Goal: Ask a question: Seek information or help from site administrators or community

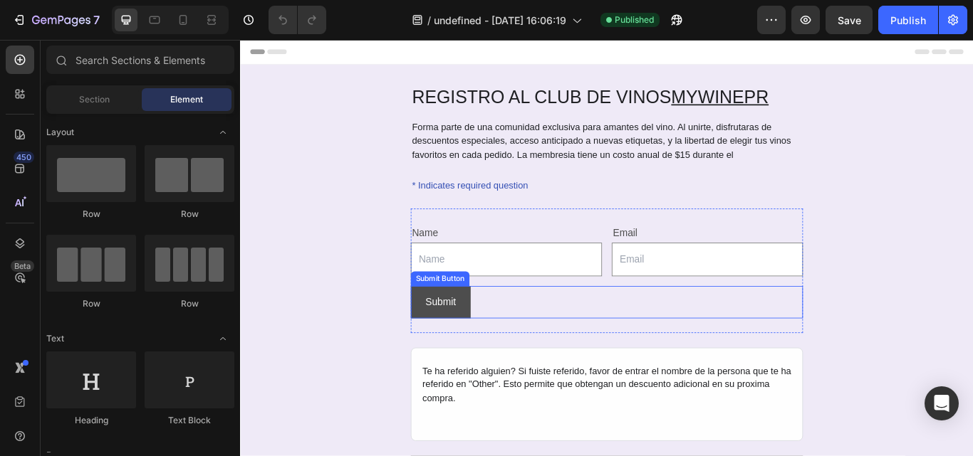
click at [487, 351] on button "Submit" at bounding box center [474, 347] width 70 height 38
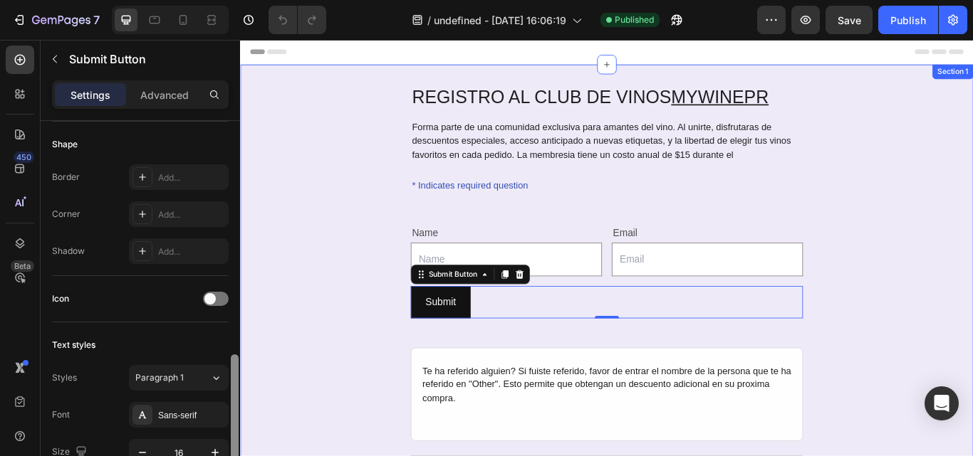
scroll to position [399, 0]
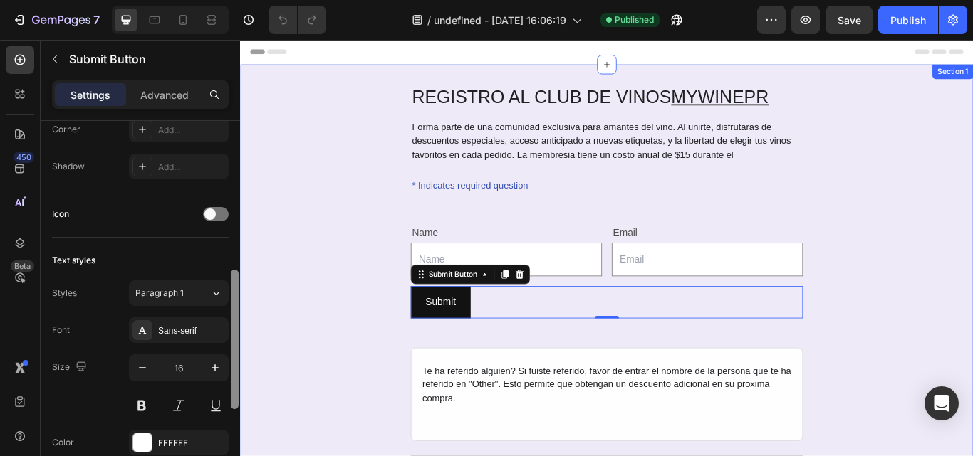
drag, startPoint x: 474, startPoint y: 243, endPoint x: 471, endPoint y: 411, distance: 168.1
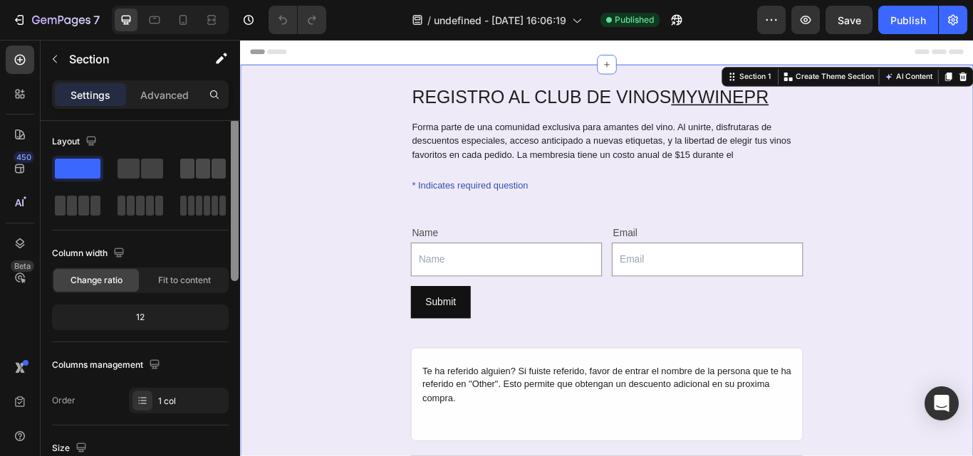
scroll to position [0, 0]
drag, startPoint x: 234, startPoint y: 365, endPoint x: 200, endPoint y: 159, distance: 208.6
click at [200, 159] on div "Layout Column width Change ratio Fit to content 12 Columns management Order 1 c…" at bounding box center [140, 309] width 199 height 376
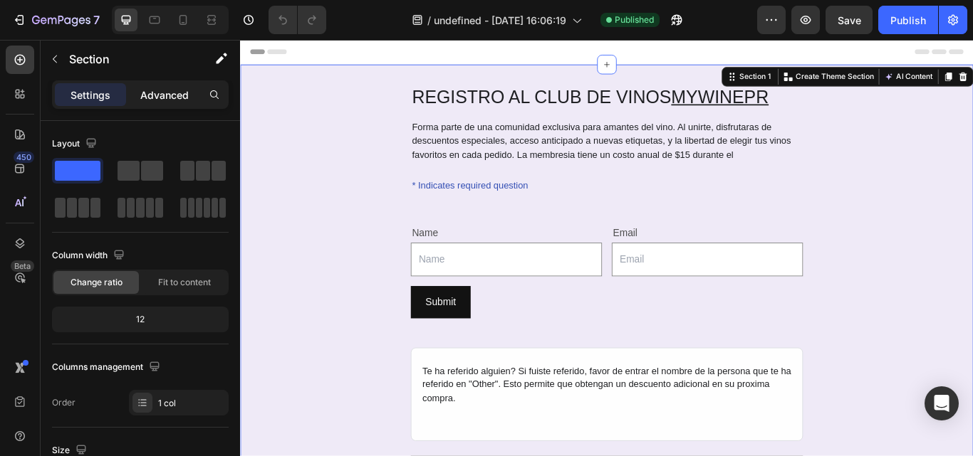
click at [169, 96] on p "Advanced" at bounding box center [164, 95] width 48 height 15
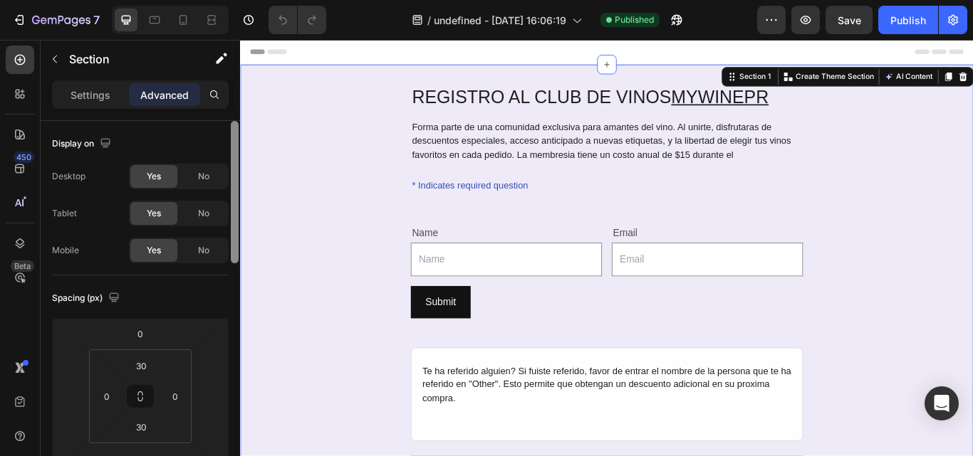
drag, startPoint x: 231, startPoint y: 202, endPoint x: 231, endPoint y: 164, distance: 37.7
click at [231, 164] on div at bounding box center [235, 192] width 8 height 142
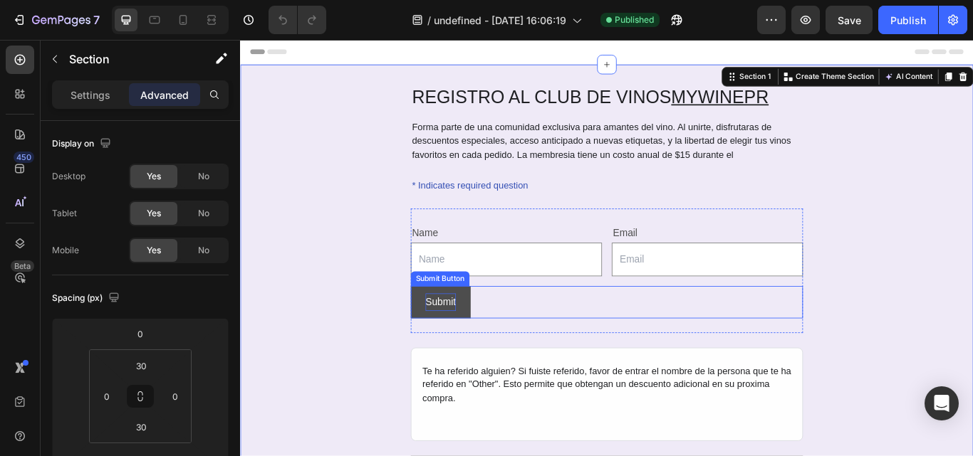
click at [480, 356] on div "Submit" at bounding box center [474, 346] width 36 height 21
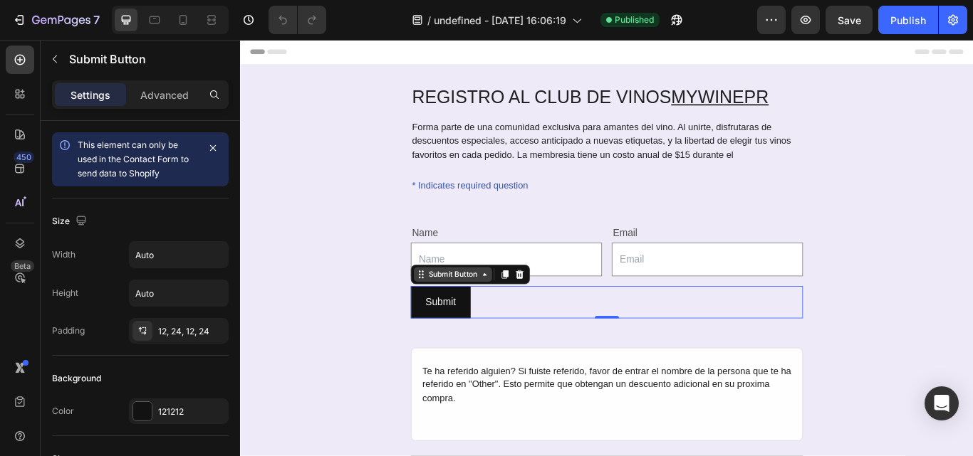
click at [521, 319] on icon at bounding box center [524, 313] width 11 height 11
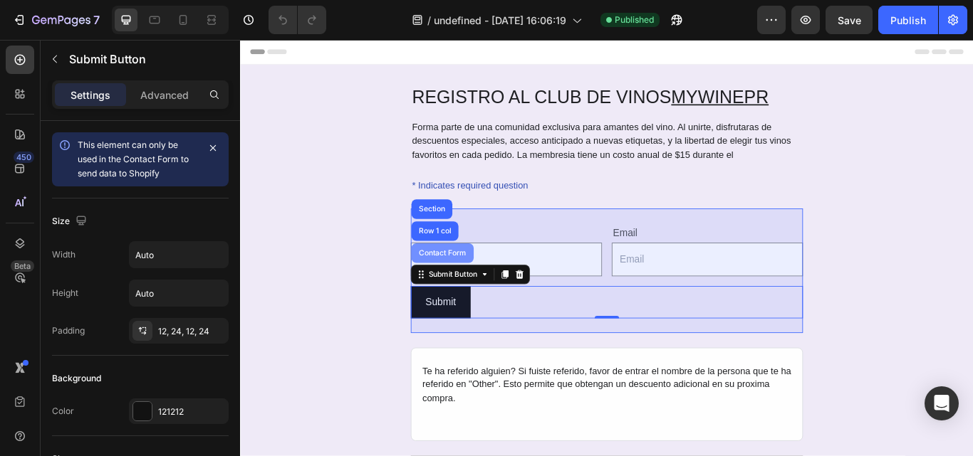
click at [476, 292] on div "Contact Form" at bounding box center [475, 289] width 61 height 9
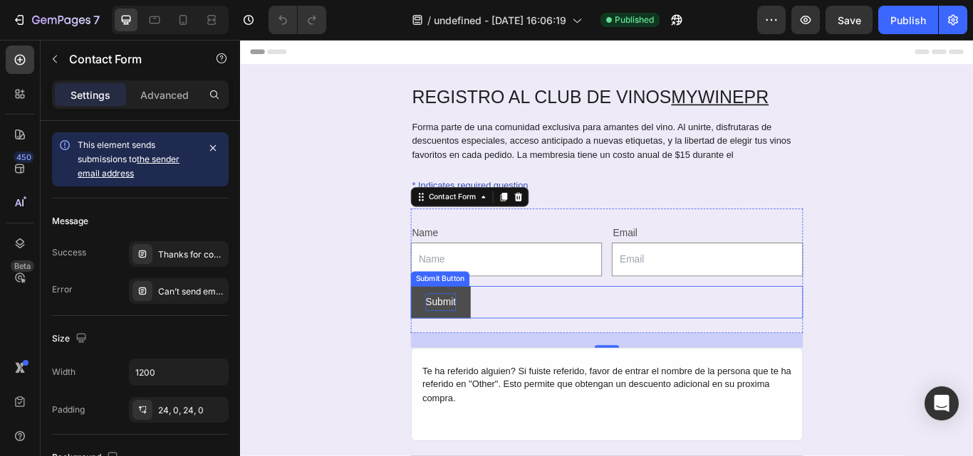
click at [478, 351] on div "Submit" at bounding box center [474, 346] width 36 height 21
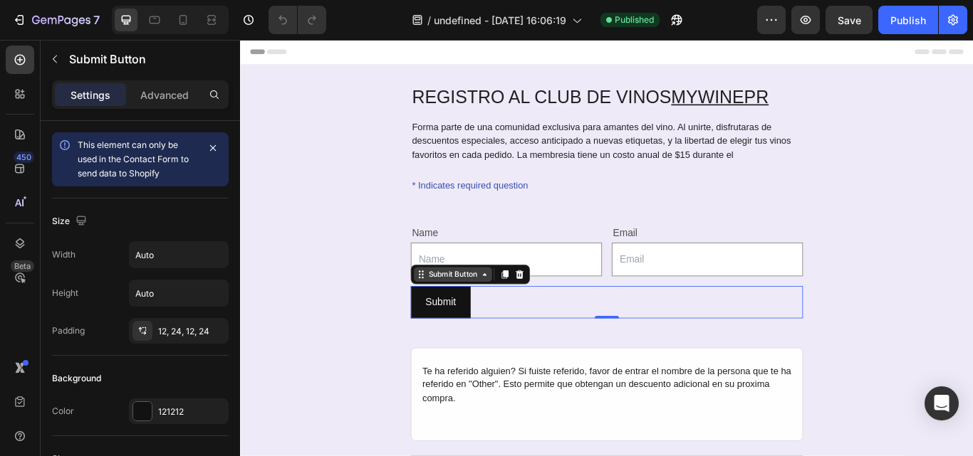
click at [520, 320] on div "Submit Button" at bounding box center [487, 313] width 91 height 17
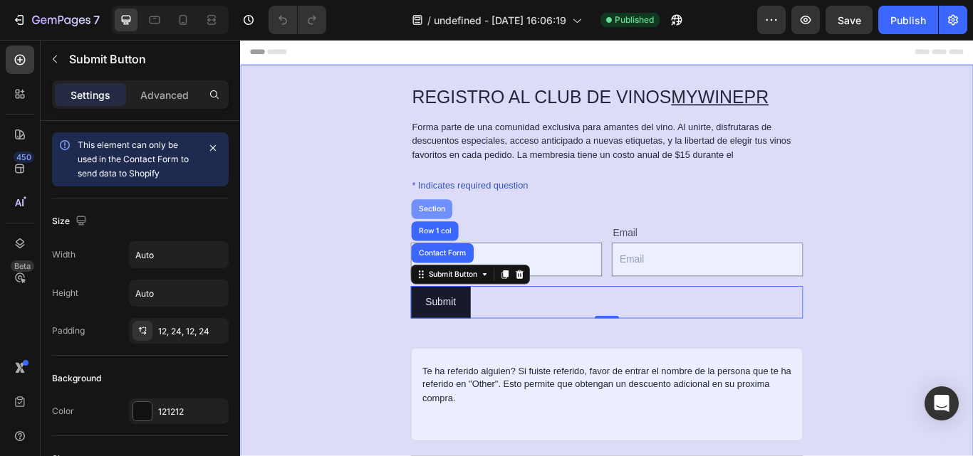
click at [461, 232] on div "Section" at bounding box center [463, 237] width 48 height 23
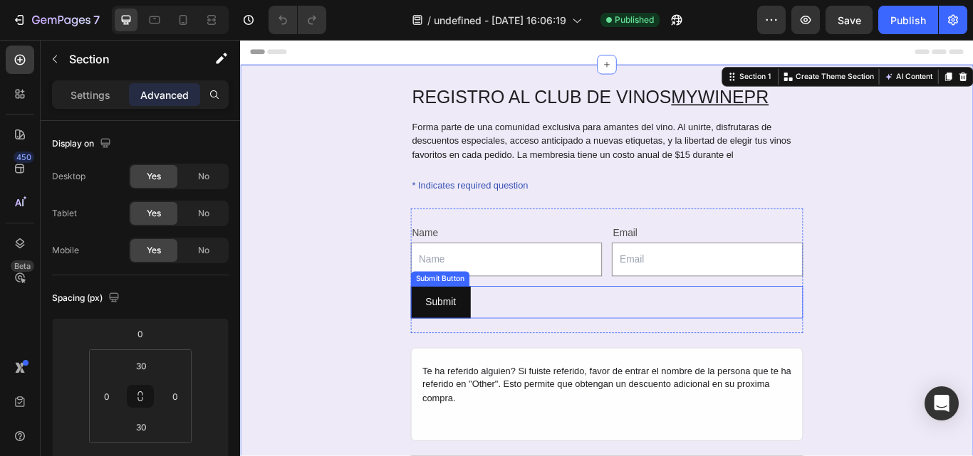
click at [512, 347] on div "Submit Submit Button" at bounding box center [667, 347] width 457 height 38
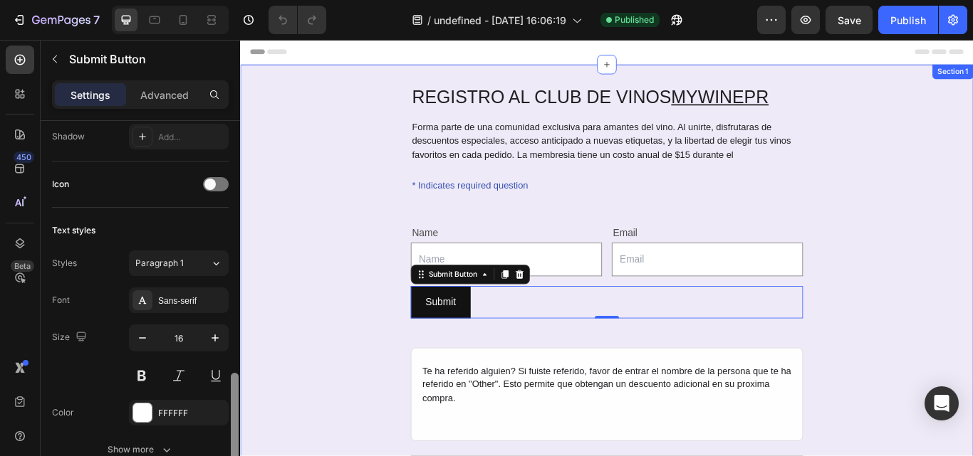
scroll to position [496, 0]
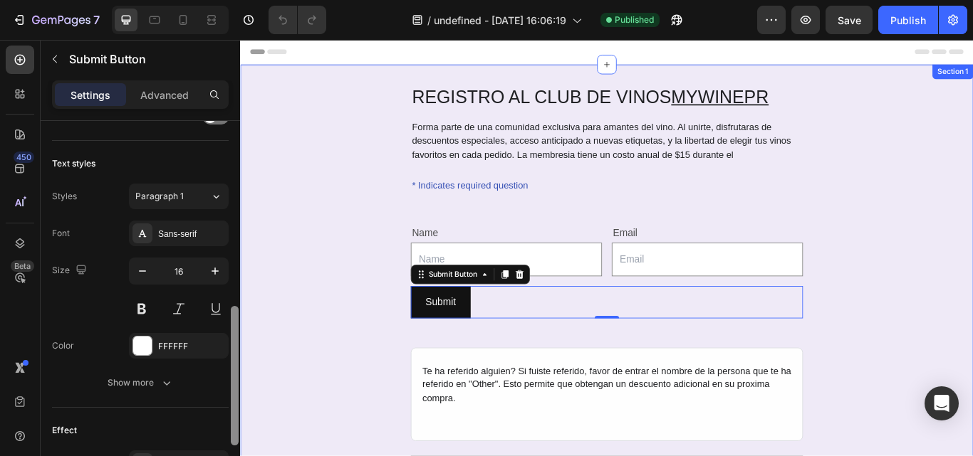
drag, startPoint x: 473, startPoint y: 258, endPoint x: 241, endPoint y: 473, distance: 315.9
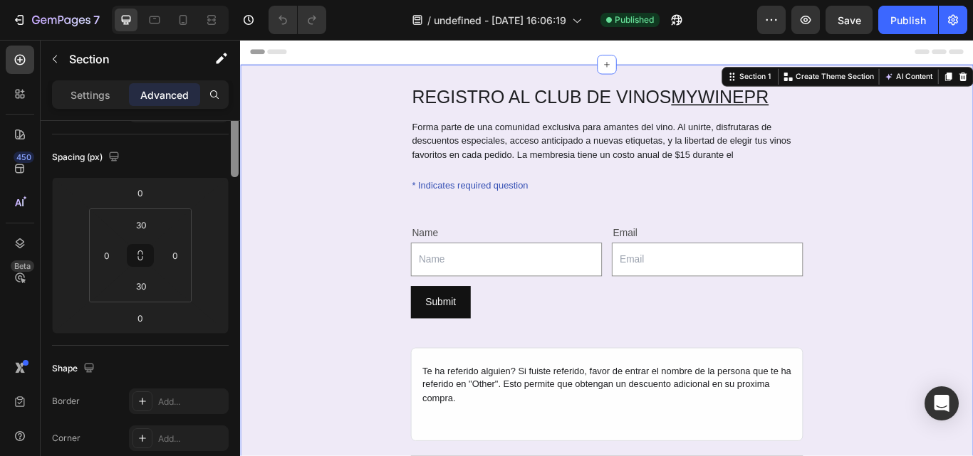
scroll to position [40, 0]
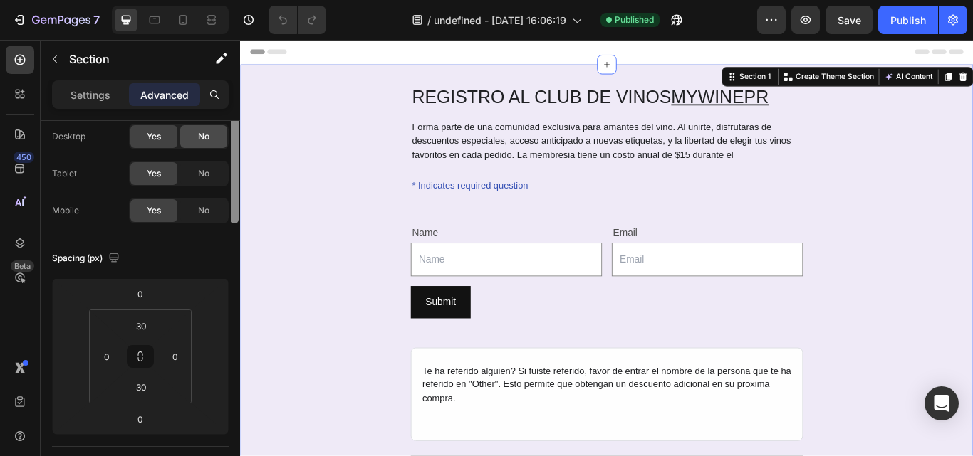
drag, startPoint x: 237, startPoint y: 387, endPoint x: 206, endPoint y: 179, distance: 210.1
click at [206, 179] on div "Display on Desktop Yes No Tablet Yes No Mobile Yes No Spacing (px) 0 0 30 0 30 …" at bounding box center [140, 309] width 199 height 376
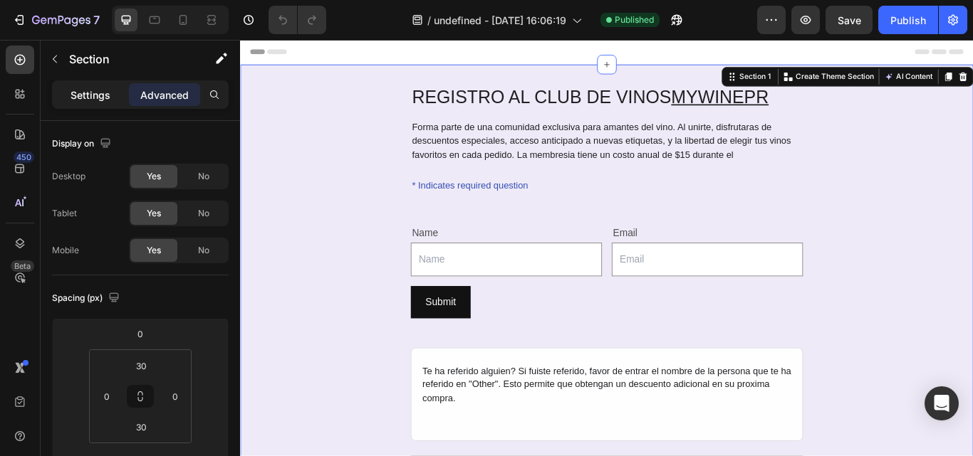
click at [93, 88] on p "Settings" at bounding box center [90, 95] width 40 height 15
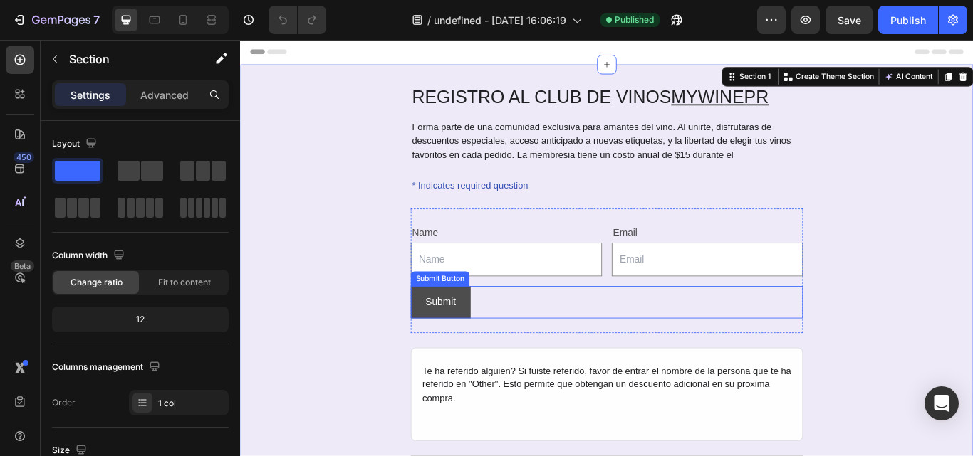
click at [496, 344] on button "Submit" at bounding box center [474, 347] width 70 height 38
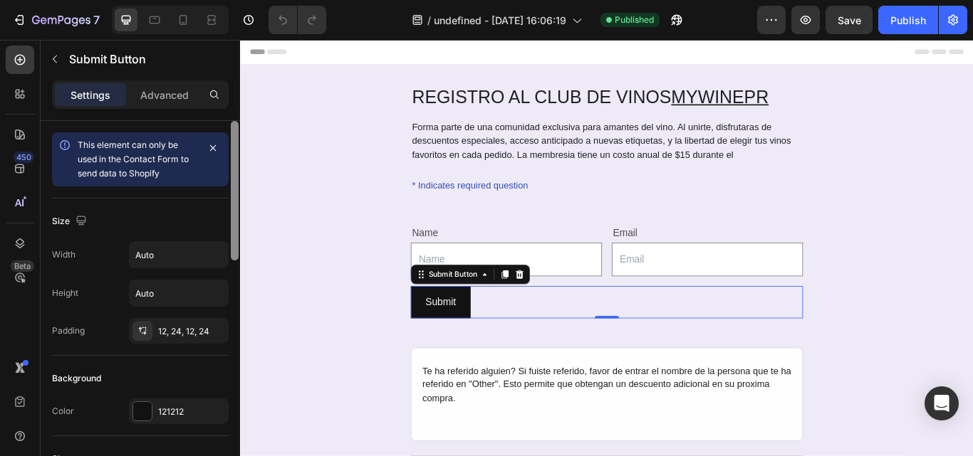
drag, startPoint x: 236, startPoint y: 224, endPoint x: 201, endPoint y: 184, distance: 52.9
click at [201, 187] on div "This element can only be used in the Contact Form to send data to Shopify Size …" at bounding box center [140, 309] width 199 height 376
click at [177, 100] on p "Advanced" at bounding box center [164, 95] width 48 height 15
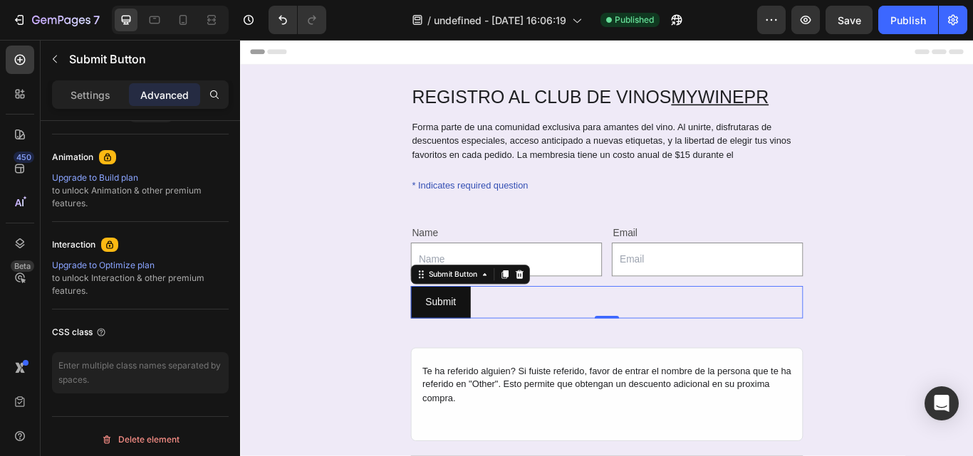
scroll to position [325, 0]
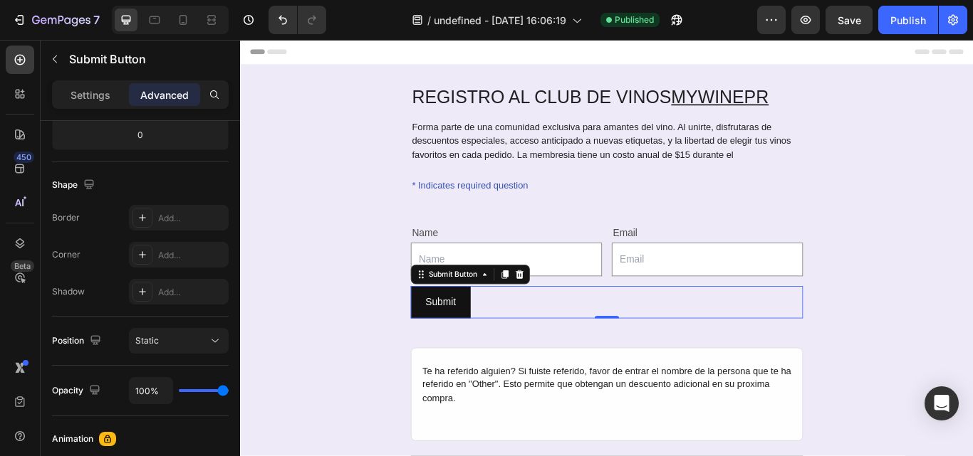
drag, startPoint x: 234, startPoint y: 168, endPoint x: 189, endPoint y: 108, distance: 75.2
click at [189, 108] on div "Settings Advanced Display on Desktop Yes No Tablet Yes No Mobile Yes No Spacing…" at bounding box center [140, 288] width 199 height 417
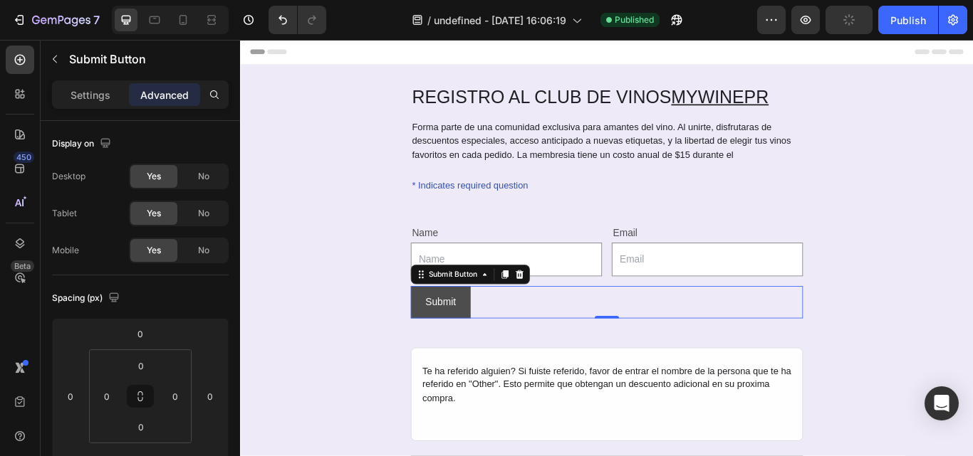
click at [495, 356] on button "Submit" at bounding box center [474, 347] width 70 height 38
click at [470, 349] on div "Submit" at bounding box center [474, 346] width 36 height 21
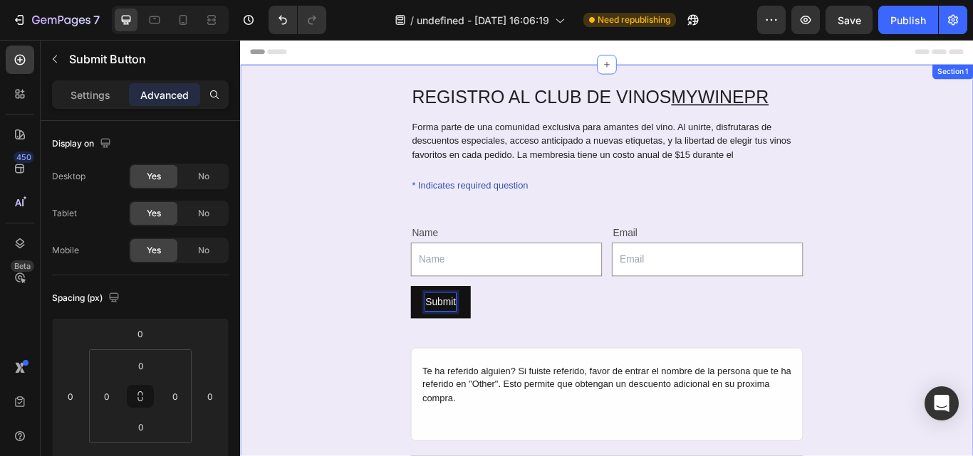
click at [972, 319] on div "REGISTRO AL CLUB DE VINOS MYWINEPR Heading Forma parte de una comunidad exclusi…" at bounding box center [667, 392] width 854 height 605
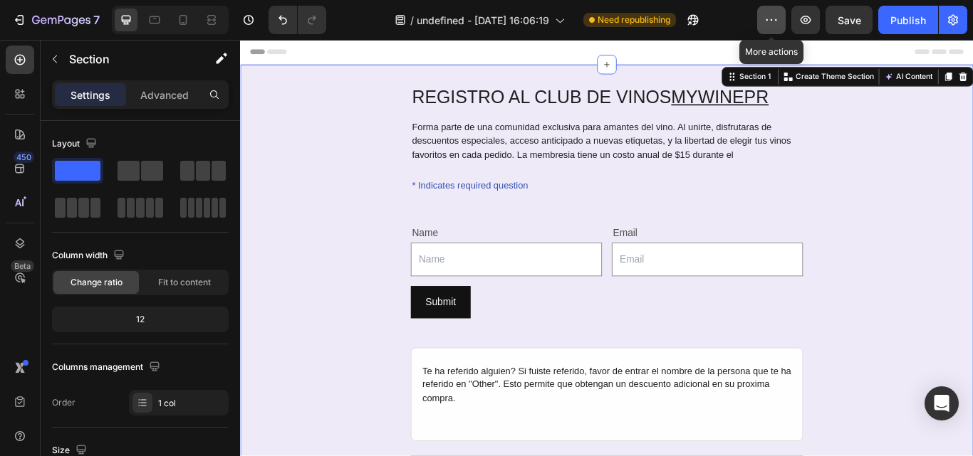
click at [780, 21] on button "button" at bounding box center [771, 20] width 28 height 28
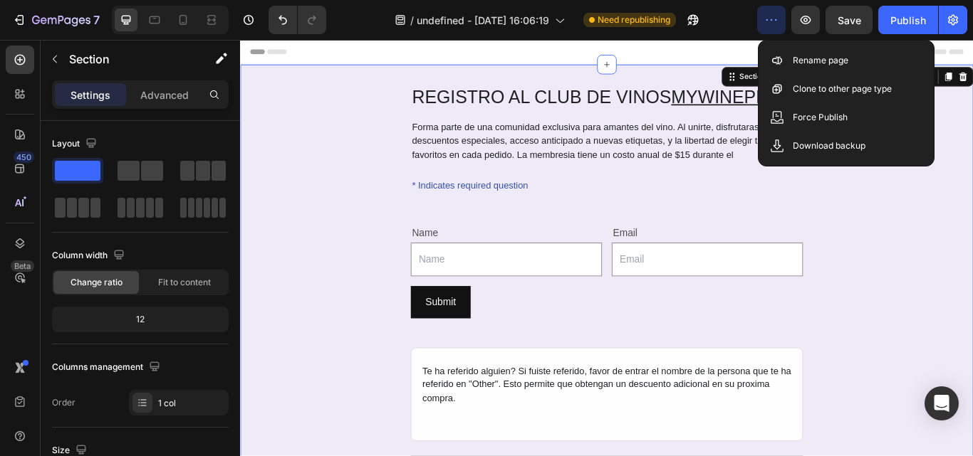
click at [780, 21] on button "button" at bounding box center [771, 20] width 28 height 28
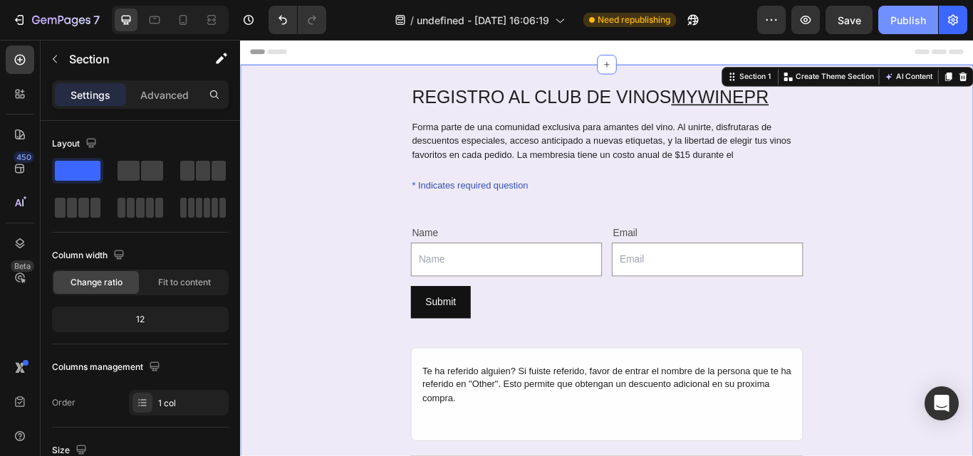
click at [919, 26] on div "Publish" at bounding box center [908, 20] width 36 height 15
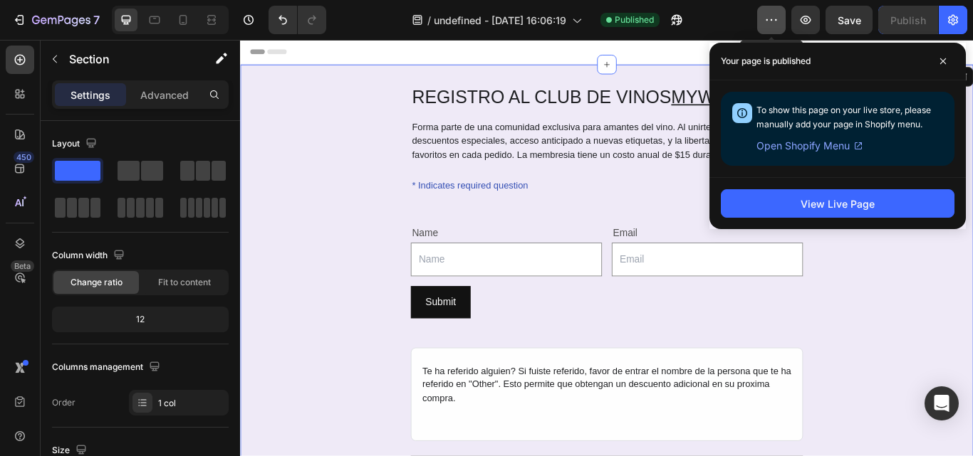
click at [778, 20] on icon "button" at bounding box center [771, 20] width 14 height 14
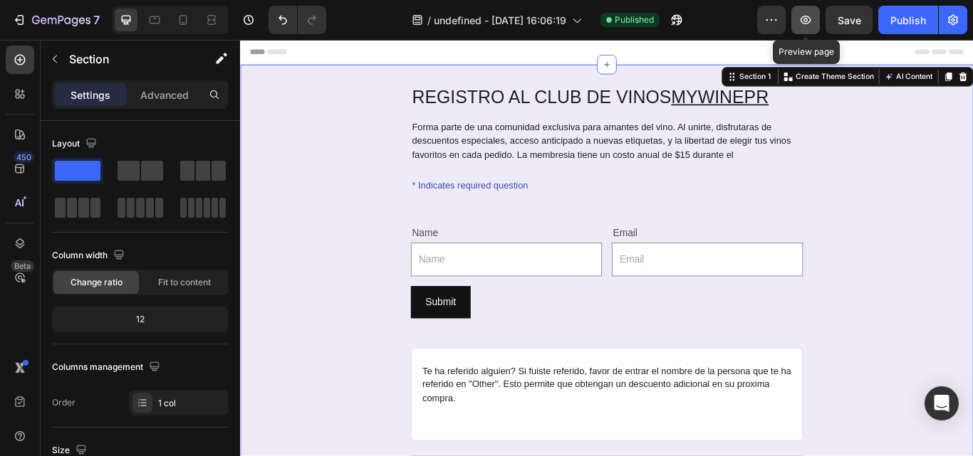
click at [812, 26] on icon "button" at bounding box center [805, 20] width 14 height 14
click at [949, 397] on div "Open Intercom Messenger" at bounding box center [942, 404] width 38 height 38
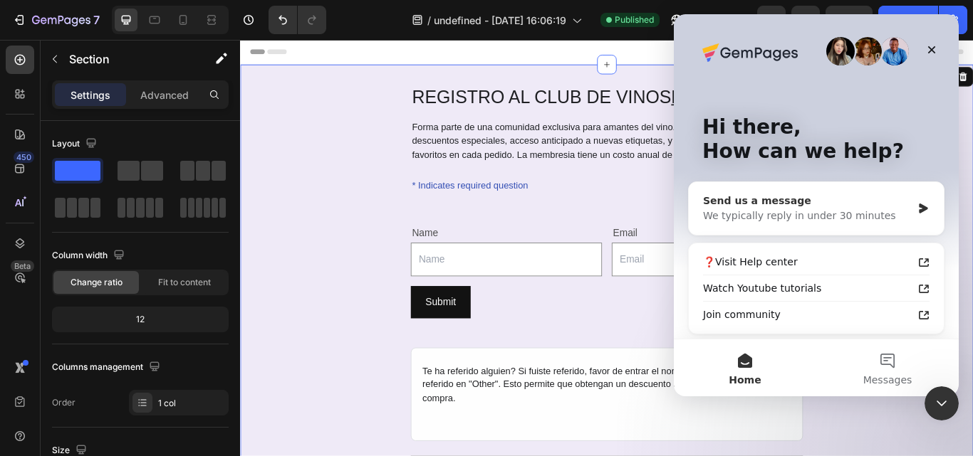
click at [814, 214] on div "We typically reply in under 30 minutes" at bounding box center [807, 216] width 209 height 15
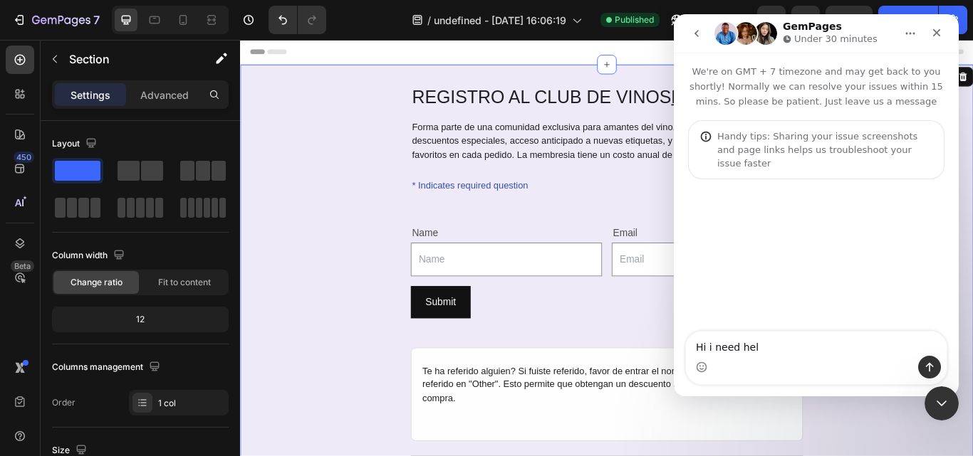
type textarea "Hi i need help"
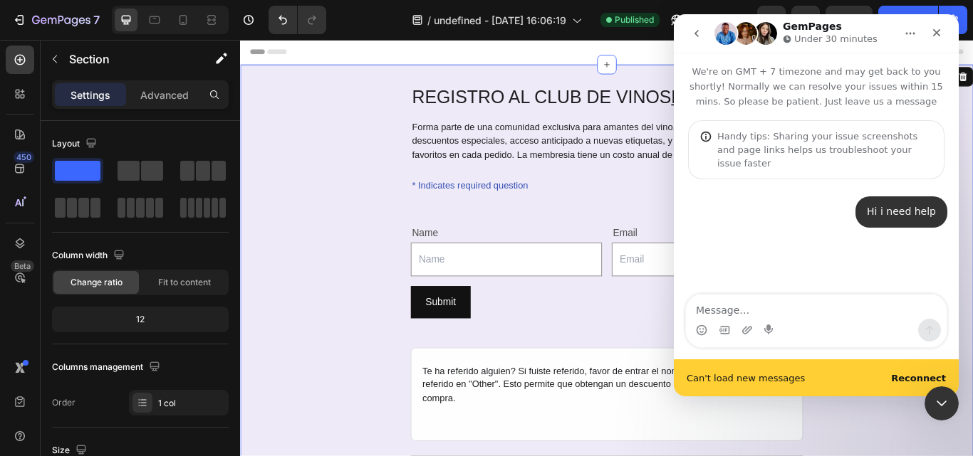
click at [912, 374] on b "Reconnect" at bounding box center [918, 378] width 55 height 11
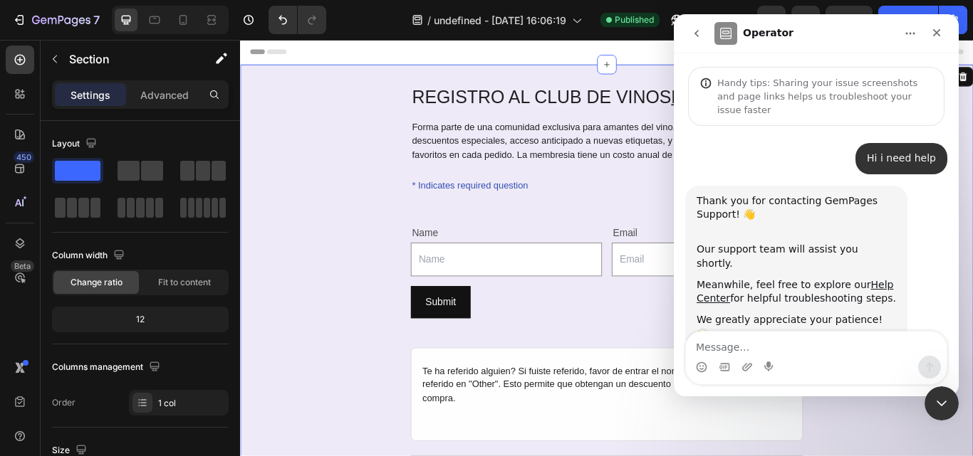
scroll to position [60, 0]
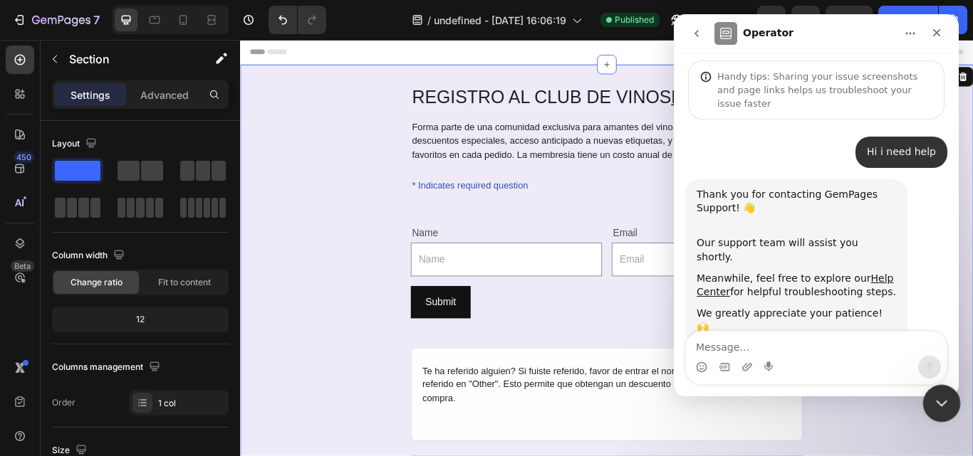
click at [943, 409] on icon "Close Intercom Messenger" at bounding box center [939, 401] width 17 height 17
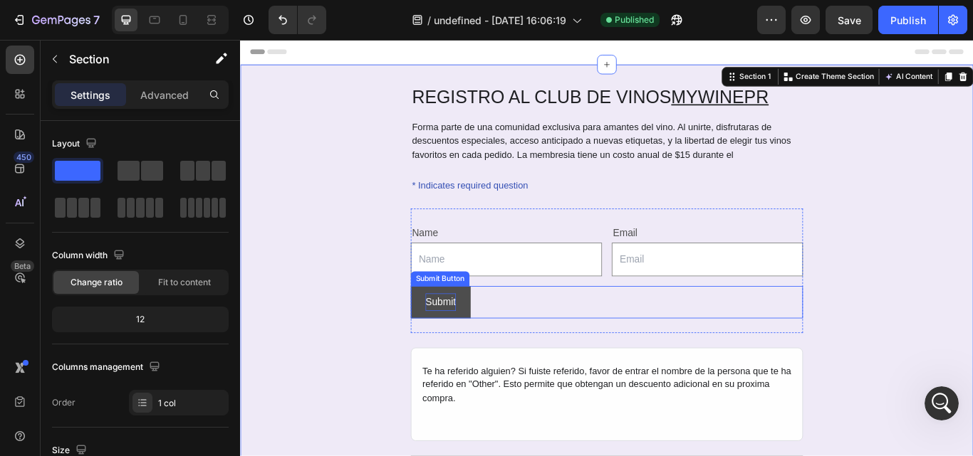
click at [482, 348] on p "Submit" at bounding box center [474, 346] width 36 height 21
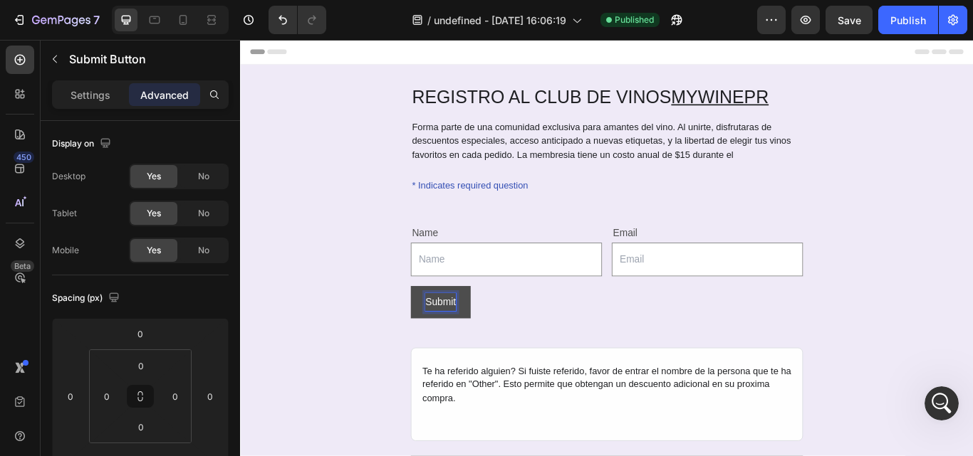
click at [496, 345] on button "Submit" at bounding box center [474, 347] width 70 height 38
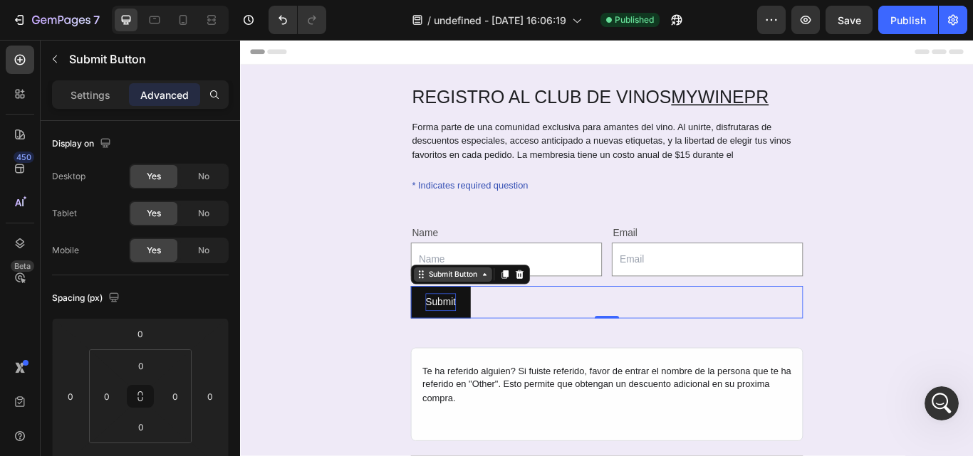
click at [519, 316] on icon at bounding box center [524, 313] width 11 height 11
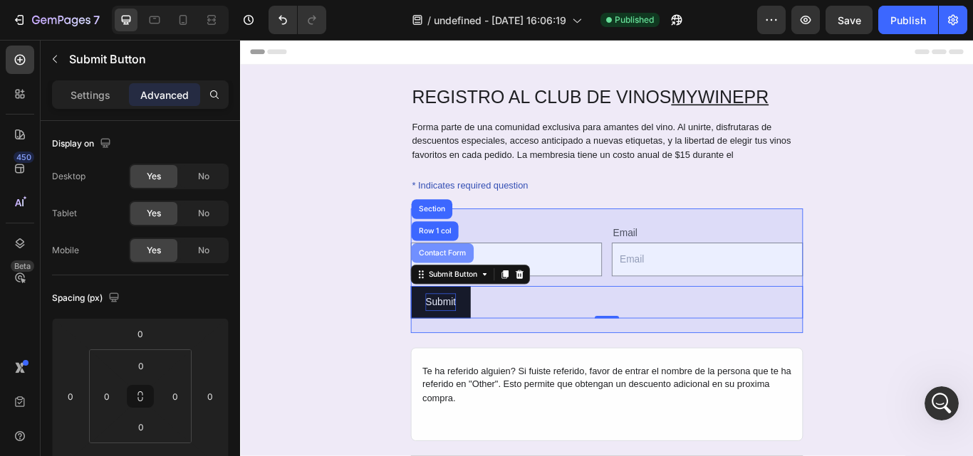
click at [483, 283] on div "Contact Form" at bounding box center [475, 289] width 73 height 23
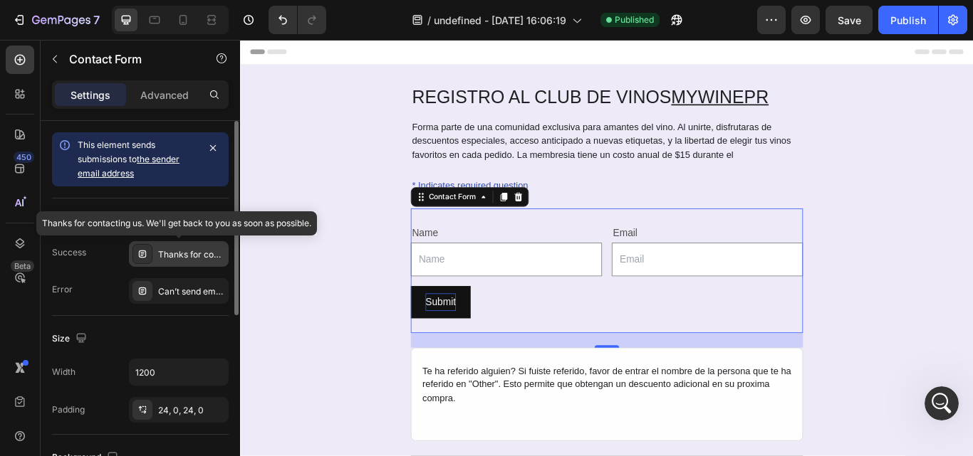
click at [209, 256] on div "Thanks for contacting us. We'll get back to you as soon as possible." at bounding box center [191, 254] width 67 height 13
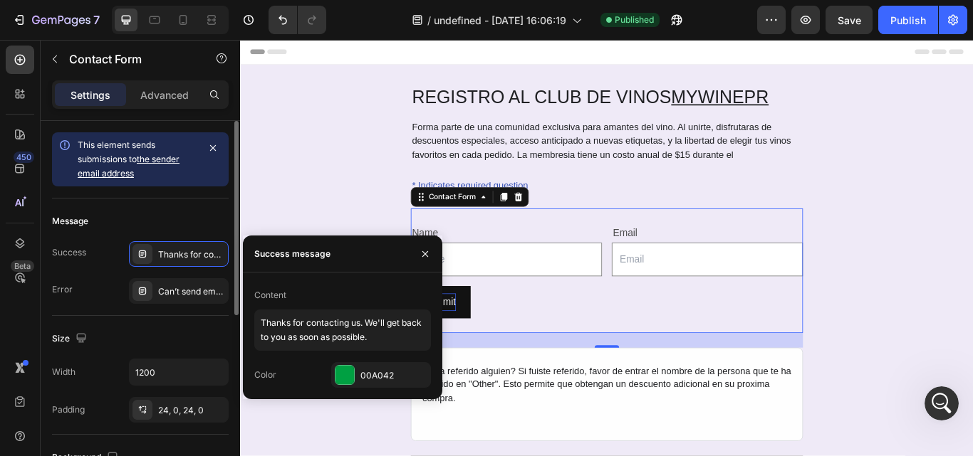
click at [178, 323] on div "Size Width 1200 Padding 24, 0, 24, 0" at bounding box center [140, 375] width 177 height 119
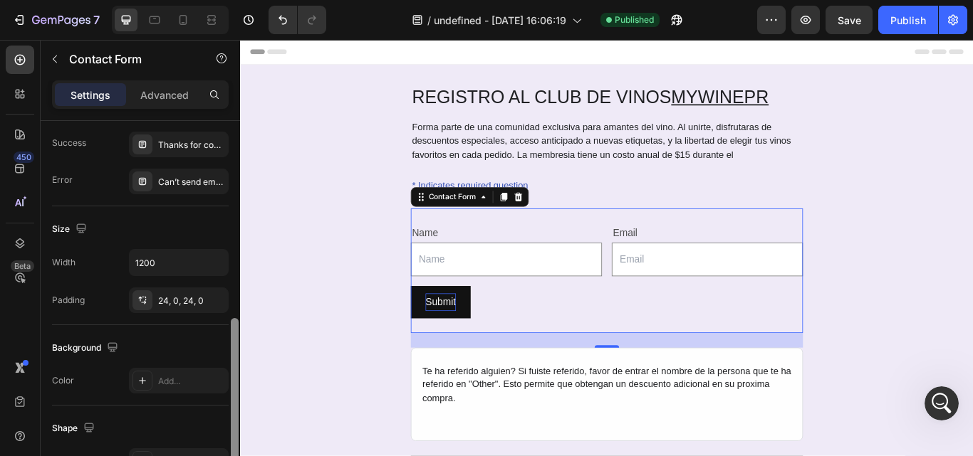
scroll to position [202, 0]
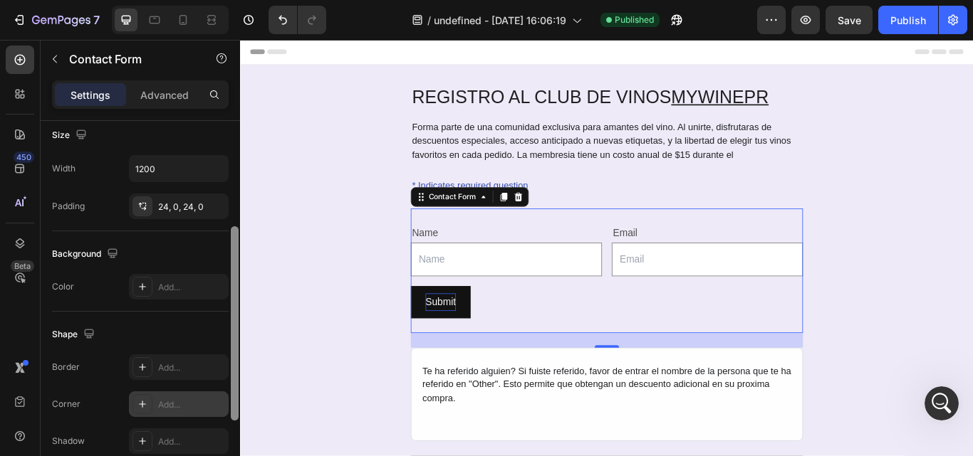
drag, startPoint x: 234, startPoint y: 299, endPoint x: 227, endPoint y: 402, distance: 103.5
click at [228, 403] on div "This element sends submissions to the sender email address Message Success Than…" at bounding box center [140, 309] width 199 height 376
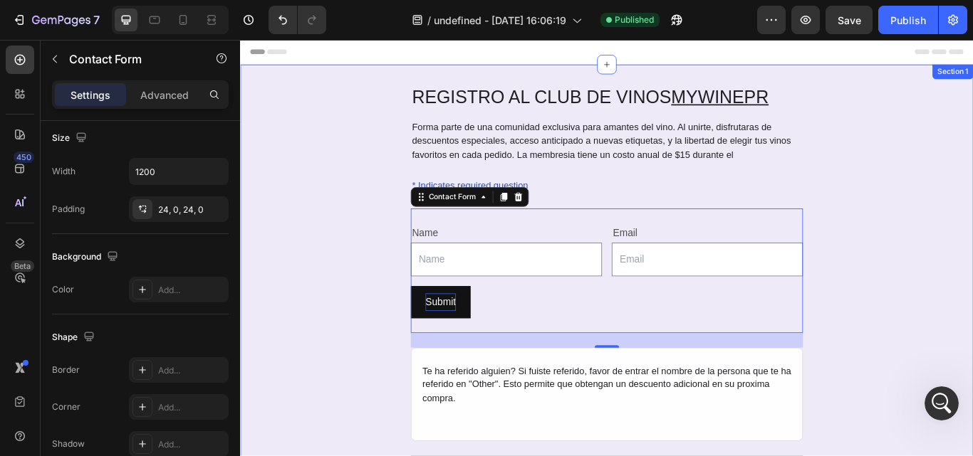
click at [972, 176] on div "REGISTRO AL CLUB DE VINOS MYWINEPR Heading Forma parte de una comunidad exclusi…" at bounding box center [667, 392] width 854 height 605
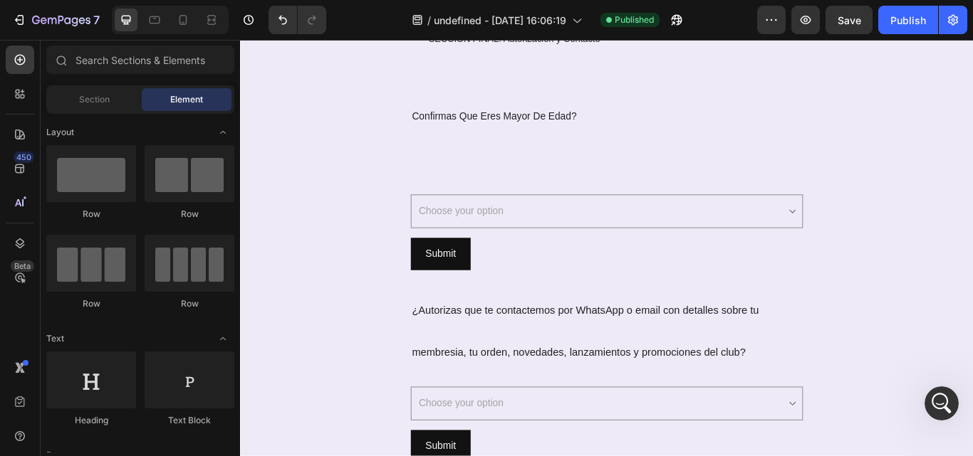
scroll to position [2707, 0]
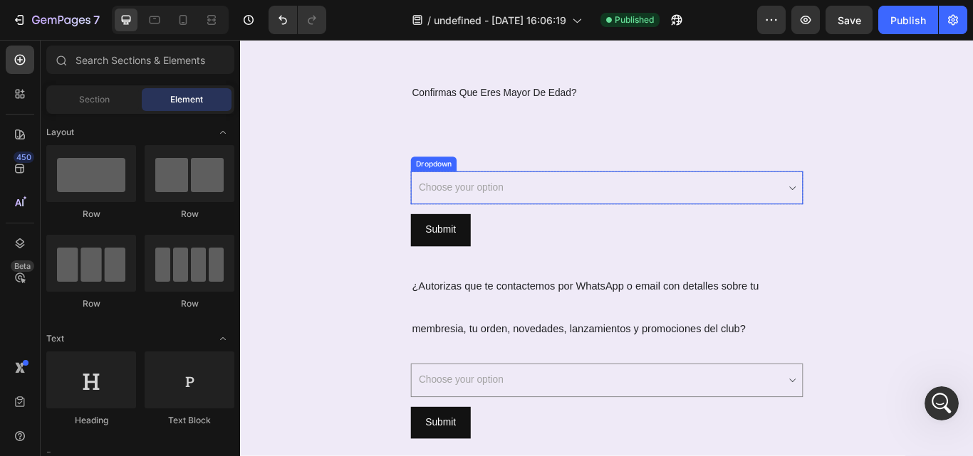
click at [874, 204] on select "Choose your option Si, Confirmo Que Soy Mayor de Edad" at bounding box center [667, 213] width 457 height 39
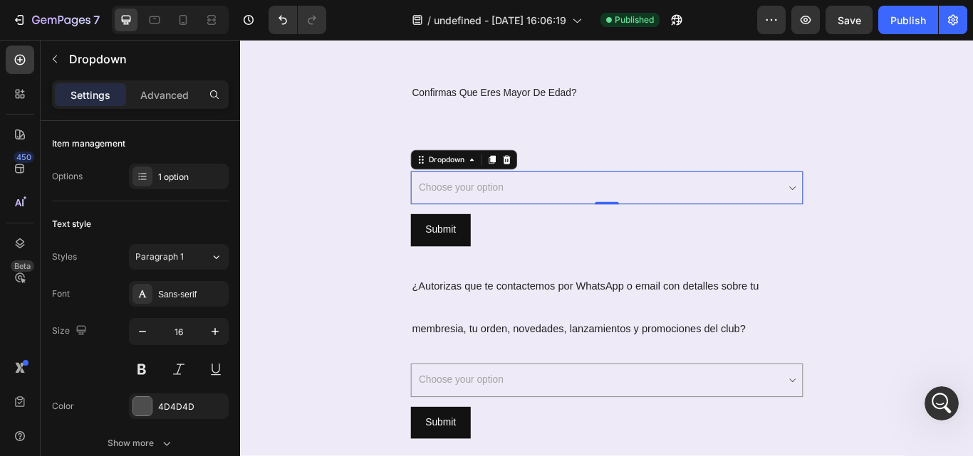
click at [448, 207] on select "Choose your option Si, Confirmo Que Soy Mayor de Edad" at bounding box center [667, 213] width 457 height 39
click at [450, 179] on icon at bounding box center [450, 179] width 11 height 11
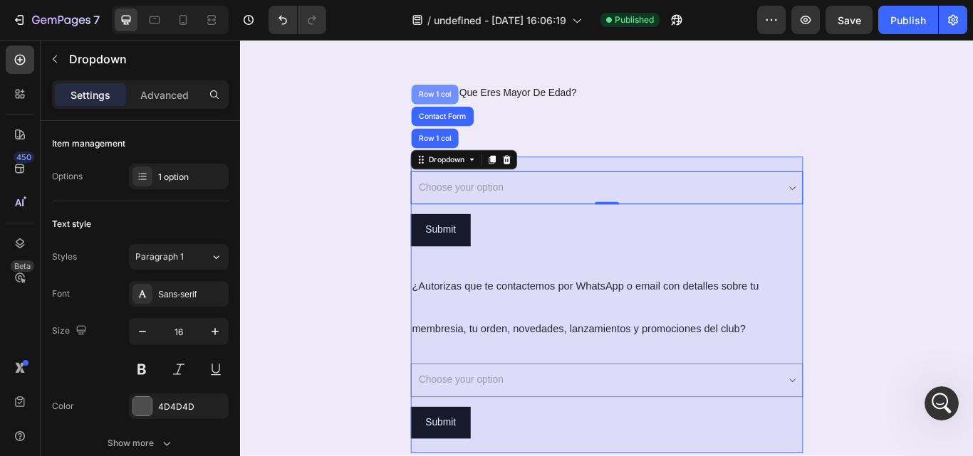
click at [458, 100] on div "Row 1 col" at bounding box center [466, 104] width 43 height 9
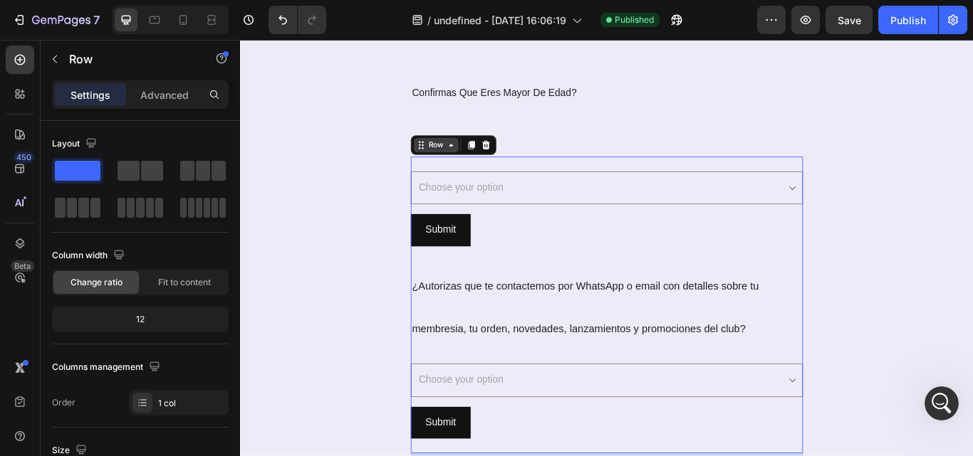
click at [461, 159] on div "Row" at bounding box center [467, 163] width 23 height 13
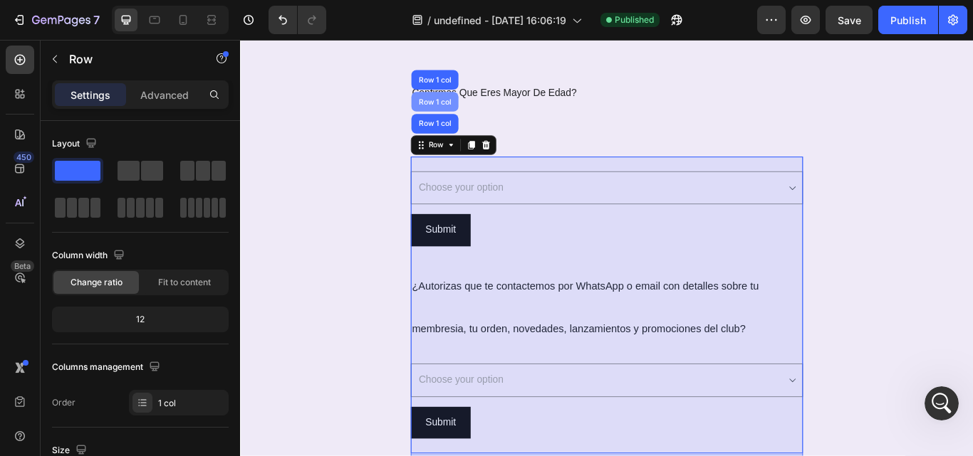
click at [462, 118] on div "Row 1 col" at bounding box center [466, 112] width 55 height 23
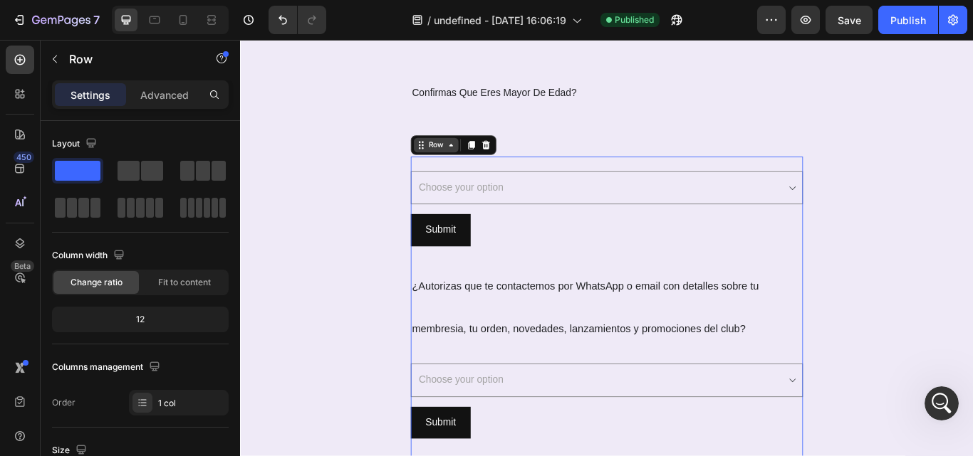
click at [463, 165] on div "Row" at bounding box center [467, 163] width 23 height 13
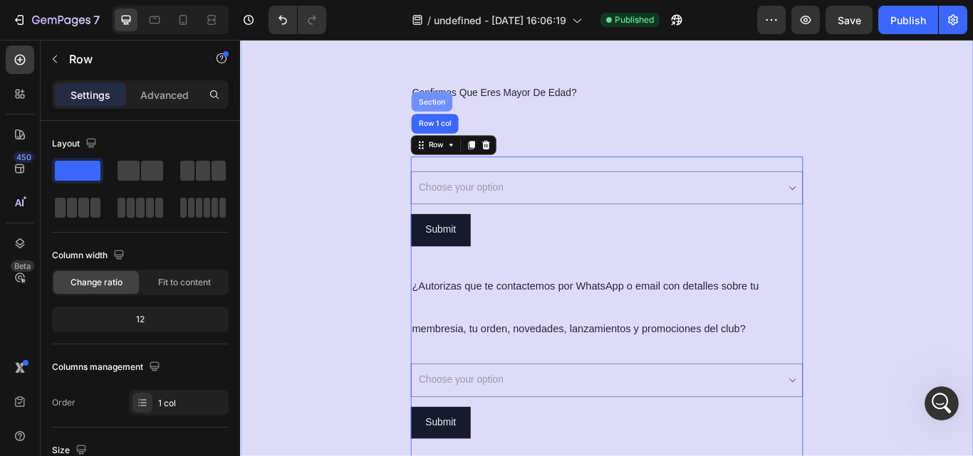
click at [460, 105] on div "Section" at bounding box center [463, 112] width 48 height 23
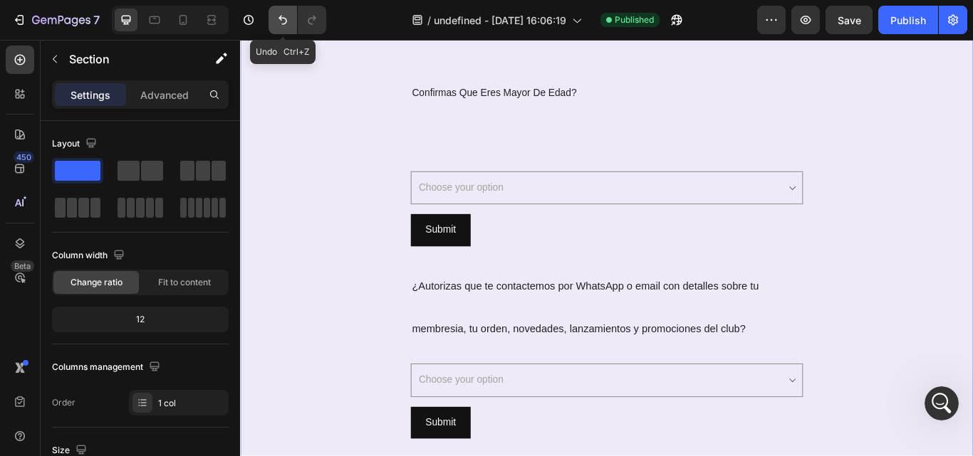
click at [285, 26] on icon "Undo/Redo" at bounding box center [283, 20] width 14 height 14
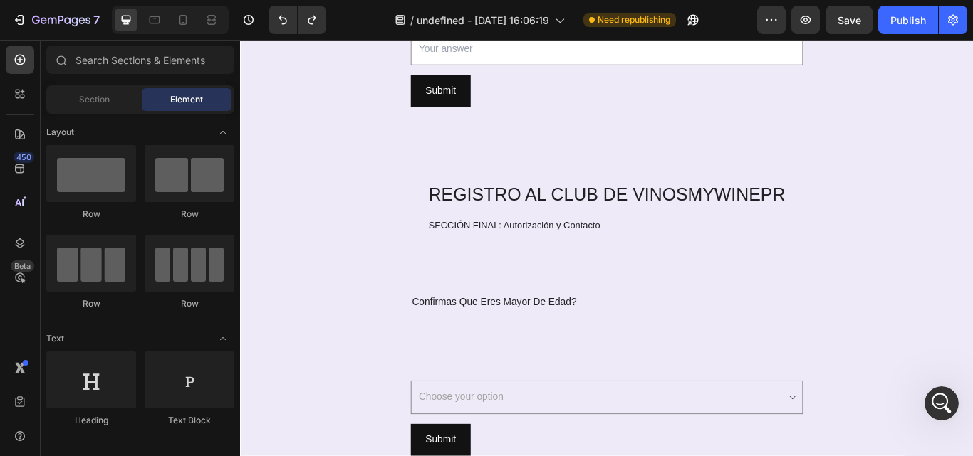
scroll to position [2540, 0]
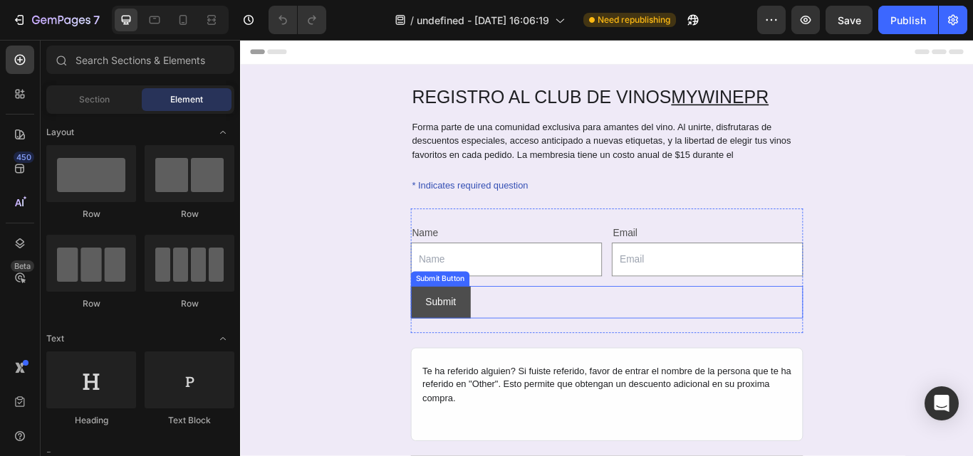
click at [488, 350] on button "Submit" at bounding box center [474, 347] width 70 height 38
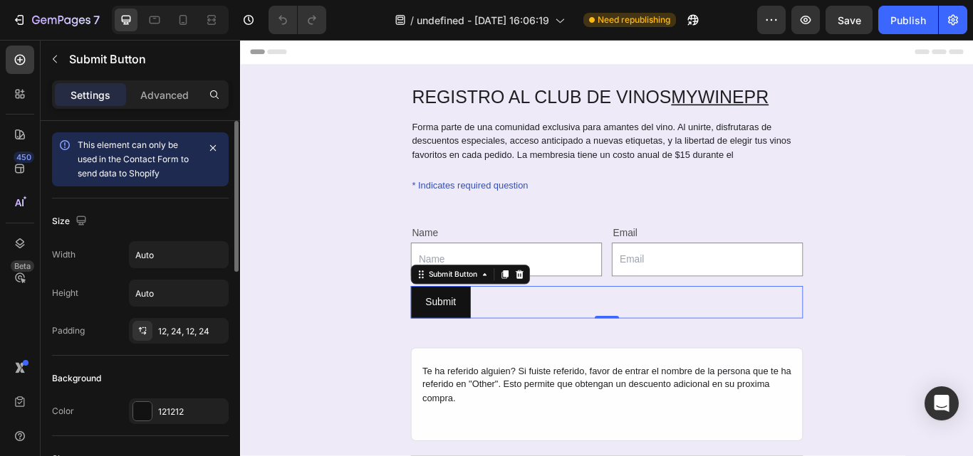
click at [157, 157] on span "This element can only be used in the Contact Form to send data to Shopify" at bounding box center [133, 159] width 111 height 39
click at [159, 103] on div "Advanced" at bounding box center [164, 94] width 71 height 23
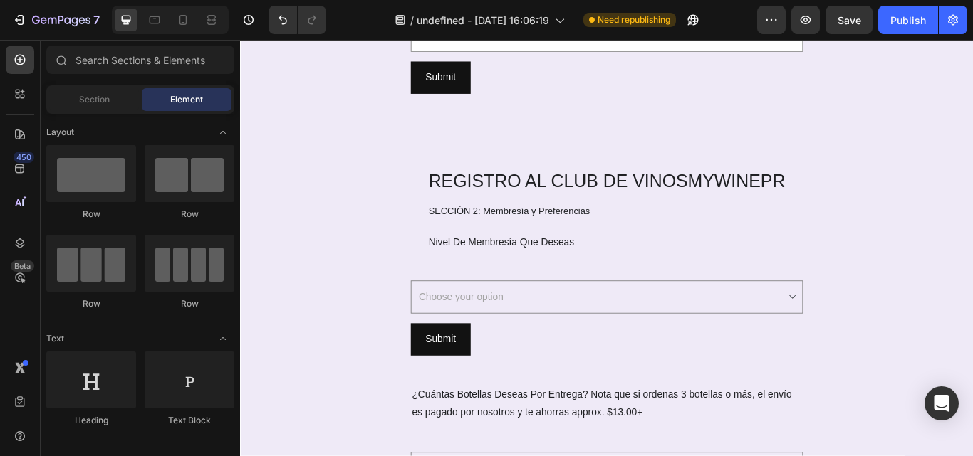
scroll to position [1070, 0]
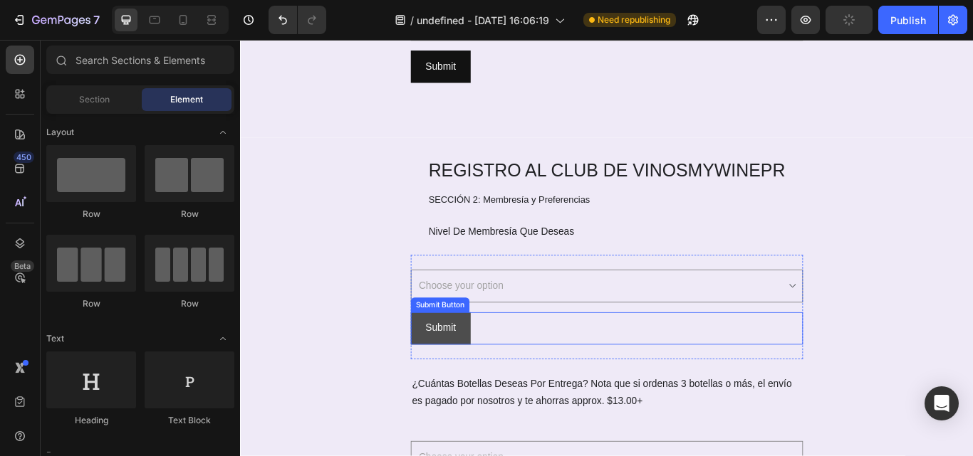
click at [502, 381] on button "Submit" at bounding box center [474, 377] width 70 height 38
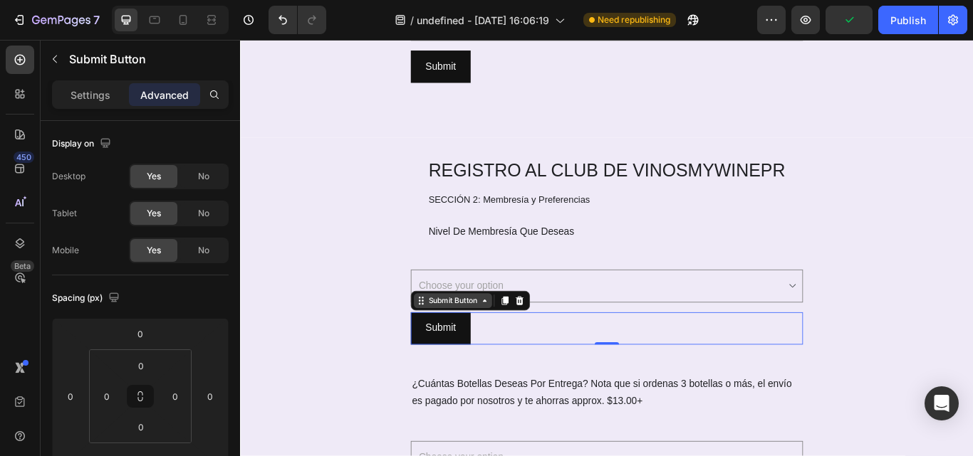
click at [456, 347] on div "Submit Button" at bounding box center [487, 344] width 63 height 13
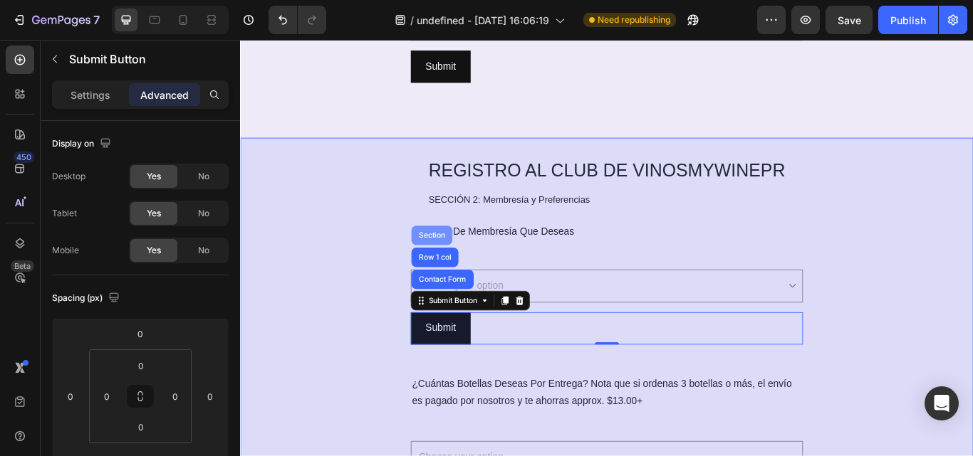
click at [466, 271] on div "Section" at bounding box center [463, 268] width 36 height 9
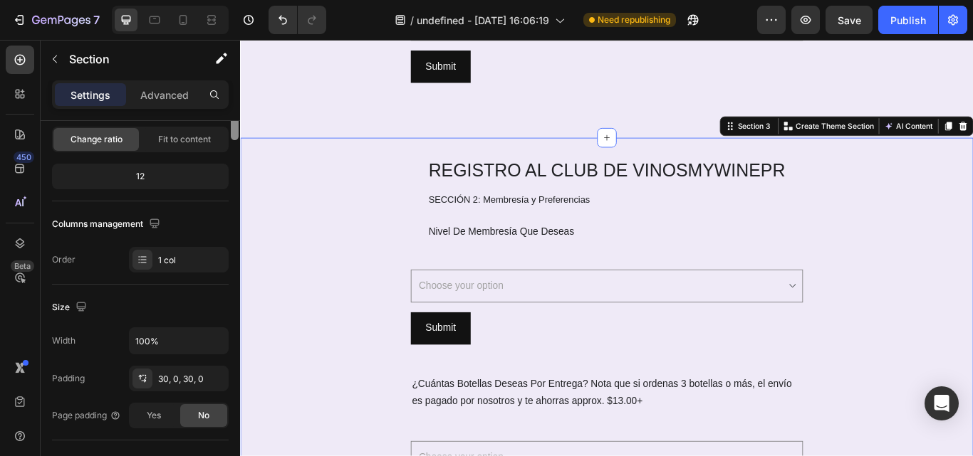
scroll to position [0, 0]
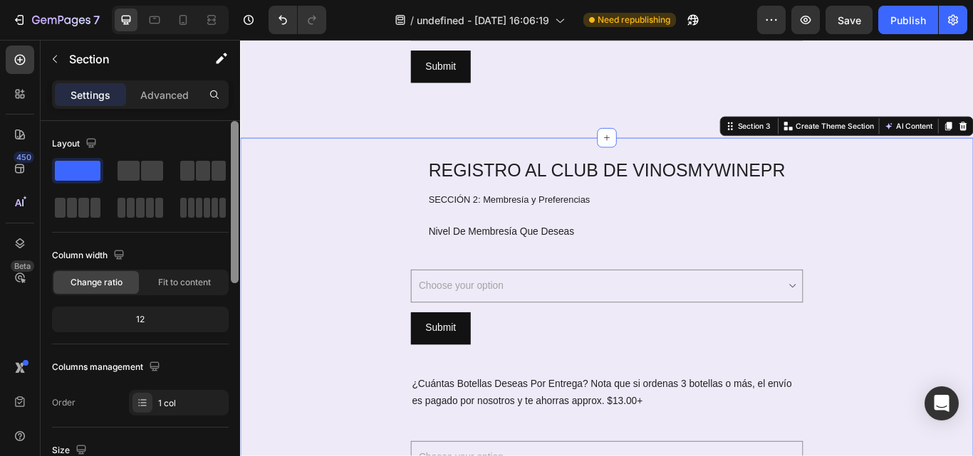
drag, startPoint x: 237, startPoint y: 191, endPoint x: 235, endPoint y: 145, distance: 45.6
click at [235, 145] on div at bounding box center [235, 202] width 8 height 162
drag, startPoint x: 235, startPoint y: 145, endPoint x: 236, endPoint y: 122, distance: 22.8
click at [236, 122] on div at bounding box center [235, 202] width 8 height 162
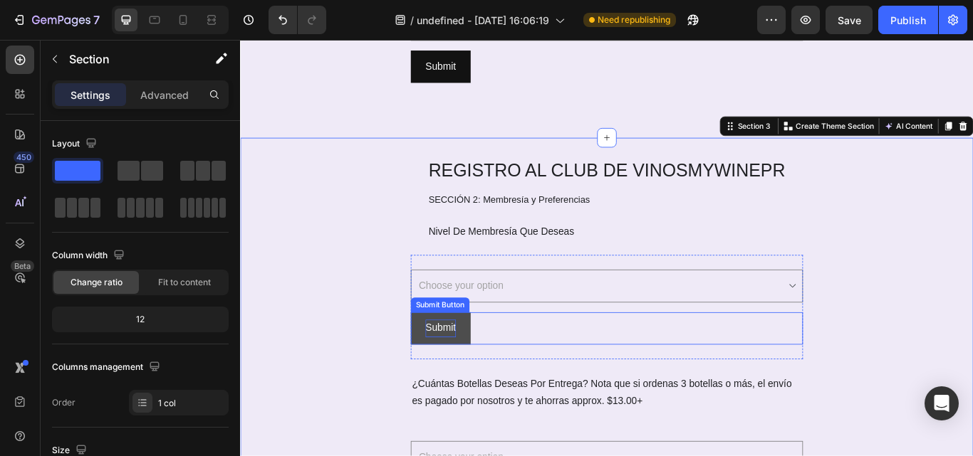
click at [473, 371] on div "Submit" at bounding box center [474, 377] width 36 height 21
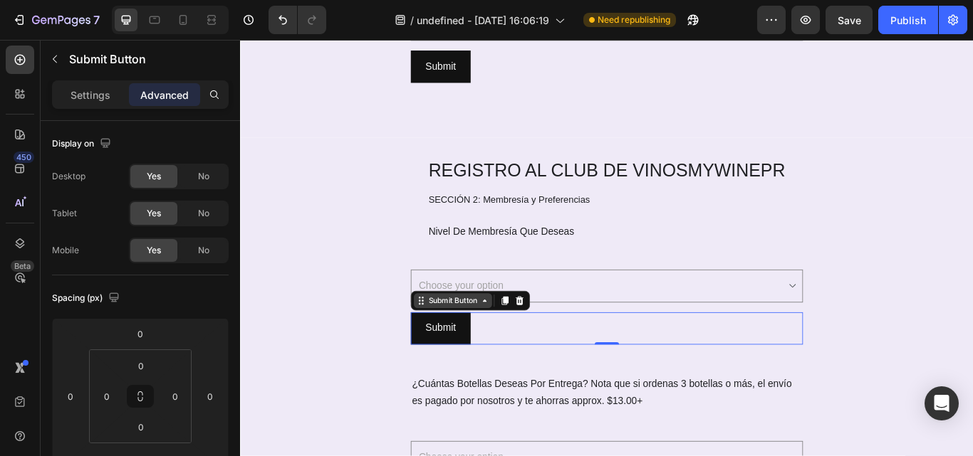
click at [523, 346] on icon at bounding box center [525, 344] width 4 height 3
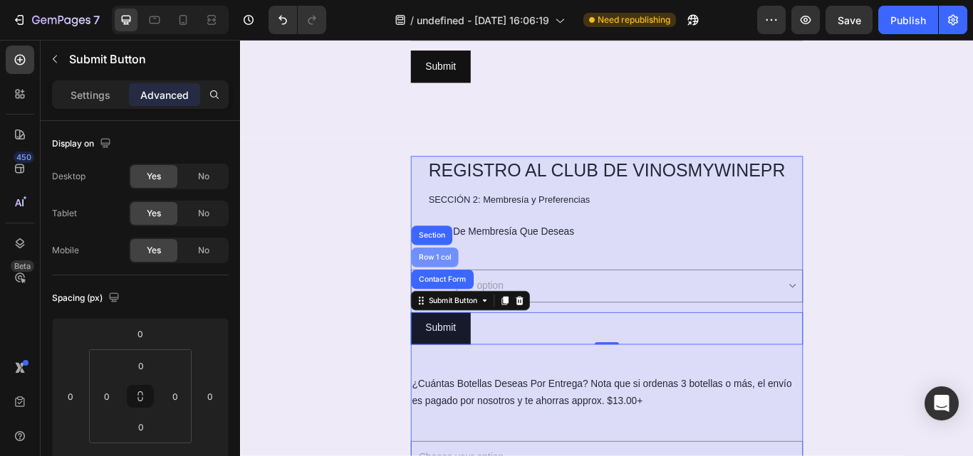
click at [463, 287] on div "Row 1 col" at bounding box center [466, 294] width 55 height 23
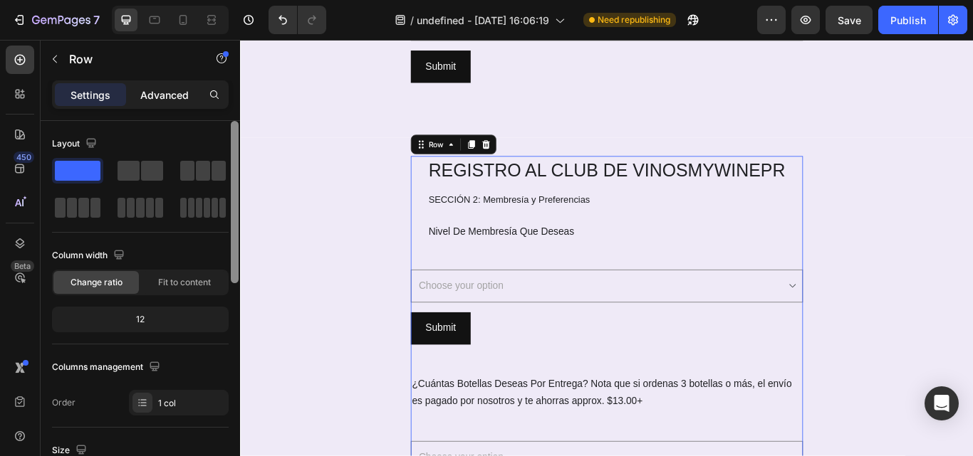
drag, startPoint x: 234, startPoint y: 179, endPoint x: 197, endPoint y: 99, distance: 87.9
click at [197, 99] on div "Settings Advanced Layout Column width Change ratio Fit to content 12 Columns ma…" at bounding box center [140, 288] width 199 height 417
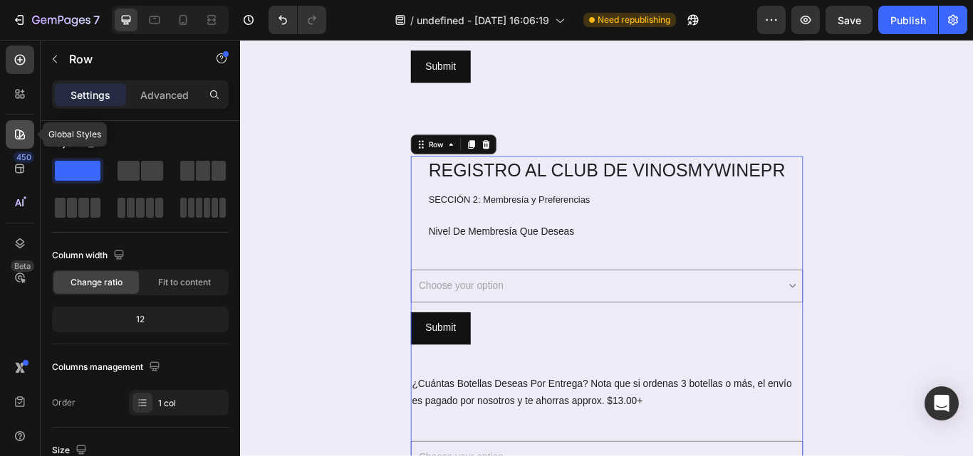
click at [26, 138] on icon at bounding box center [20, 134] width 14 height 14
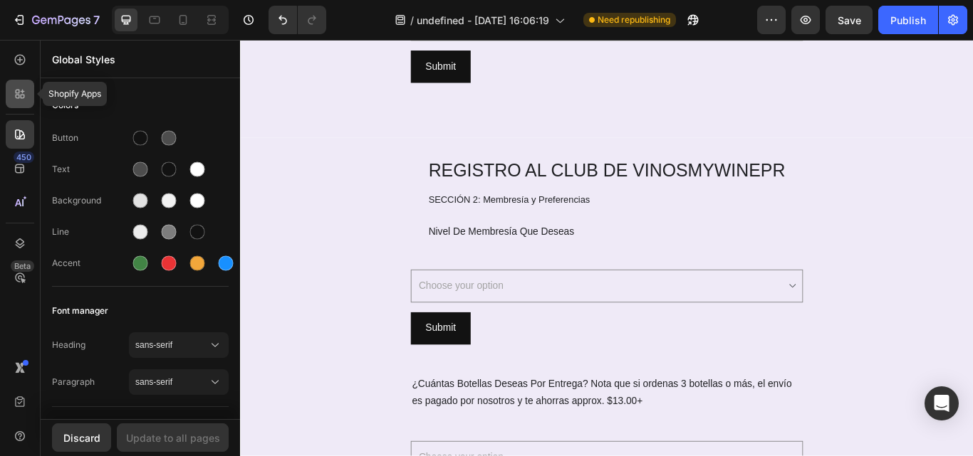
click at [21, 103] on div at bounding box center [20, 94] width 28 height 28
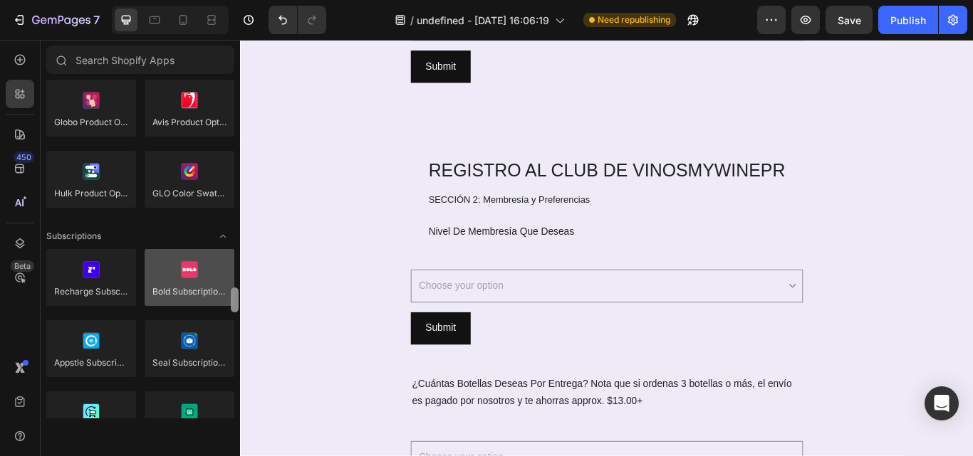
scroll to position [1887, 0]
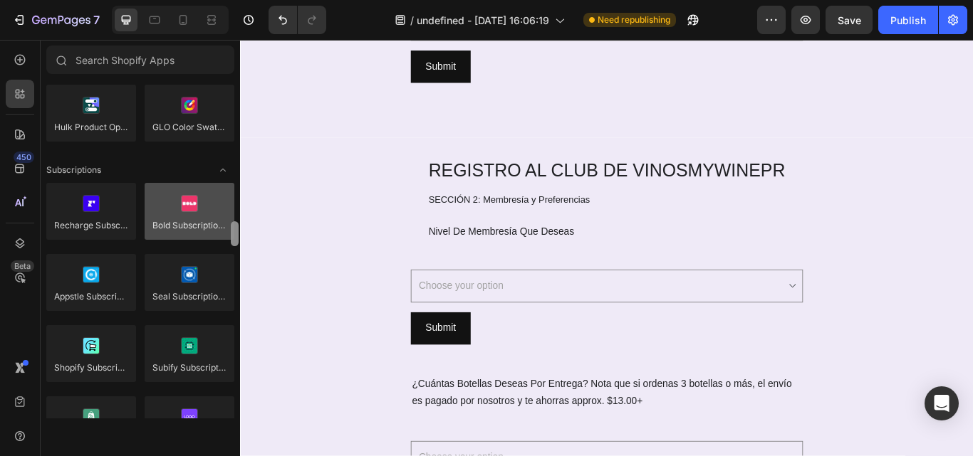
drag, startPoint x: 236, startPoint y: 102, endPoint x: 209, endPoint y: 244, distance: 144.9
click at [209, 244] on div "Product reviews Loox Fera Reviews [DOMAIN_NAME] LAI Product Reviews Opinew Rivy…" at bounding box center [140, 249] width 199 height 339
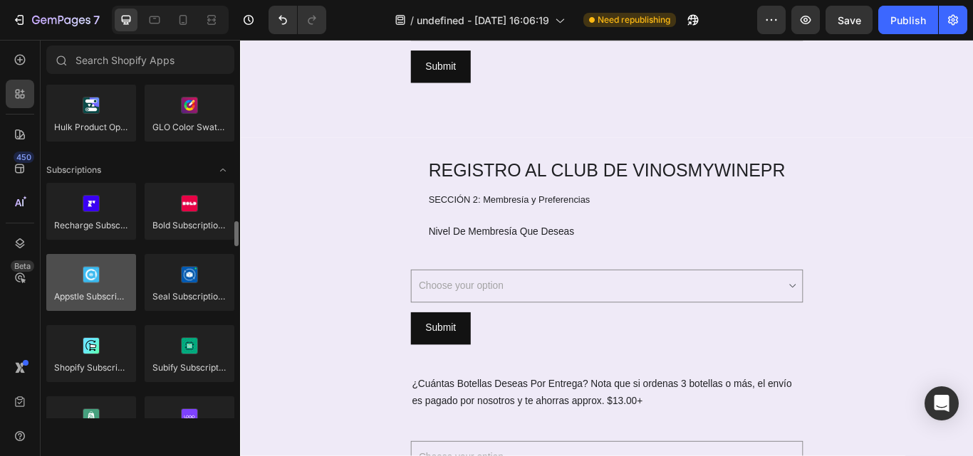
click at [75, 290] on div at bounding box center [91, 282] width 90 height 57
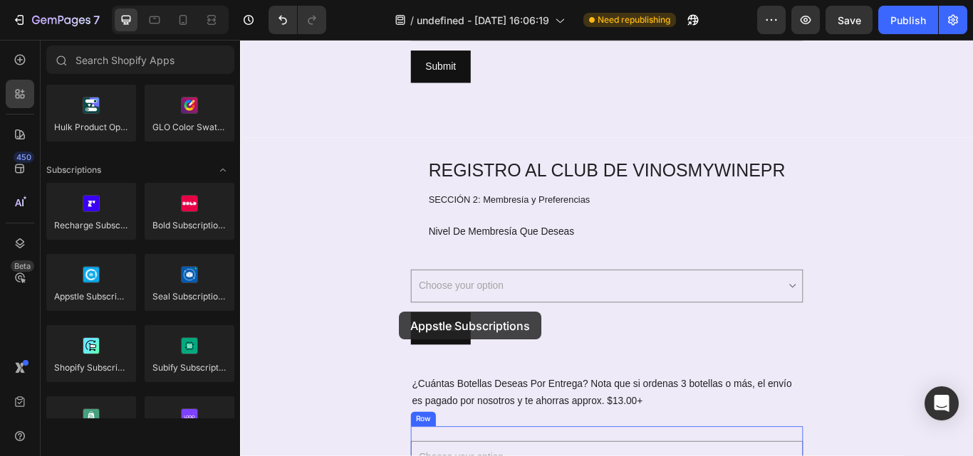
drag, startPoint x: 315, startPoint y: 330, endPoint x: 425, endPoint y: 357, distance: 112.9
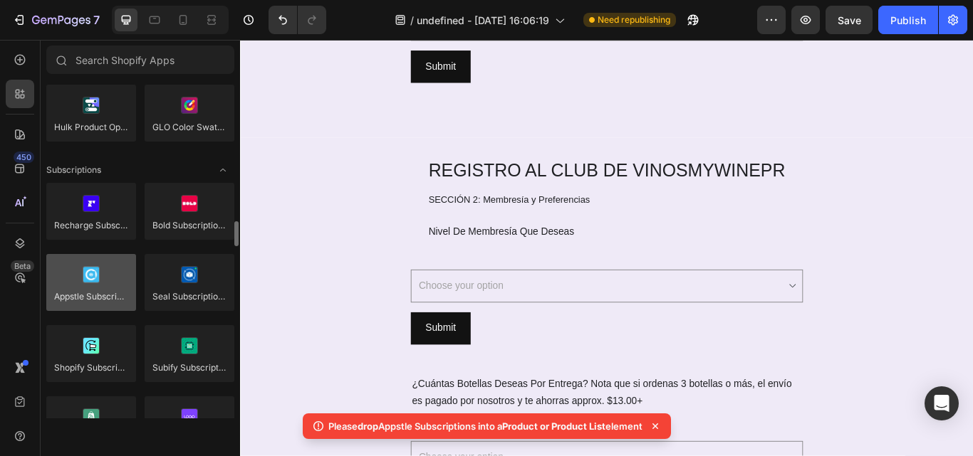
click at [98, 289] on div at bounding box center [91, 282] width 90 height 57
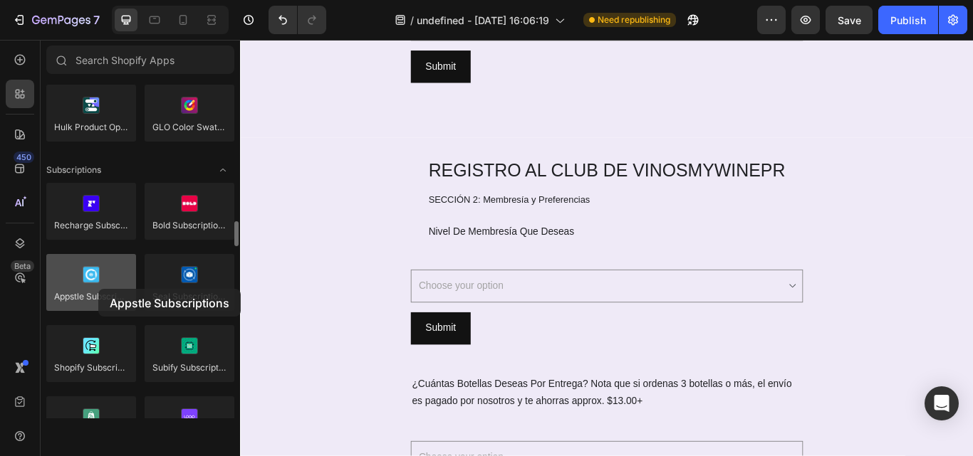
click at [98, 289] on div at bounding box center [91, 282] width 90 height 57
click at [100, 298] on div at bounding box center [91, 282] width 90 height 57
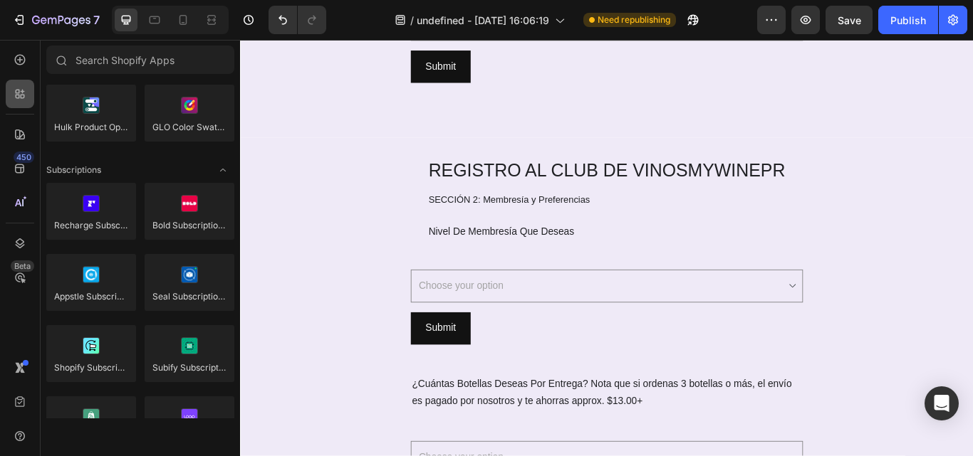
click at [22, 102] on div at bounding box center [20, 94] width 28 height 28
click at [21, 53] on icon at bounding box center [20, 60] width 14 height 14
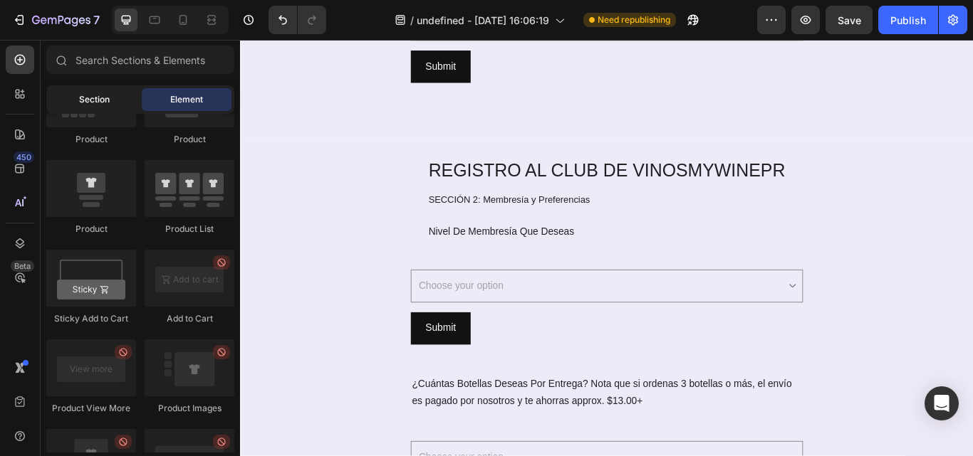
click at [99, 100] on span "Section" at bounding box center [94, 99] width 31 height 13
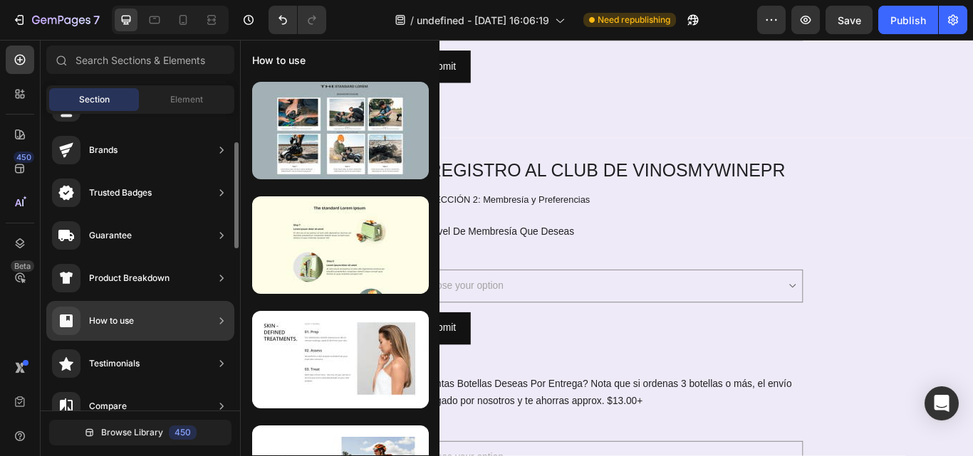
scroll to position [0, 0]
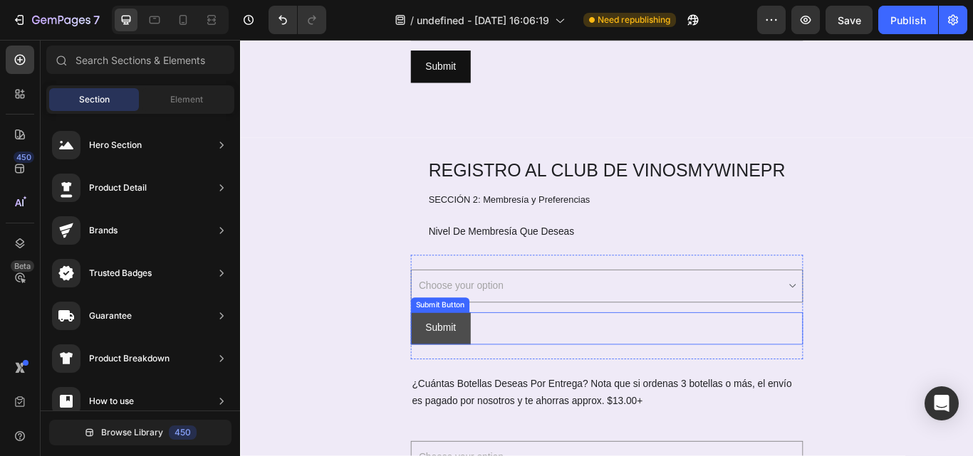
click at [501, 378] on button "Submit" at bounding box center [474, 377] width 70 height 38
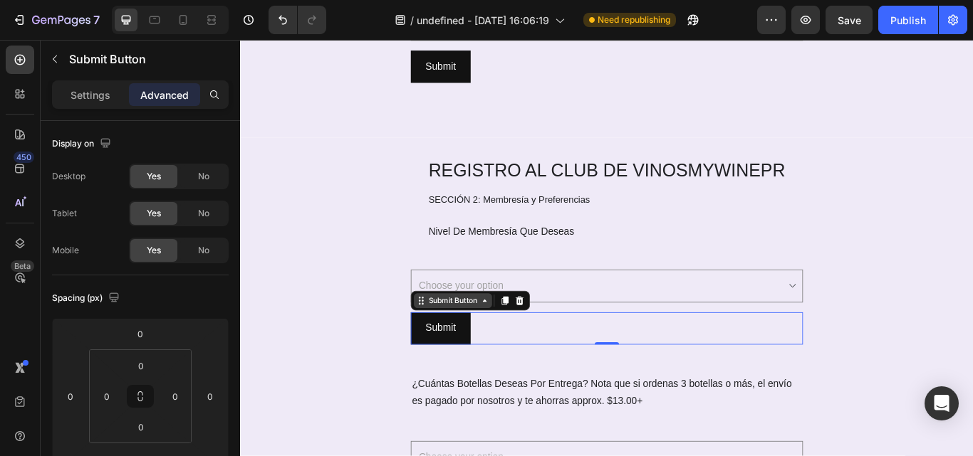
click at [473, 348] on div "Submit Button" at bounding box center [487, 344] width 63 height 13
click at [523, 345] on icon at bounding box center [525, 344] width 4 height 3
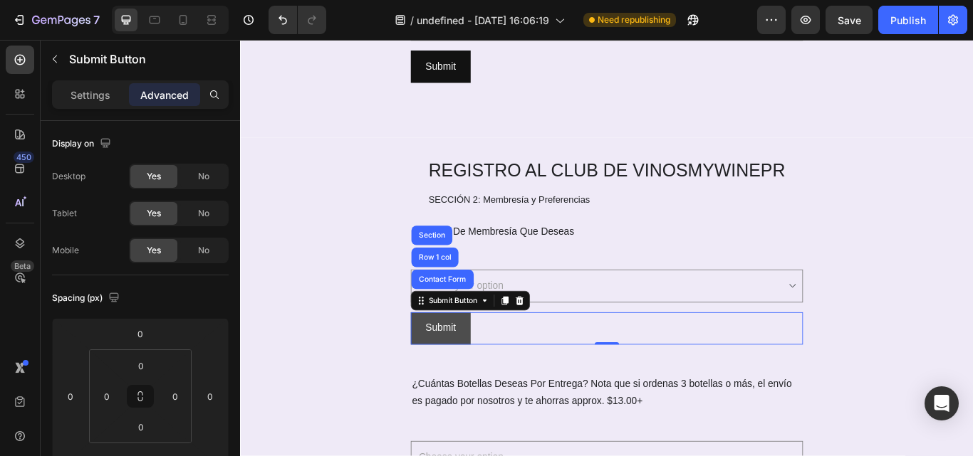
click at [493, 386] on button "Submit" at bounding box center [474, 377] width 70 height 38
click at [493, 384] on button "Submit" at bounding box center [474, 377] width 70 height 38
click at [634, 340] on select "Choose your option Mensual ((mínimo 2 vinos) Trimestral (mínimo 4 vinos) Semest…" at bounding box center [667, 327] width 457 height 39
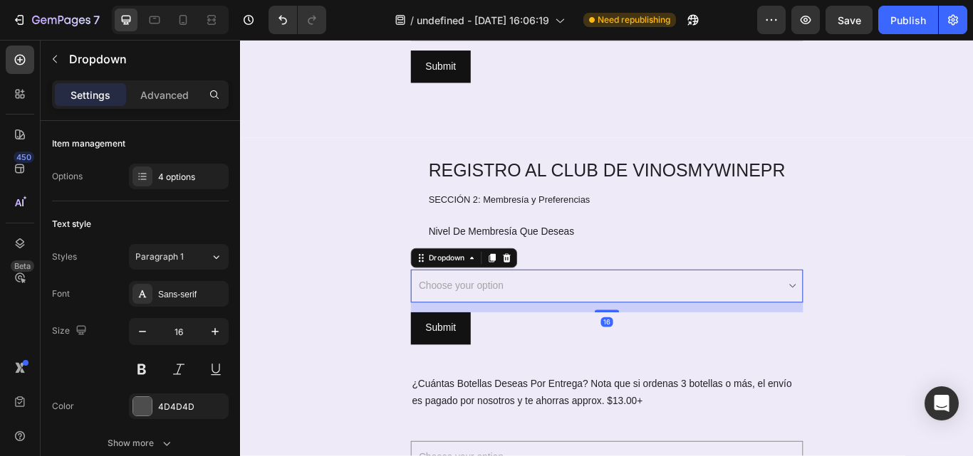
select select "Mensual ((mínimo 2 vinos)"
click at [439, 308] on select "Choose your option Mensual ((mínimo 2 vinos) Trimestral (mínimo 4 vinos) Semest…" at bounding box center [667, 327] width 457 height 39
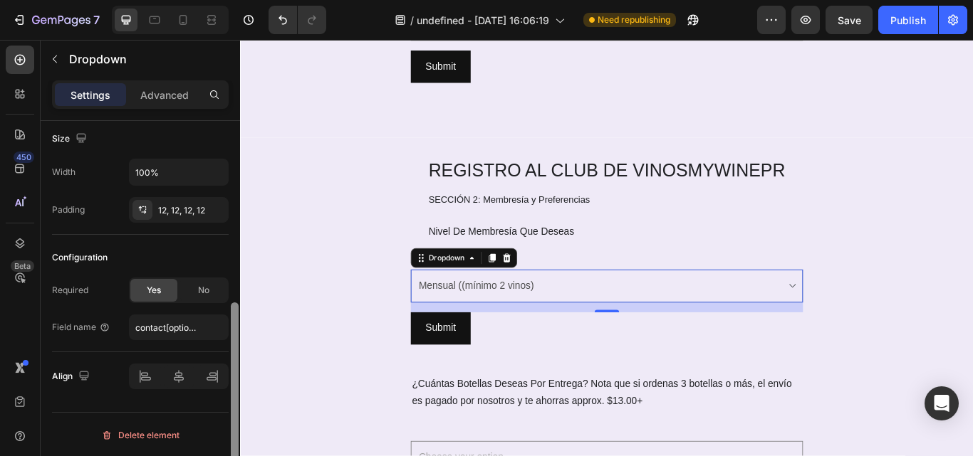
scroll to position [354, 0]
drag, startPoint x: 235, startPoint y: 181, endPoint x: 236, endPoint y: 390, distance: 209.3
click at [236, 390] on div at bounding box center [235, 397] width 8 height 193
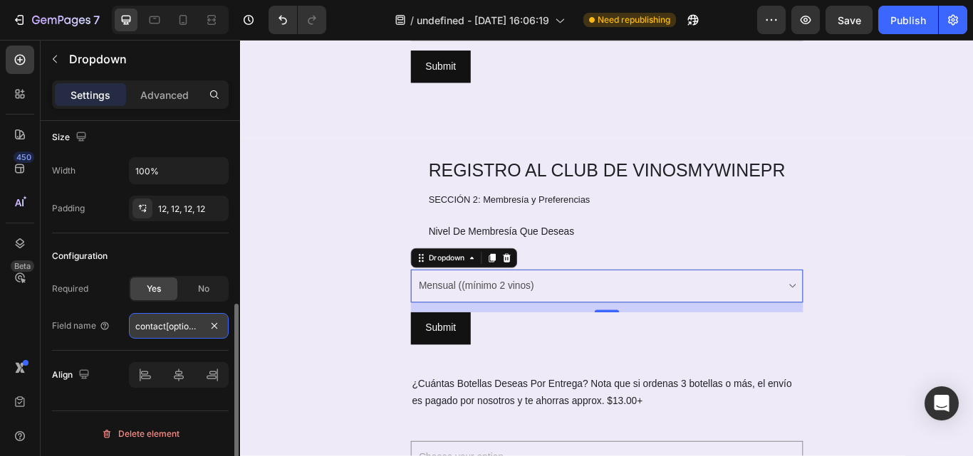
click at [172, 329] on input "contact[options]" at bounding box center [179, 326] width 100 height 26
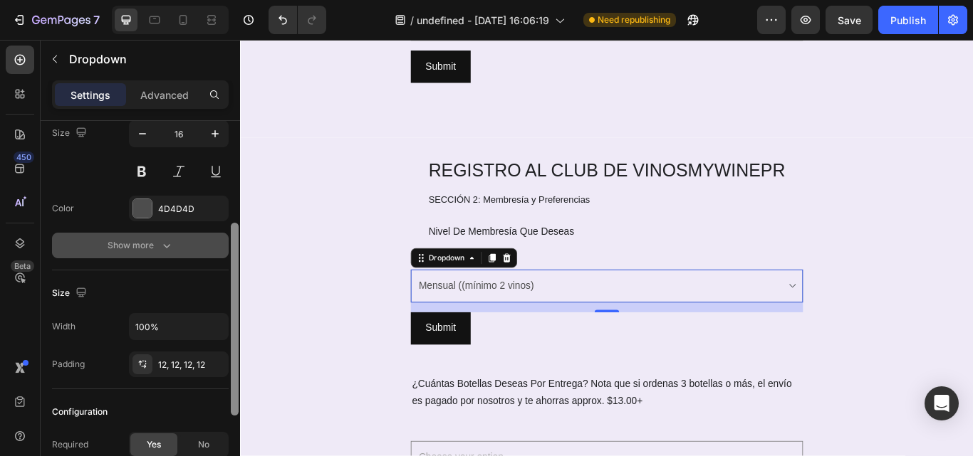
drag, startPoint x: 236, startPoint y: 353, endPoint x: 221, endPoint y: 261, distance: 93.9
click at [221, 261] on div "Item management Options 4 options Text style Styles Paragraph 1 Font Sans-serif…" at bounding box center [140, 309] width 199 height 376
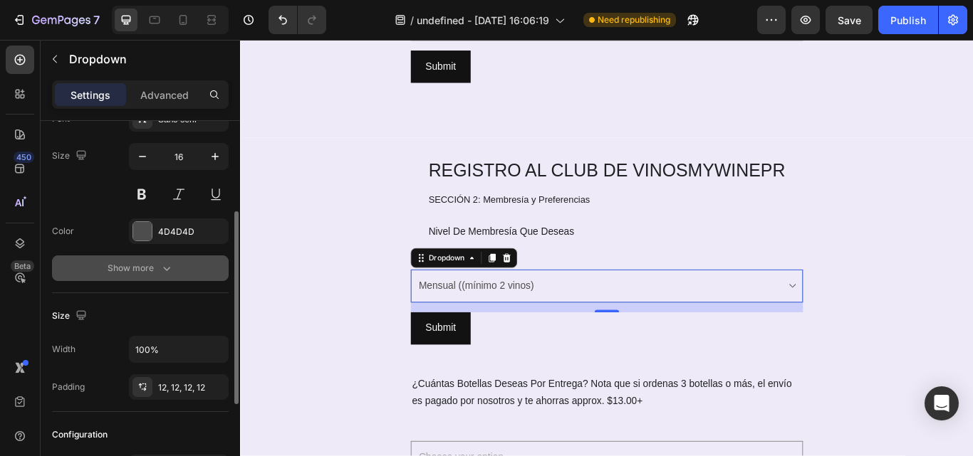
click at [174, 266] on button "Show more" at bounding box center [140, 269] width 177 height 26
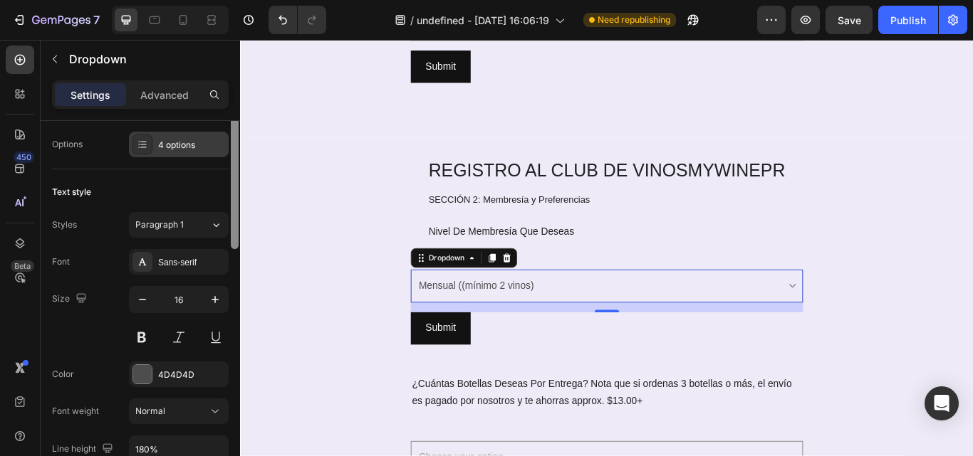
scroll to position [0, 0]
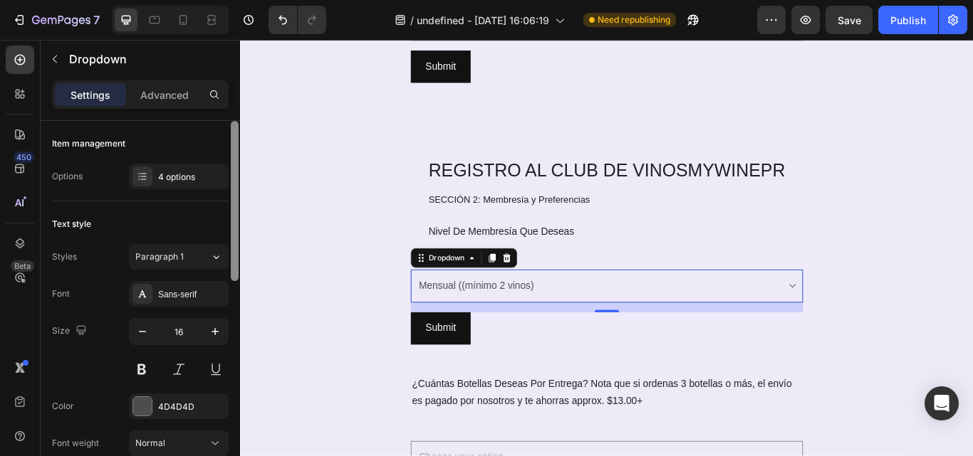
drag, startPoint x: 234, startPoint y: 273, endPoint x: 212, endPoint y: 161, distance: 114.5
click at [212, 161] on div "Item management Options 4 options Text style Styles Paragraph 1 Font Sans-serif…" at bounding box center [140, 309] width 199 height 376
click at [161, 174] on div "4 options" at bounding box center [191, 177] width 67 height 13
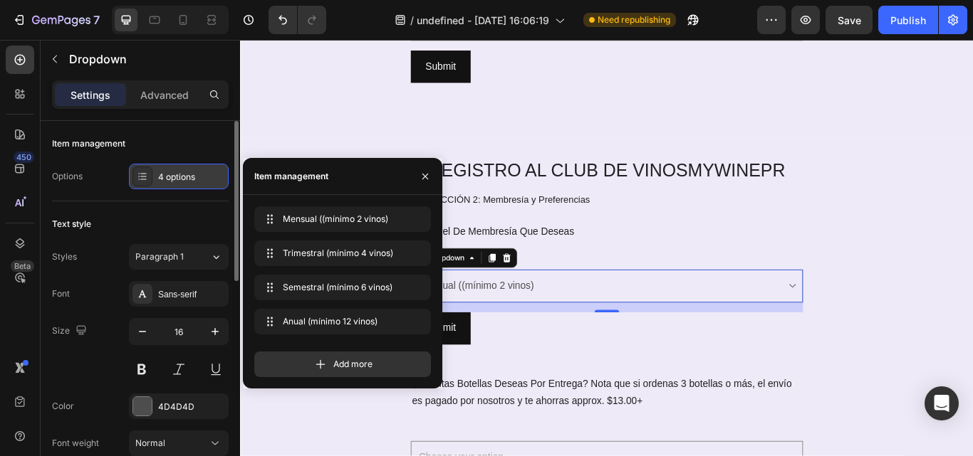
click at [161, 174] on div "4 options" at bounding box center [191, 177] width 67 height 13
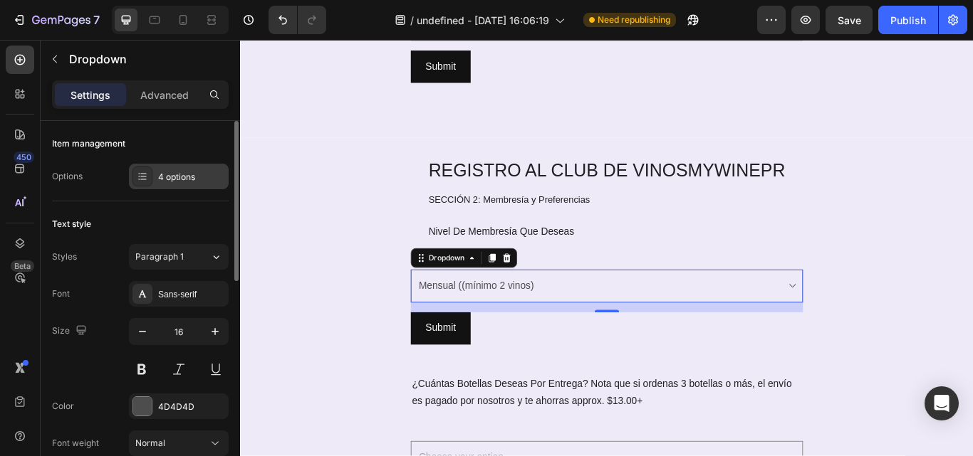
click at [161, 174] on div "4 options" at bounding box center [191, 177] width 67 height 13
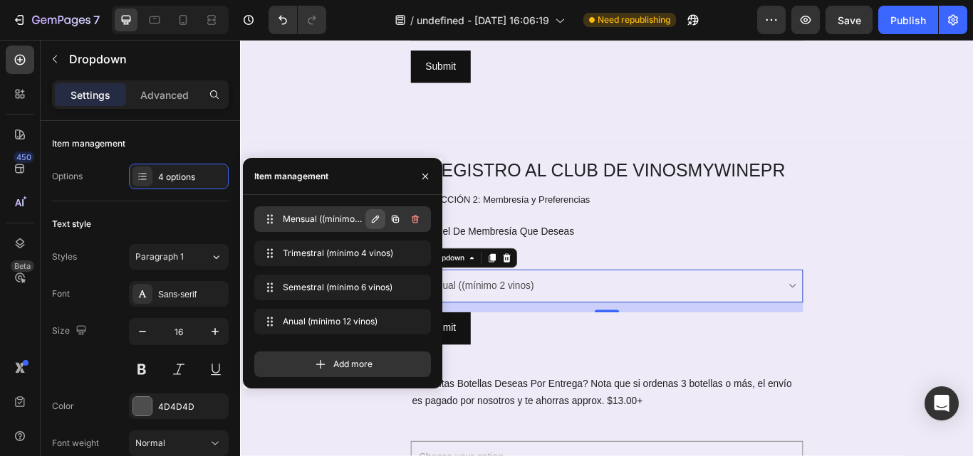
click at [372, 216] on icon "button" at bounding box center [375, 219] width 11 height 11
click at [413, 220] on icon "button" at bounding box center [415, 219] width 6 height 4
click at [276, 210] on div "Mensual ((mínimo 2 vinos) Mensual ((mínimo 2 vinos)" at bounding box center [312, 219] width 105 height 20
click at [290, 220] on span "Mensual ((mínimo 2 vinos)" at bounding box center [323, 219] width 80 height 13
click at [290, 220] on span "Mensual ((mínimo 2 vinos)" at bounding box center [322, 219] width 86 height 13
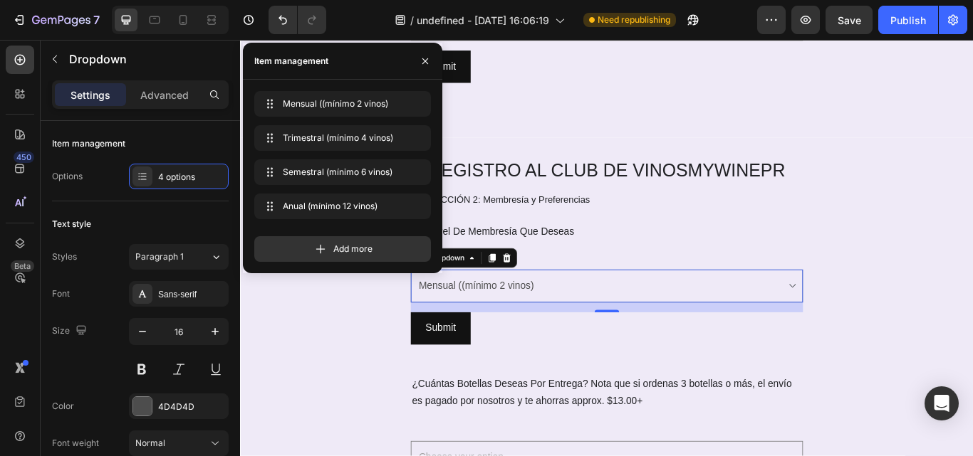
scroll to position [376, 0]
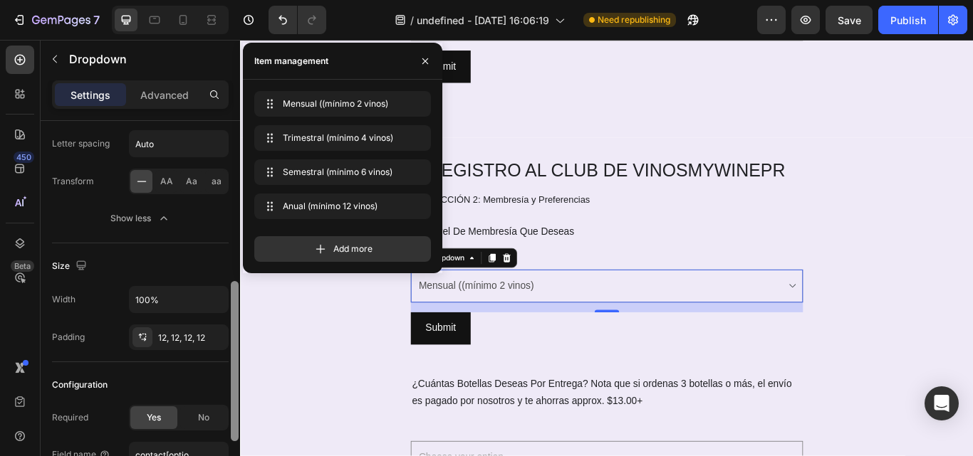
click at [230, 133] on div at bounding box center [234, 309] width 11 height 376
click at [174, 95] on p "Advanced" at bounding box center [164, 95] width 48 height 15
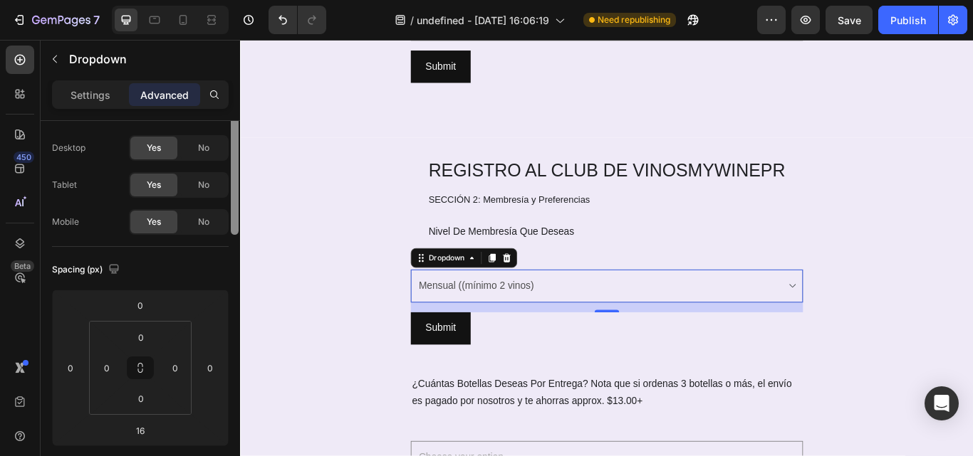
scroll to position [0, 0]
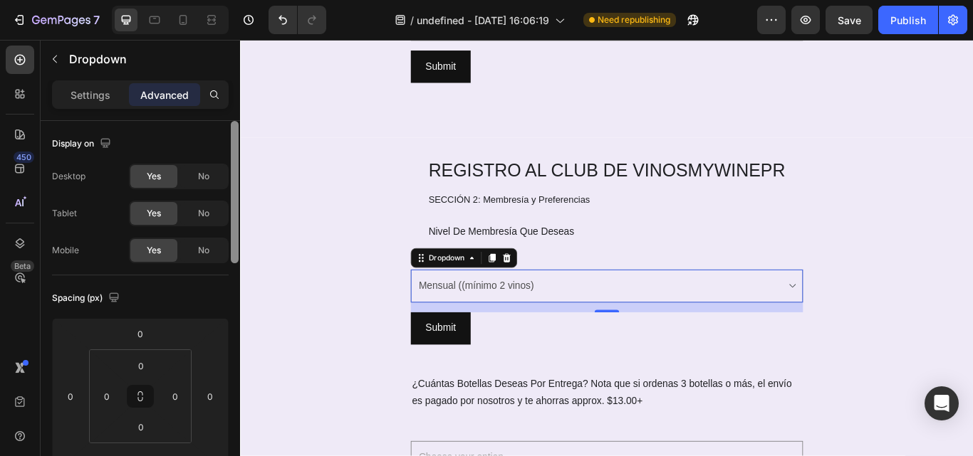
drag, startPoint x: 237, startPoint y: 275, endPoint x: 226, endPoint y: 95, distance: 179.7
click at [225, 108] on div "Settings Advanced Display on Desktop Yes No Tablet Yes No Mobile Yes No Spacing…" at bounding box center [140, 288] width 199 height 417
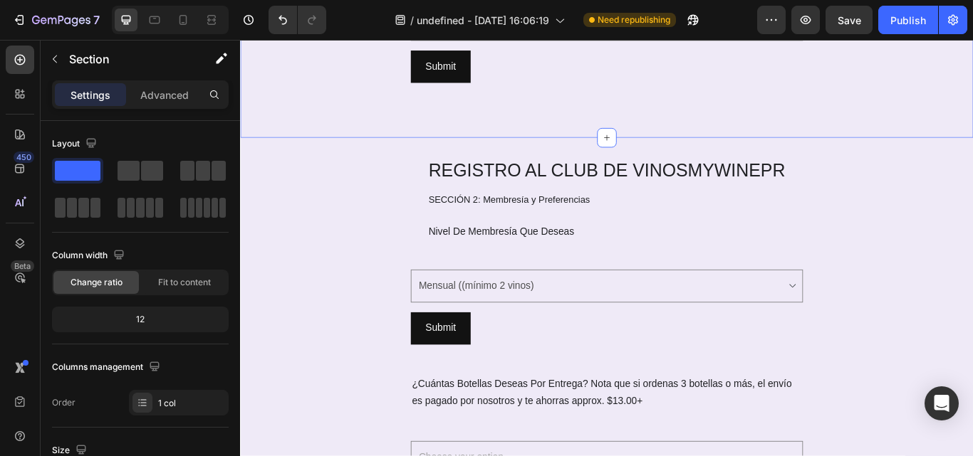
click at [535, 372] on div "Submit Submit Button" at bounding box center [667, 377] width 457 height 38
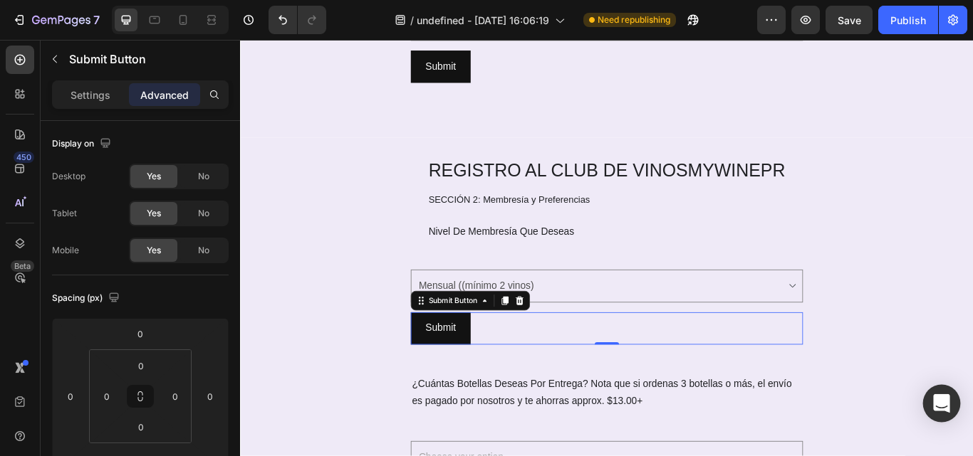
click at [942, 398] on icon "Open Intercom Messenger" at bounding box center [941, 403] width 16 height 19
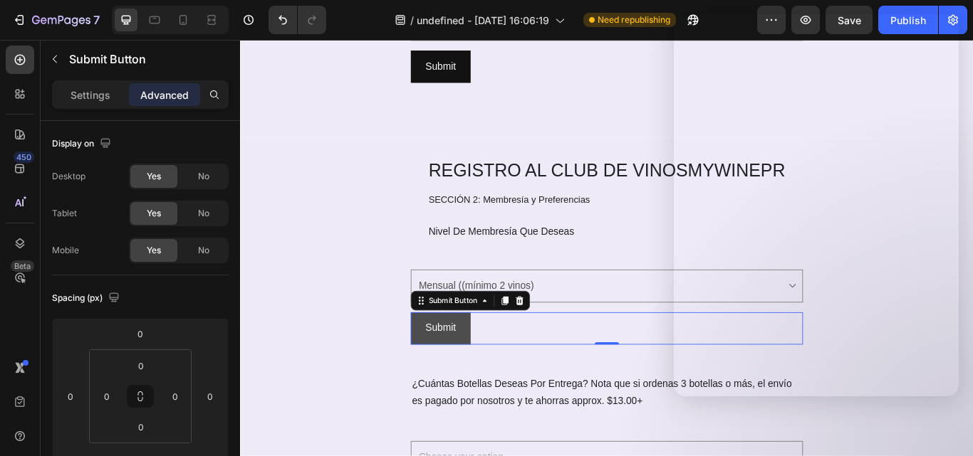
click at [496, 376] on button "Submit" at bounding box center [474, 377] width 70 height 38
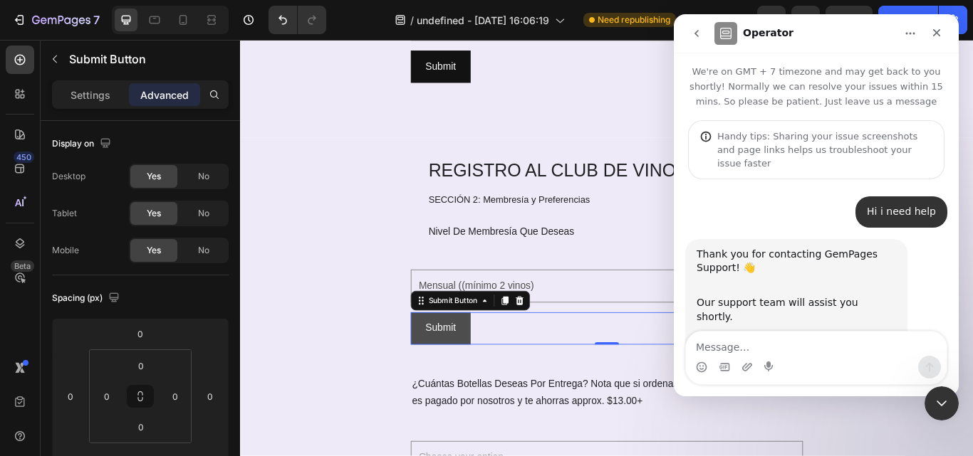
scroll to position [60, 0]
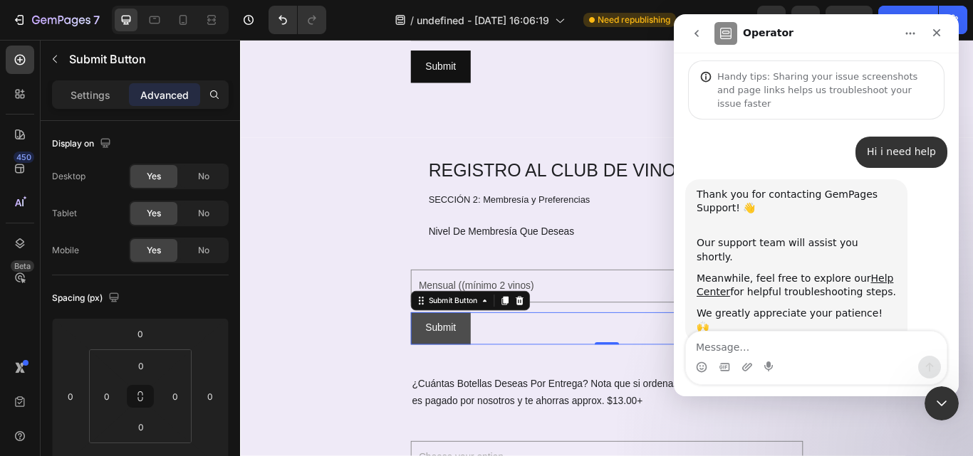
click at [485, 392] on button "Submit" at bounding box center [474, 377] width 70 height 38
click at [99, 98] on p "Settings" at bounding box center [90, 95] width 40 height 15
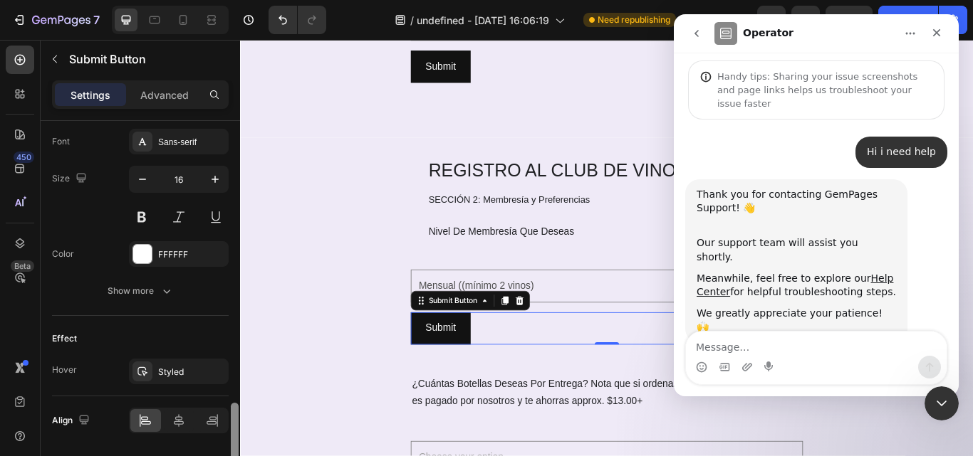
scroll to position [634, 0]
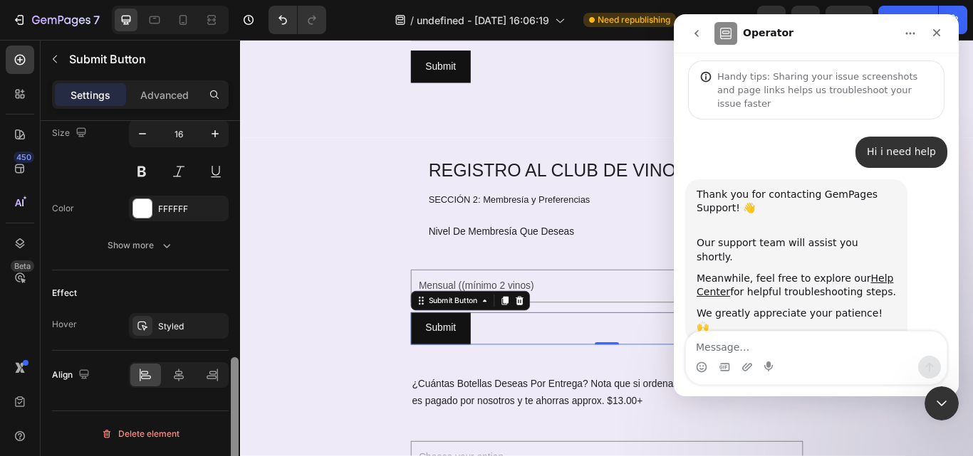
drag, startPoint x: 237, startPoint y: 194, endPoint x: 226, endPoint y: 454, distance: 260.1
click at [226, 454] on div "This element can only be used in the Contact Form to send data to Shopify Size …" at bounding box center [140, 309] width 199 height 376
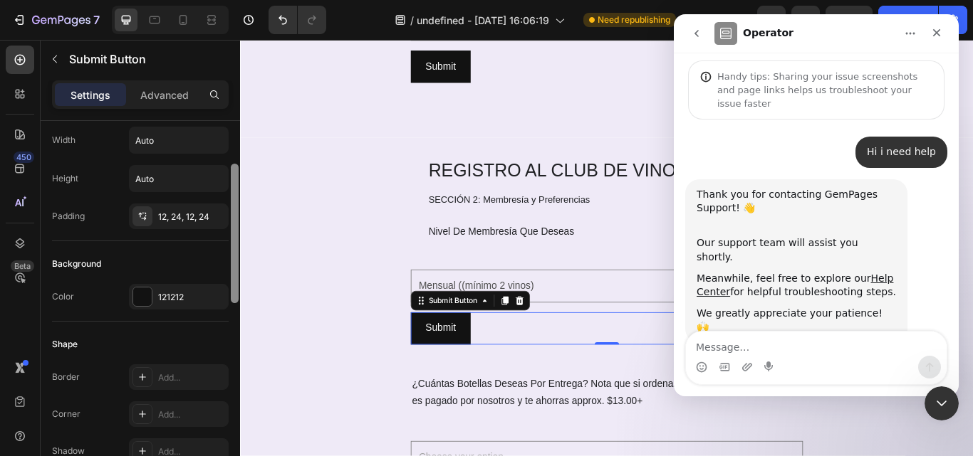
drag, startPoint x: 236, startPoint y: 424, endPoint x: 229, endPoint y: 211, distance: 213.0
click at [229, 211] on div at bounding box center [234, 309] width 11 height 376
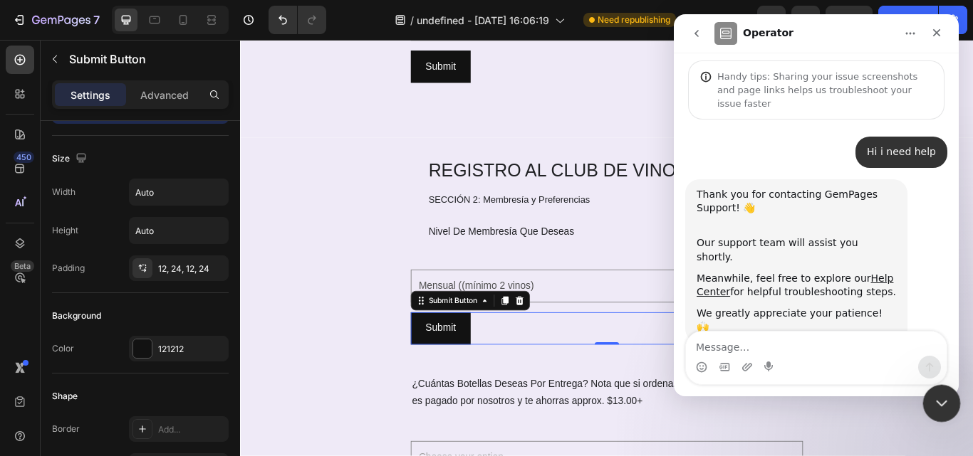
click at [933, 405] on icon "Close Intercom Messenger" at bounding box center [939, 401] width 17 height 17
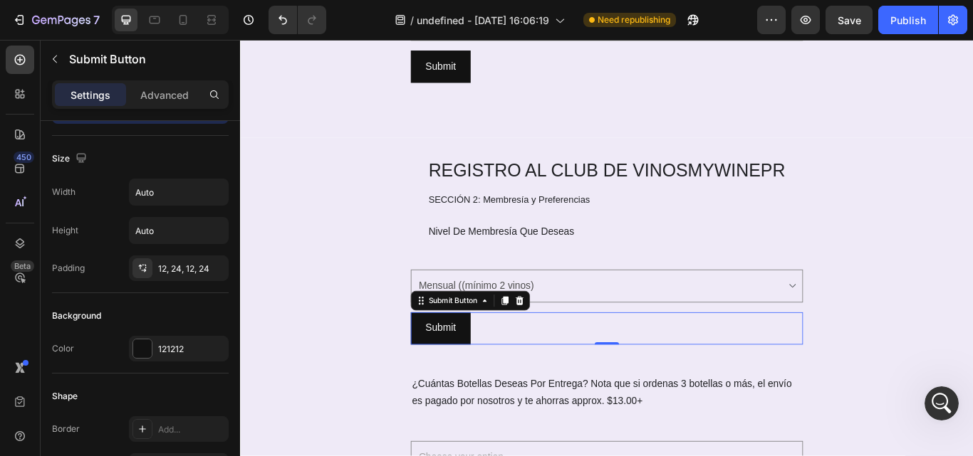
scroll to position [0, 0]
click at [601, 370] on div "Submit Submit Button 0" at bounding box center [667, 377] width 457 height 38
click at [488, 390] on button "Submit" at bounding box center [474, 377] width 70 height 38
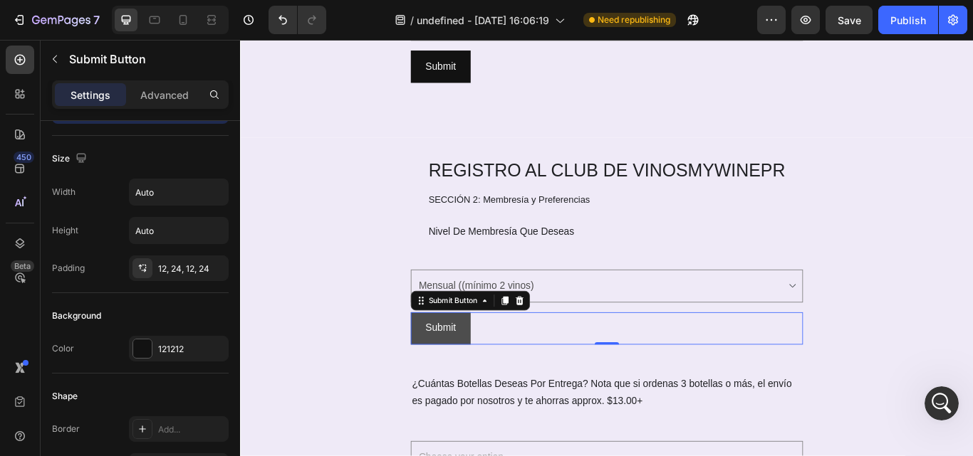
click at [488, 390] on button "Submit" at bounding box center [474, 377] width 70 height 38
click at [448, 323] on select "Choose your option Mensual ((mínimo 2 vinos) Trimestral (mínimo 4 vinos) Semest…" at bounding box center [667, 327] width 457 height 39
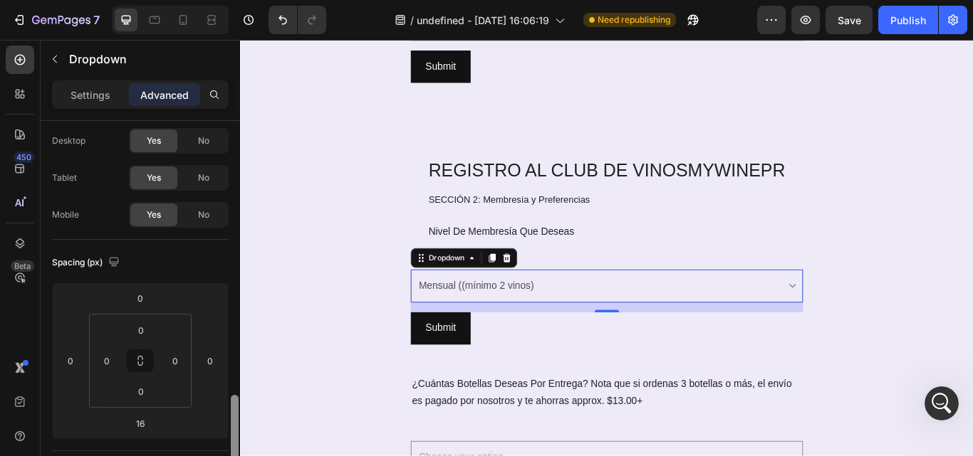
scroll to position [224, 0]
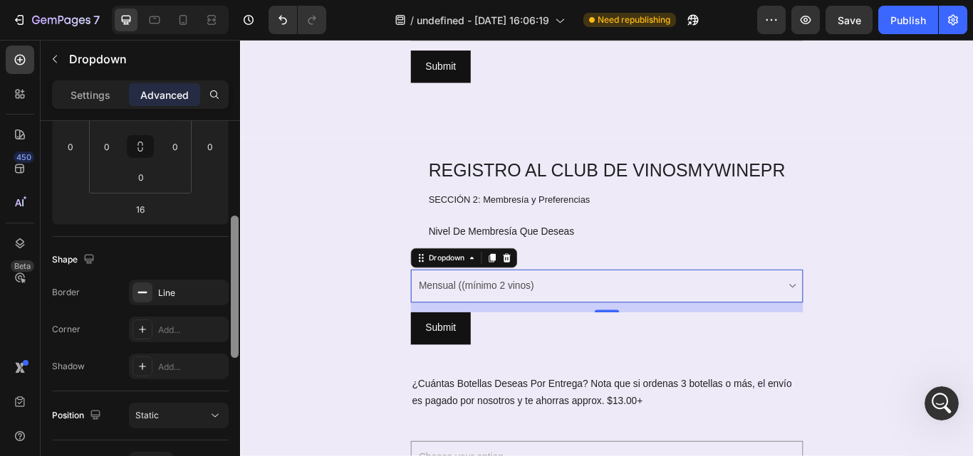
drag, startPoint x: 237, startPoint y: 192, endPoint x: 231, endPoint y: 320, distance: 127.6
click at [231, 320] on div at bounding box center [235, 287] width 8 height 142
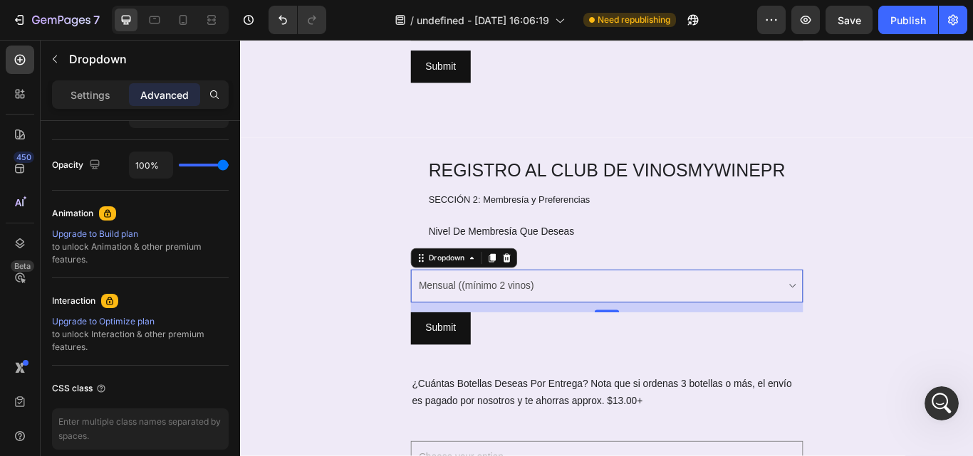
scroll to position [0, 0]
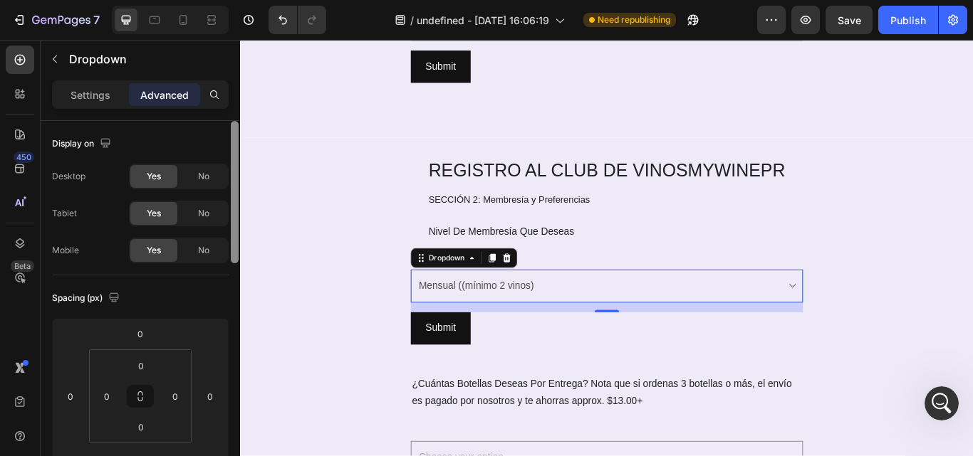
drag, startPoint x: 236, startPoint y: 337, endPoint x: 184, endPoint y: 129, distance: 214.3
click at [184, 129] on div "Display on Desktop Yes No Tablet Yes No Mobile Yes No Spacing (px) 0 0 16 0 0 0…" at bounding box center [140, 309] width 199 height 376
click at [103, 90] on p "Settings" at bounding box center [90, 95] width 40 height 15
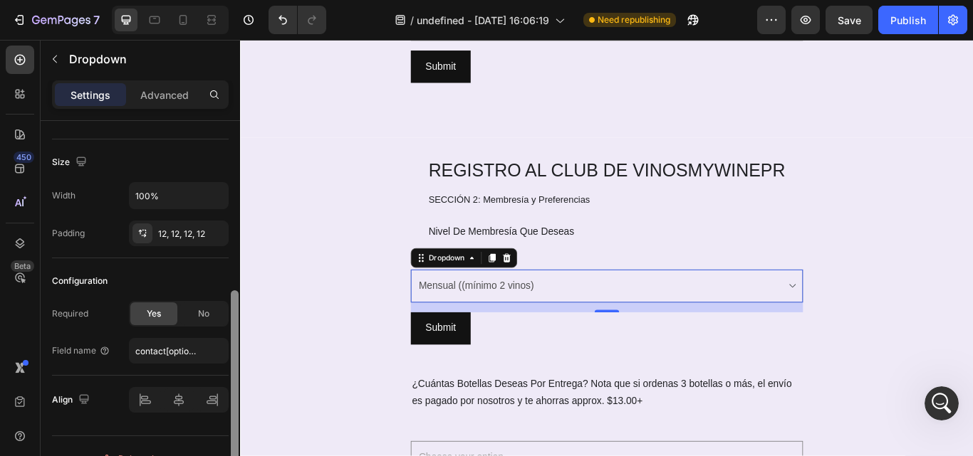
drag, startPoint x: 233, startPoint y: 267, endPoint x: 239, endPoint y: 441, distance: 173.8
click at [239, 441] on div at bounding box center [234, 309] width 11 height 376
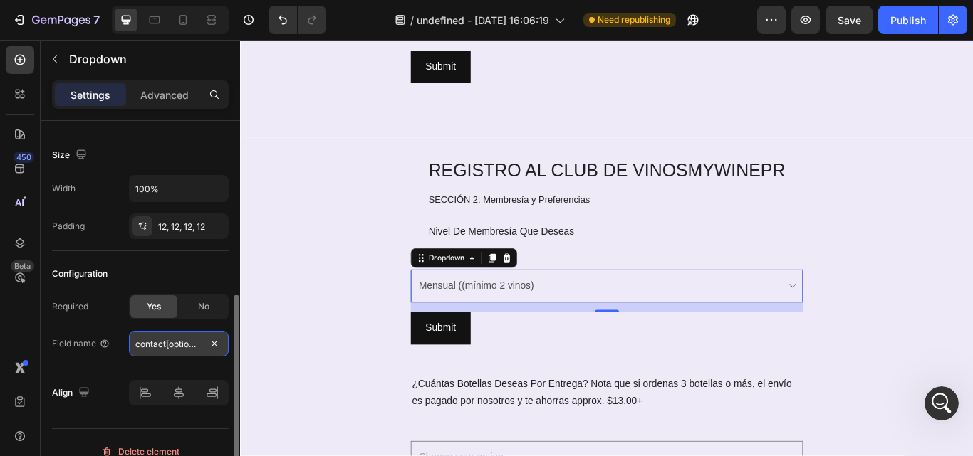
click at [167, 345] on input "contact[options]" at bounding box center [179, 344] width 100 height 26
click at [183, 345] on input "text" at bounding box center [179, 344] width 100 height 26
type input "Question"
click at [85, 356] on div "Field name Question" at bounding box center [140, 344] width 177 height 26
click at [487, 340] on select "Choose your option Mensual ((mínimo 2 vinos) Trimestral (mínimo 4 vinos) Semest…" at bounding box center [667, 327] width 457 height 39
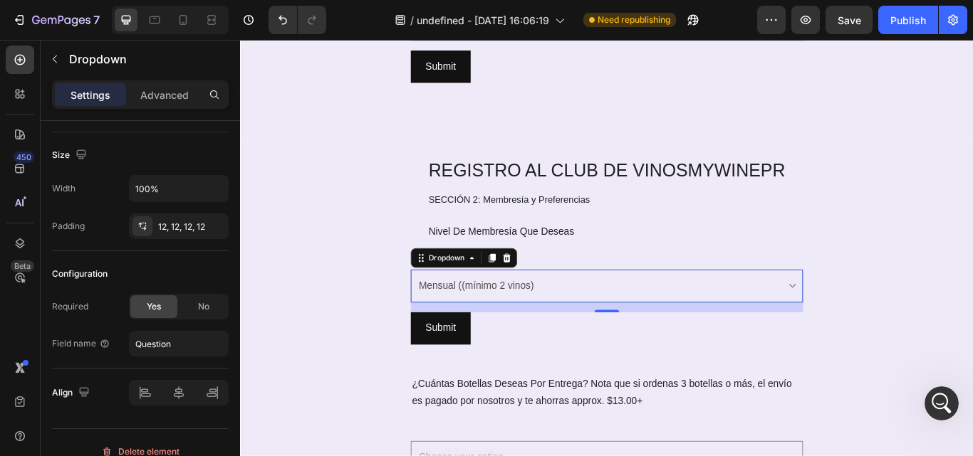
select select "Trimestral (mínimo 4 vinos)"
click at [439, 308] on select "Choose your option Mensual ((mínimo 2 vinos) Trimestral (mínimo 4 vinos) Semest…" at bounding box center [667, 327] width 457 height 39
click at [471, 374] on div "Submit" at bounding box center [474, 377] width 36 height 21
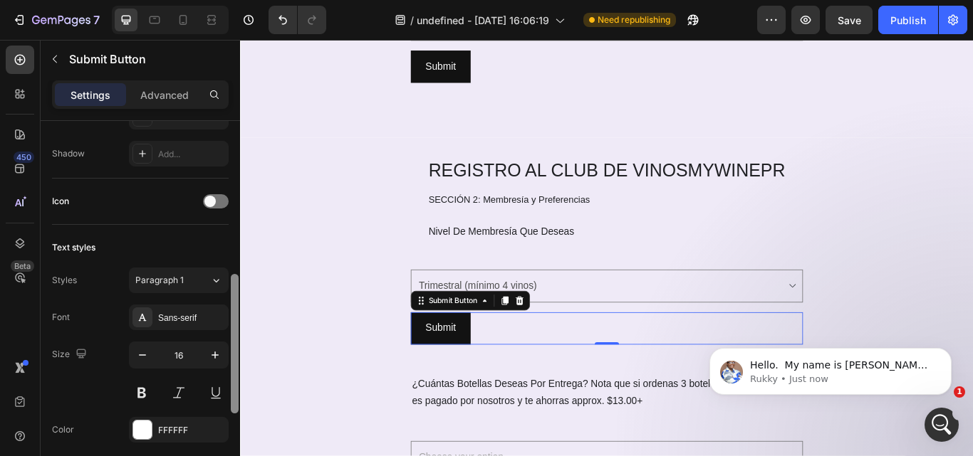
scroll to position [0, 0]
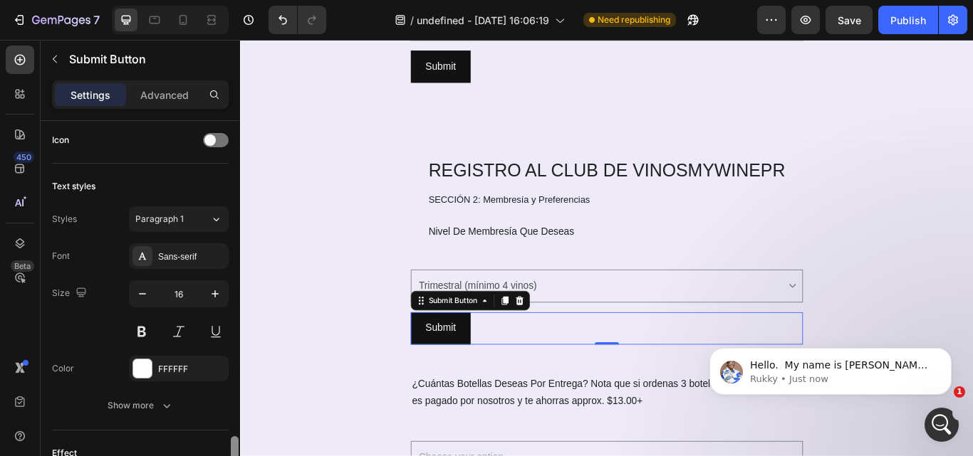
drag, startPoint x: 232, startPoint y: 196, endPoint x: 231, endPoint y: 414, distance: 218.6
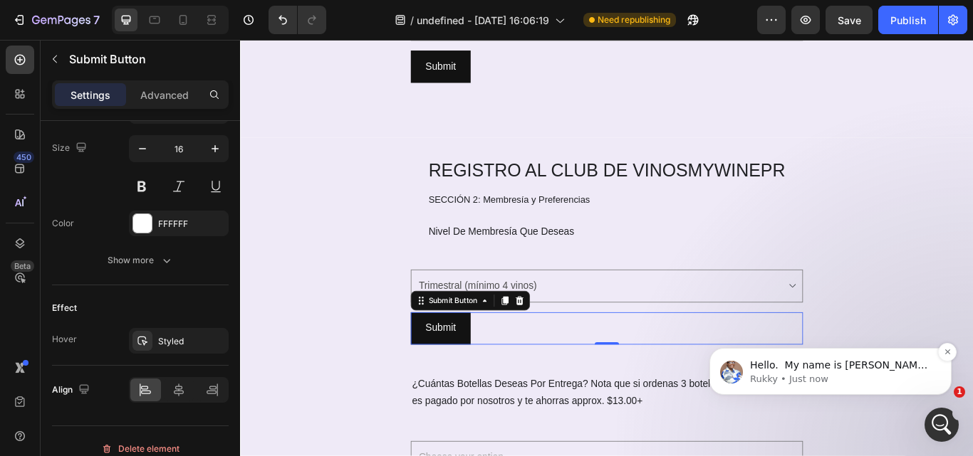
click at [844, 377] on p "Rukky • Just now" at bounding box center [842, 379] width 184 height 13
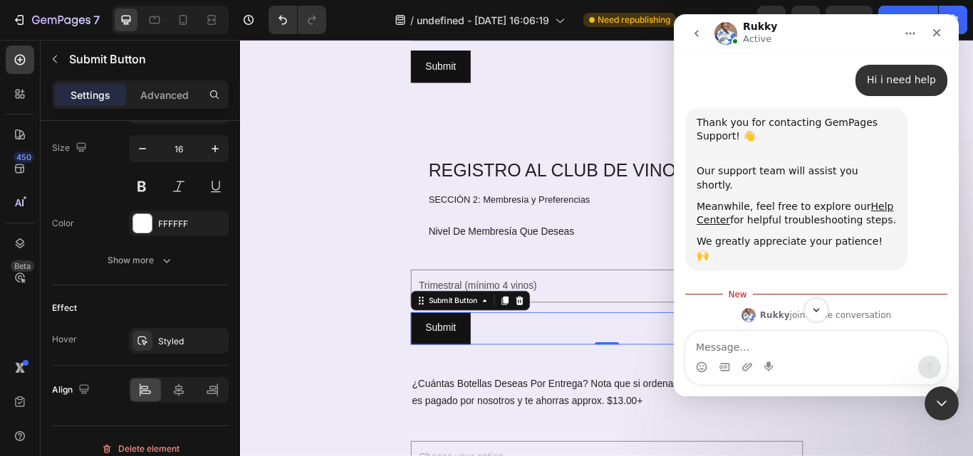
scroll to position [256, 0]
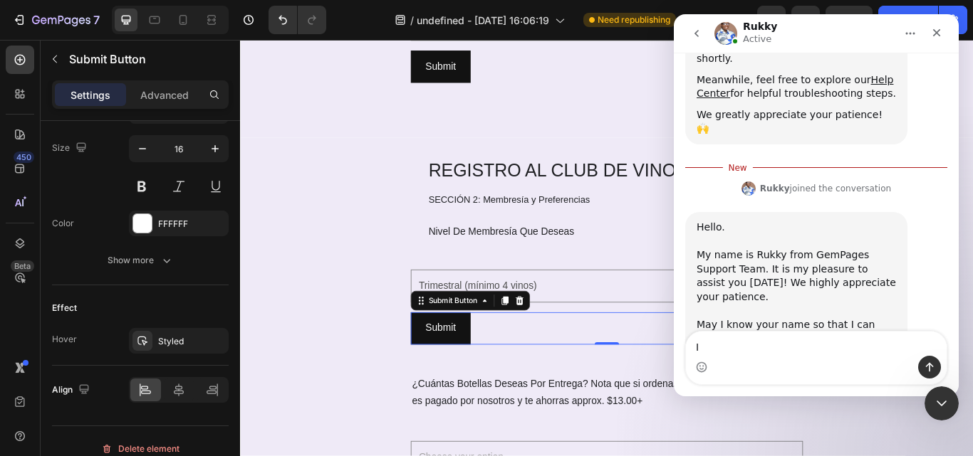
type textarea "I"
type textarea "Hi"
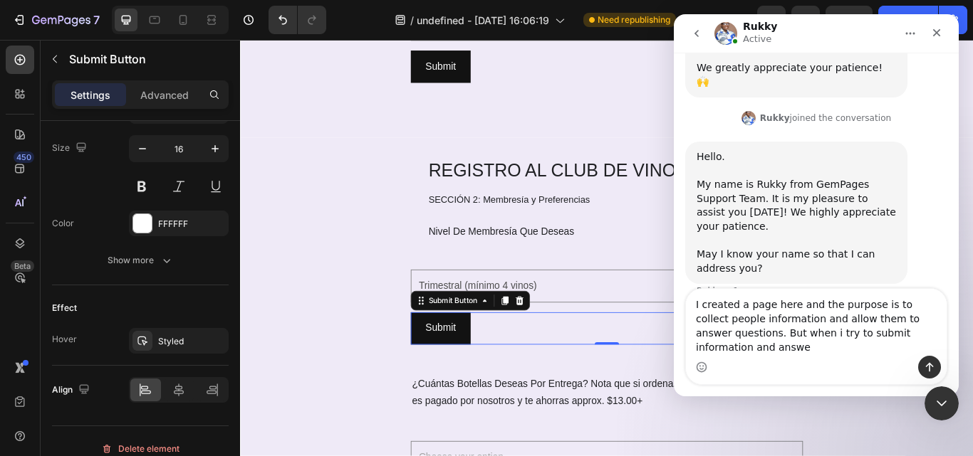
scroll to position [318, 0]
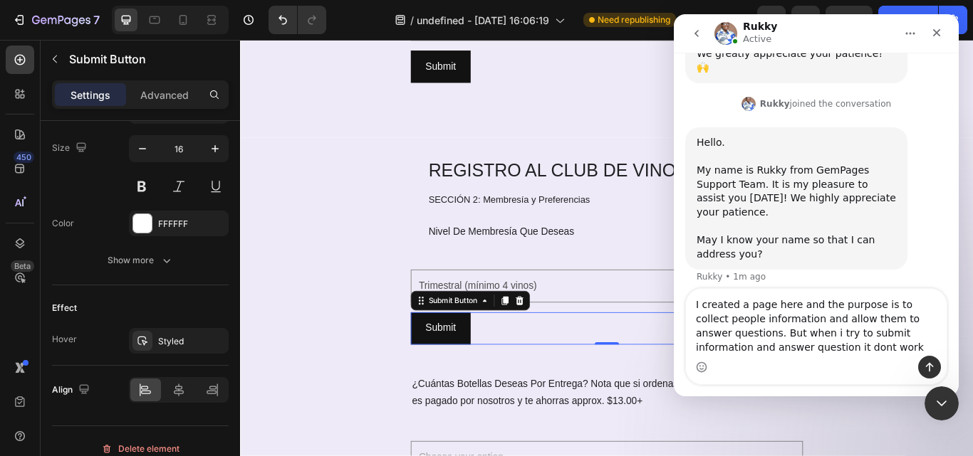
click at [785, 346] on textarea "I created a page here and the purpose is to collect people information and allo…" at bounding box center [816, 322] width 261 height 67
type textarea "I created a page here and the purpose is to collect people information and allo…"
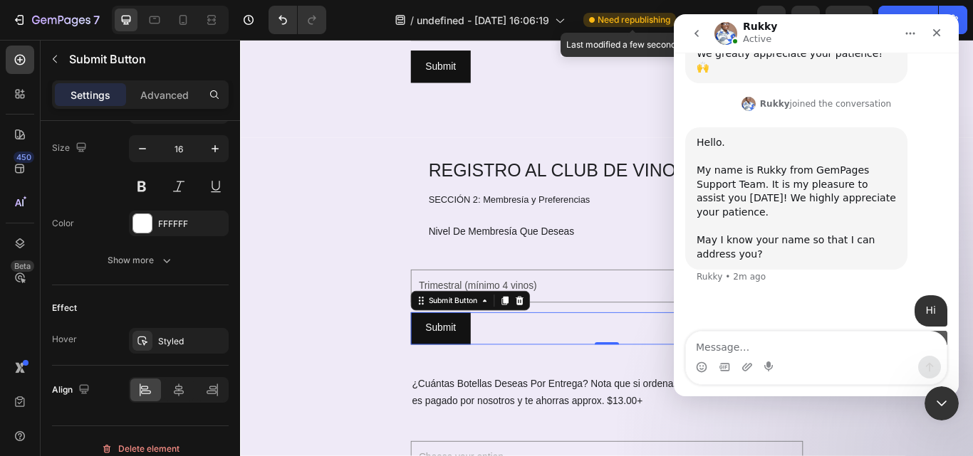
scroll to position [363, 0]
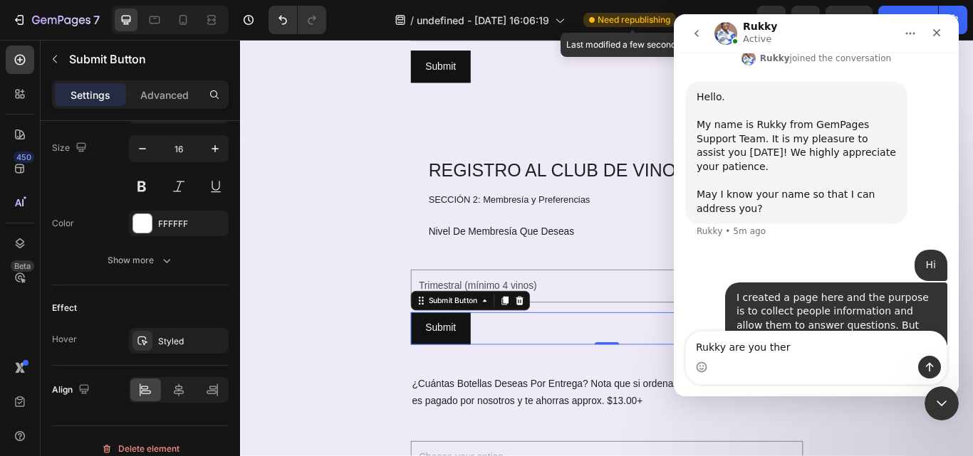
type textarea "Rukky are you there"
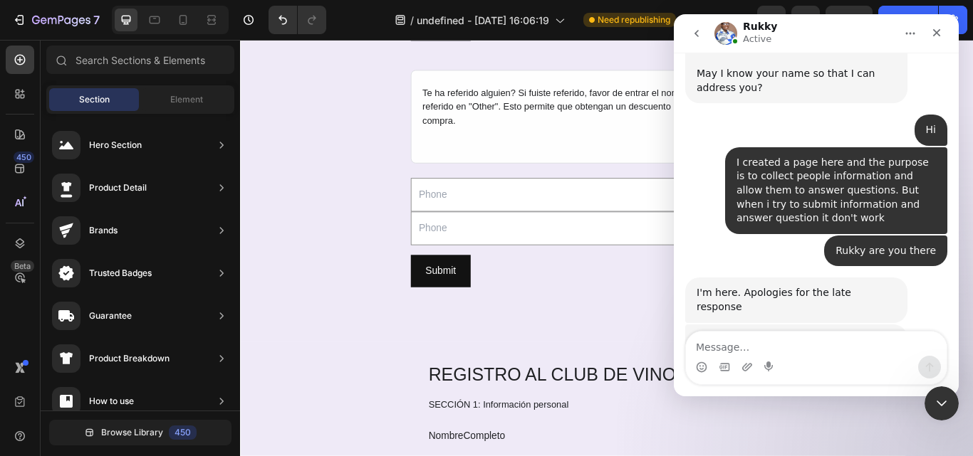
scroll to position [0, 0]
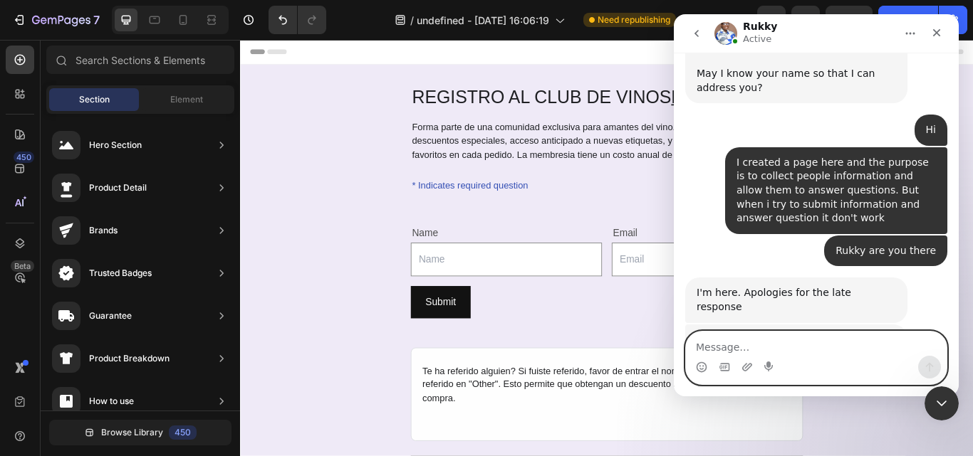
click at [708, 337] on textarea "Message…" at bounding box center [816, 344] width 261 height 24
paste textarea "[URL][DOMAIN_NAME][DOMAIN_NAME]"
type textarea "[URL][DOMAIN_NAME][DOMAIN_NAME]"
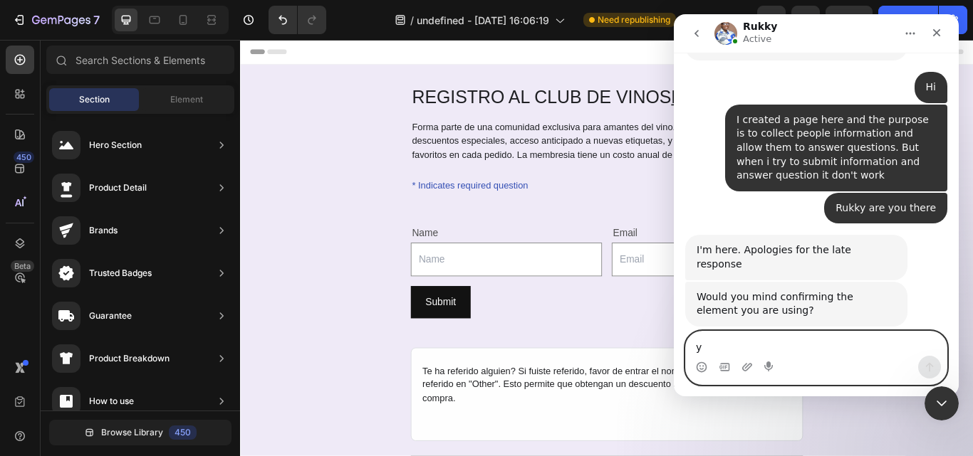
scroll to position [569, 0]
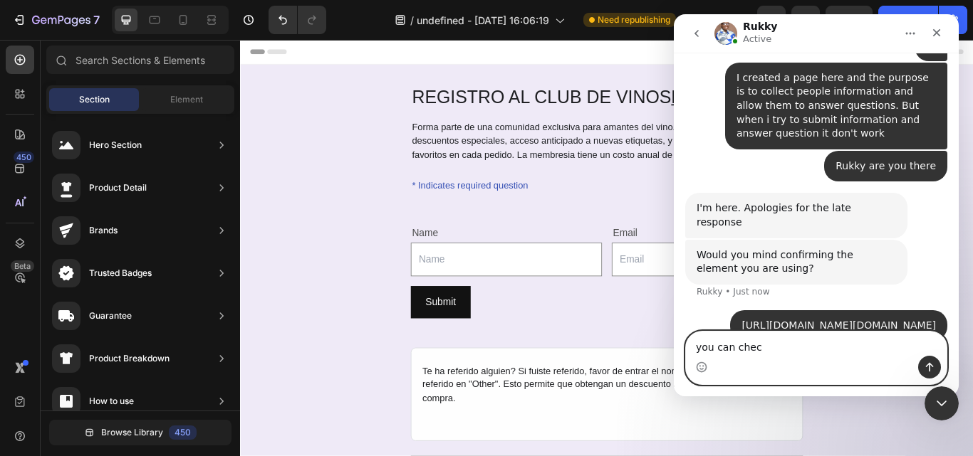
type textarea "you can check"
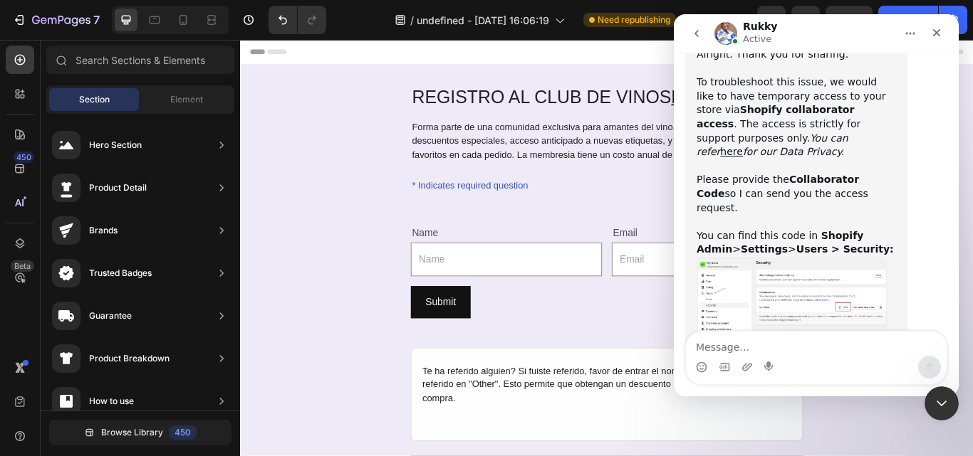
scroll to position [907, 0]
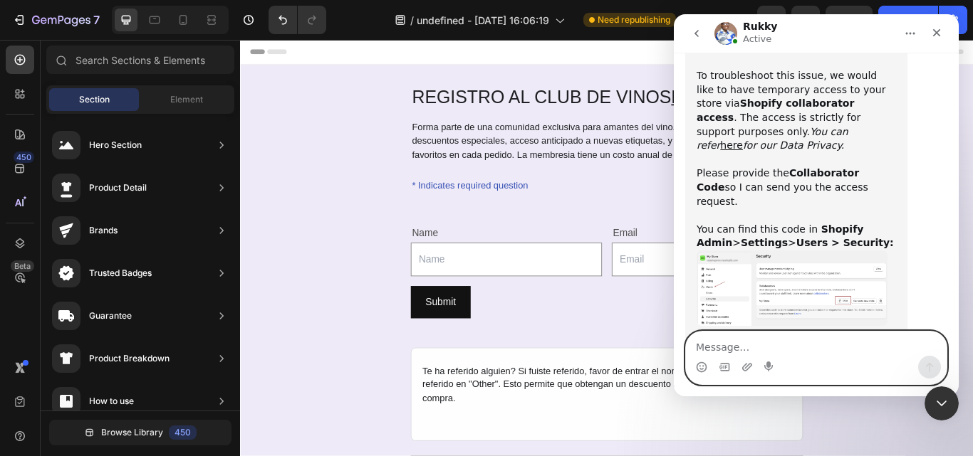
click at [804, 351] on textarea "Message…" at bounding box center [816, 344] width 261 height 24
paste textarea "7809"
type textarea "ok 7809"
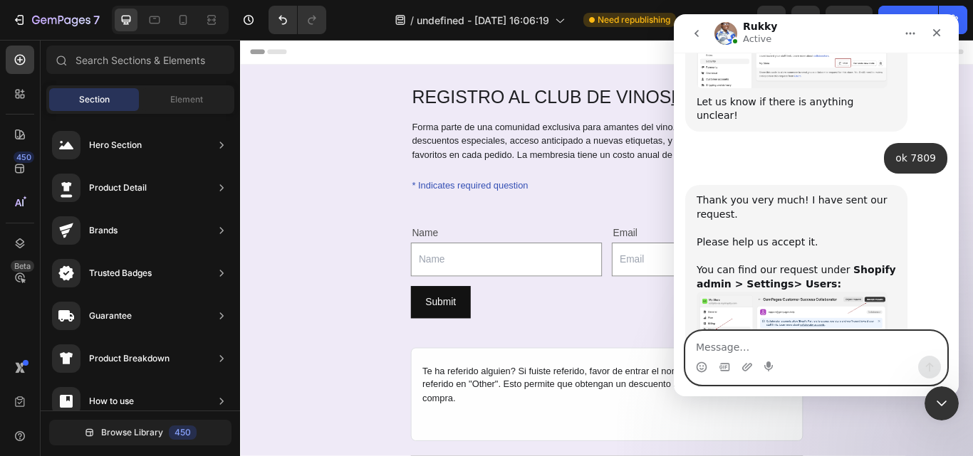
scroll to position [1263, 0]
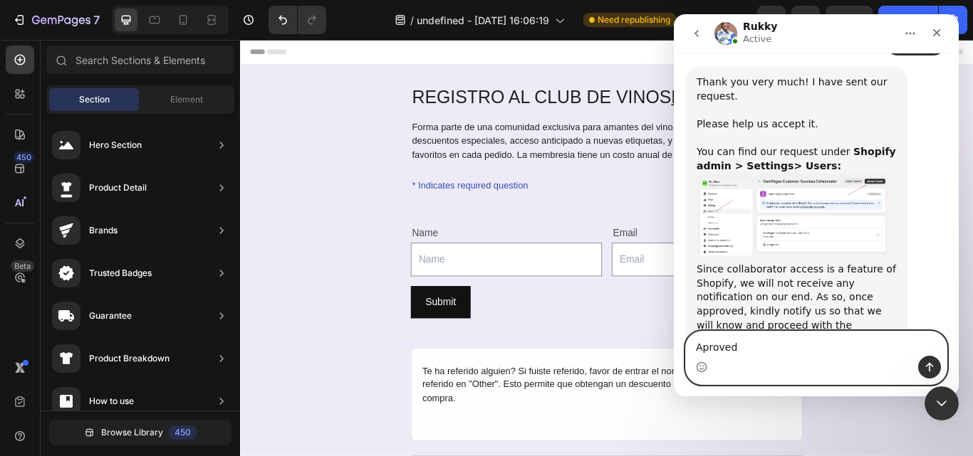
click at [705, 347] on textarea "Aproved" at bounding box center [816, 344] width 261 height 24
type textarea "Approved"
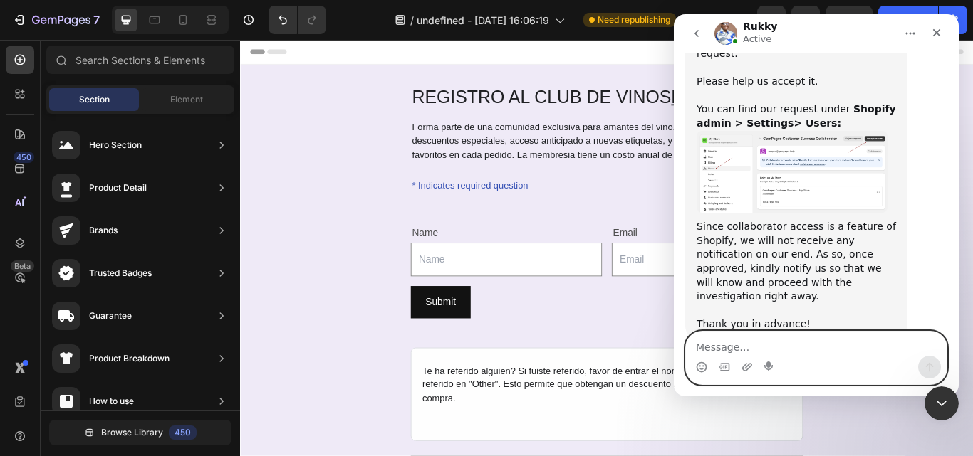
scroll to position [1394, 0]
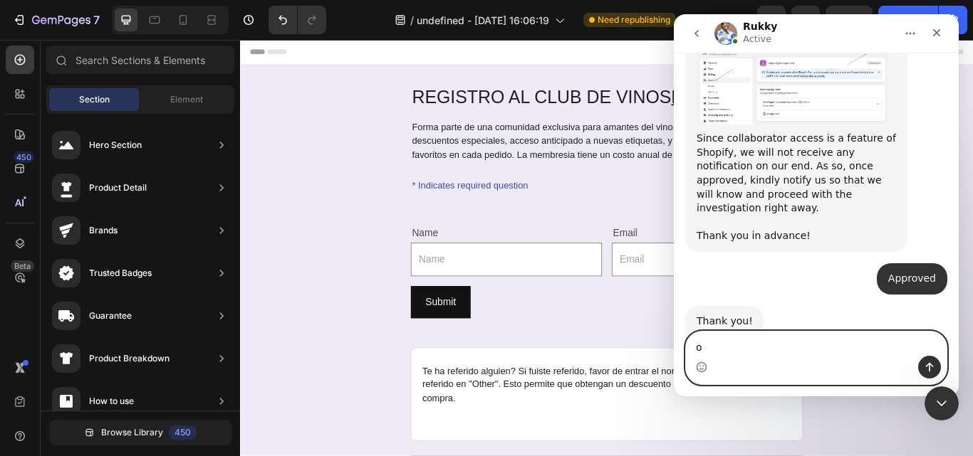
type textarea "ok"
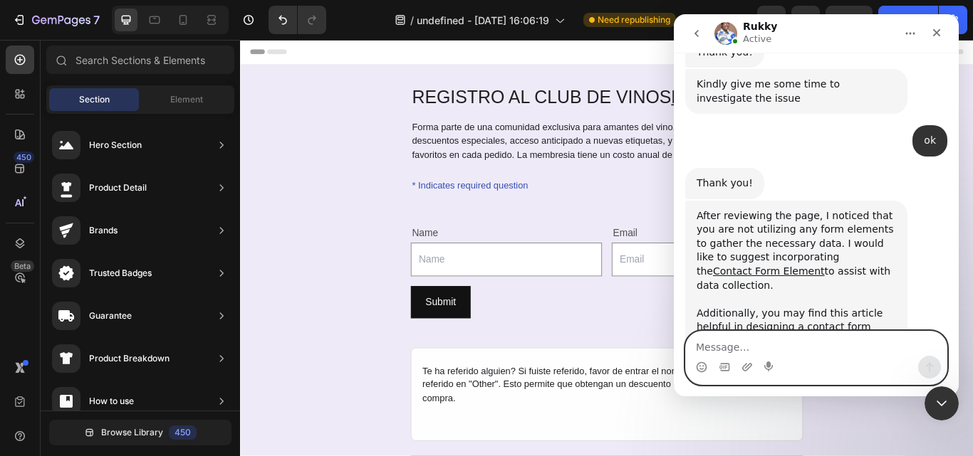
scroll to position [1735, 0]
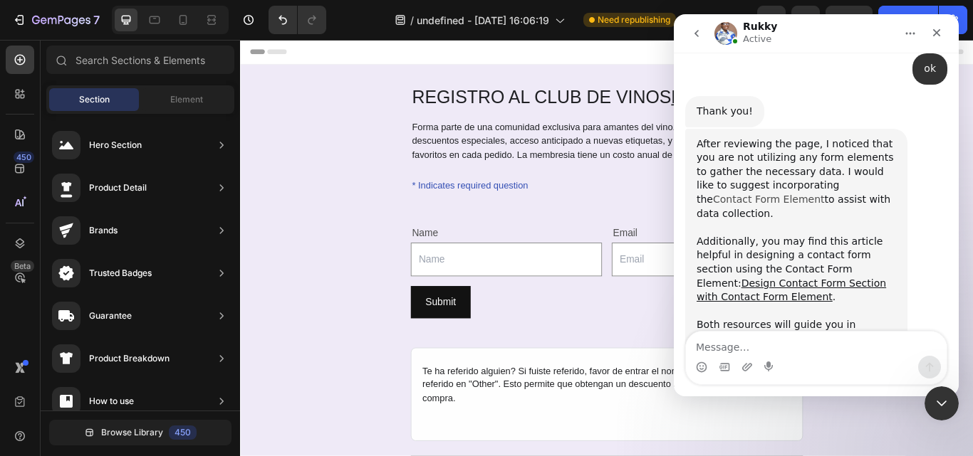
click at [812, 194] on link "Contact Form Element" at bounding box center [769, 199] width 112 height 11
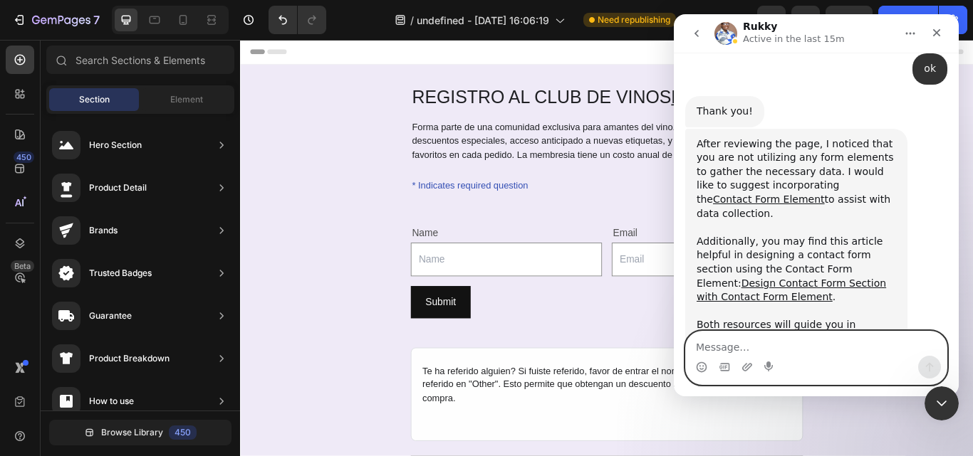
click at [712, 340] on textarea "Message…" at bounding box center [816, 344] width 261 height 24
type textarea "Can you guys help me fixed there"
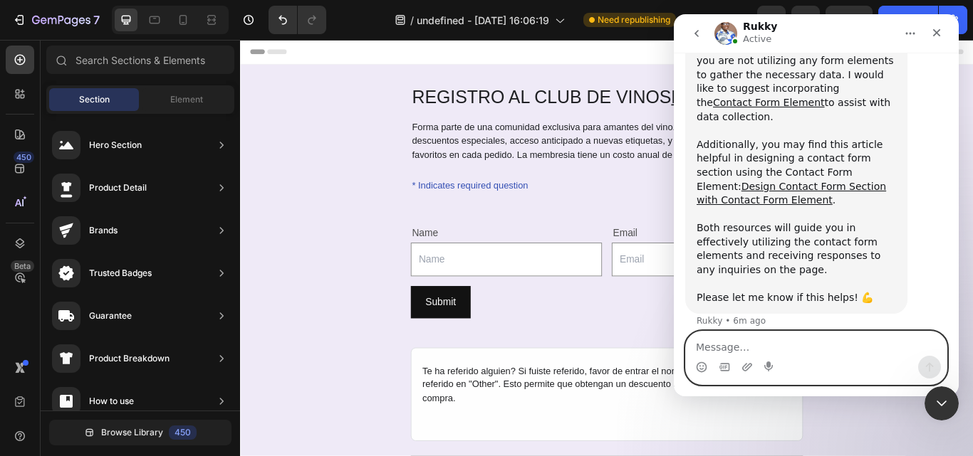
scroll to position [1848, 0]
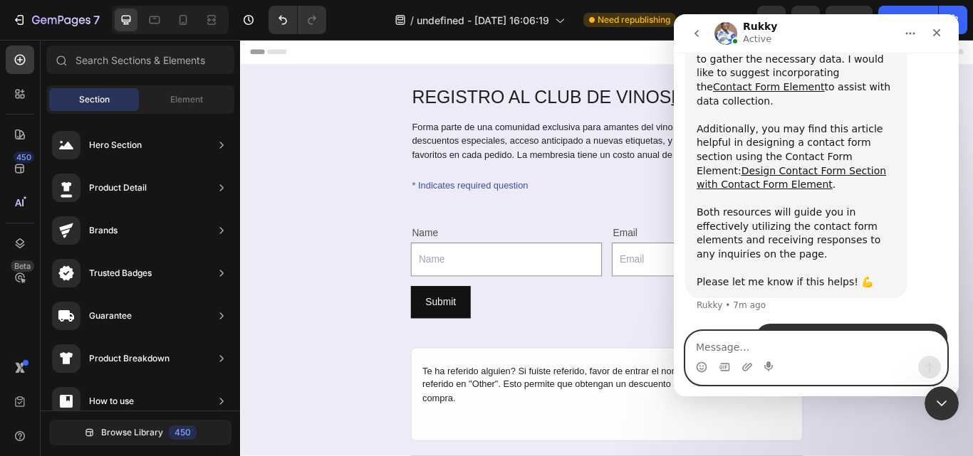
click at [735, 340] on textarea "Message…" at bounding box center [816, 344] width 261 height 24
click at [748, 344] on textarea "Message…" at bounding box center [816, 344] width 261 height 24
type textarea "I need a duplication of this form"
type textarea "v"
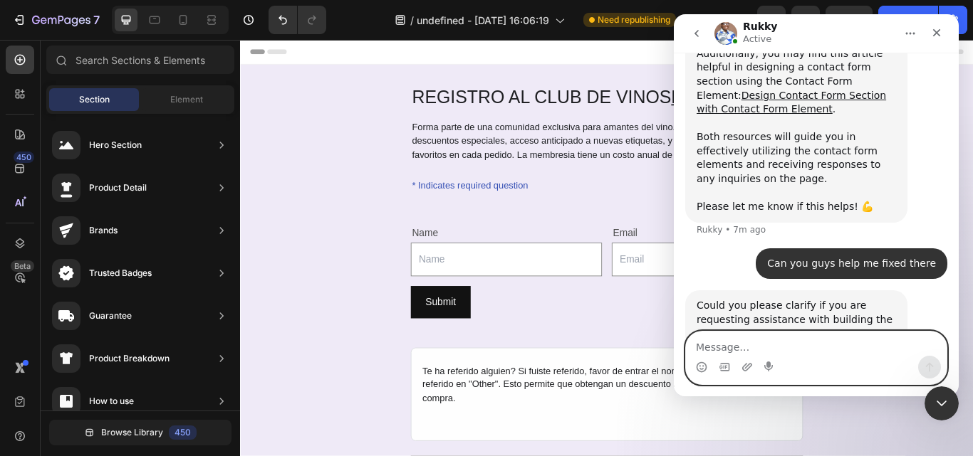
paste textarea "[URL][DOMAIN_NAME]"
type textarea "[URL][DOMAIN_NAME]"
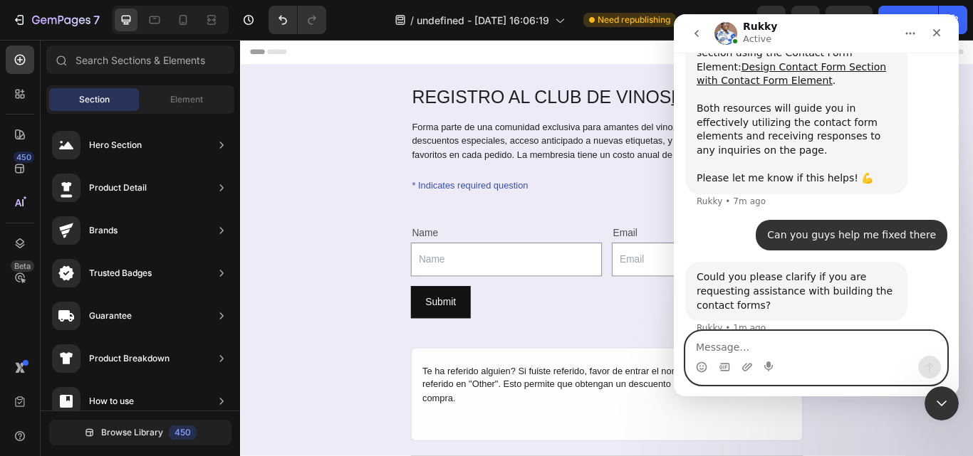
scroll to position [1983, 0]
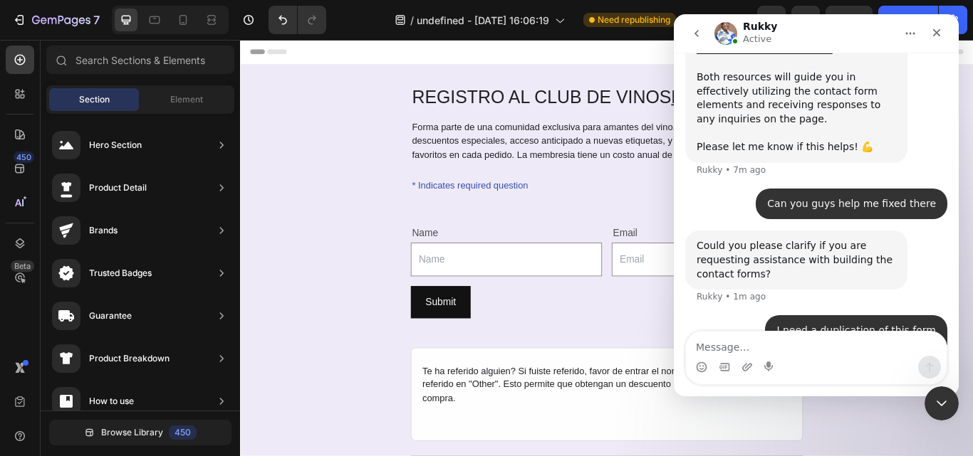
click at [931, 348] on div "v • Just now" at bounding box center [932, 363] width 28 height 31
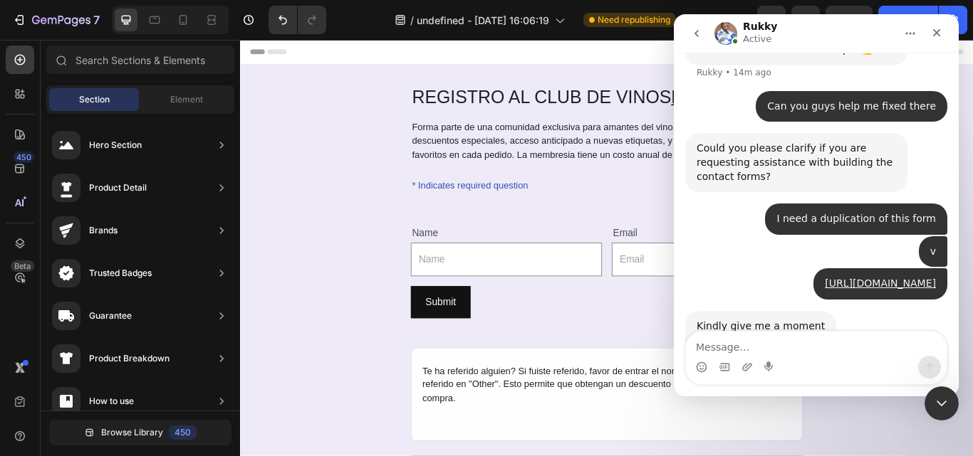
scroll to position [2100, 0]
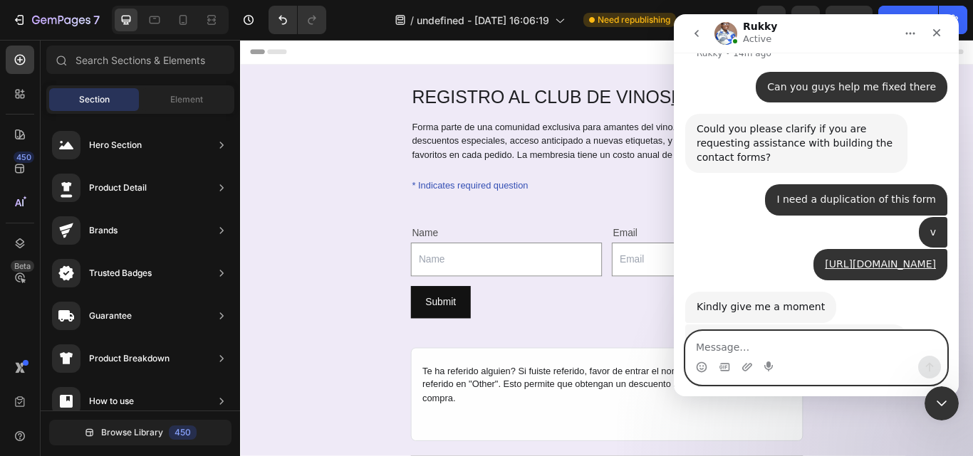
click at [729, 340] on textarea "Message…" at bounding box center [816, 344] width 261 height 24
type textarea "I want you guys to help me with the form creation"
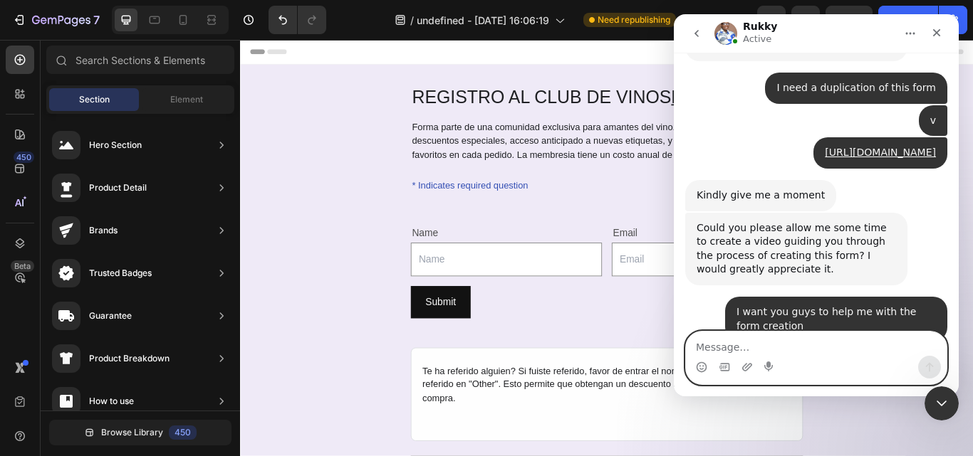
scroll to position [2255, 0]
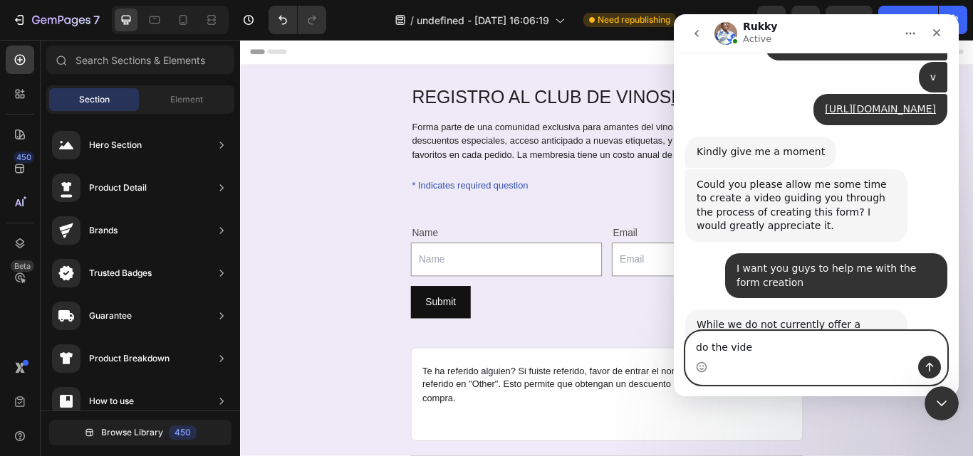
type textarea "do the video"
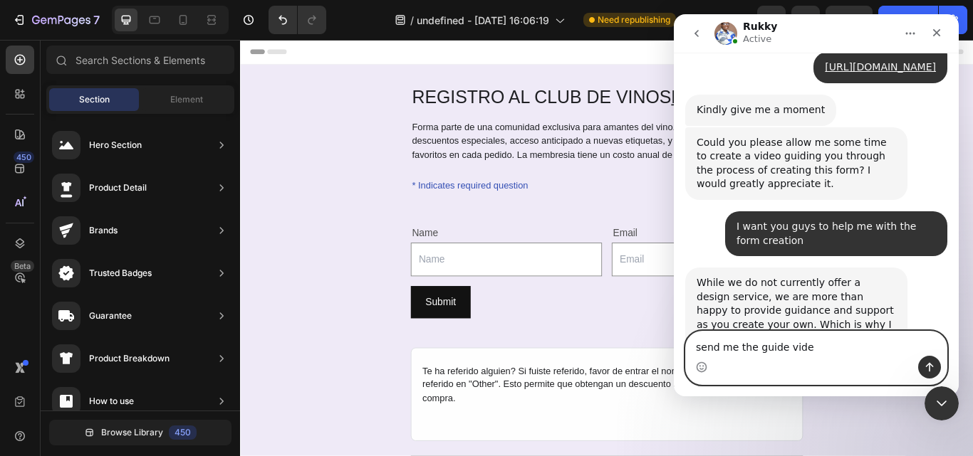
type textarea "send me the guide video"
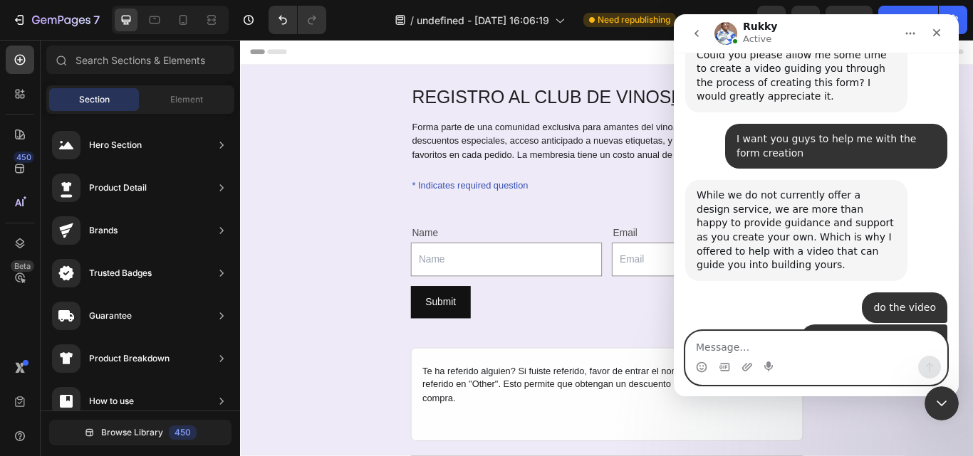
scroll to position [2400, 0]
